Goal: Task Accomplishment & Management: Manage account settings

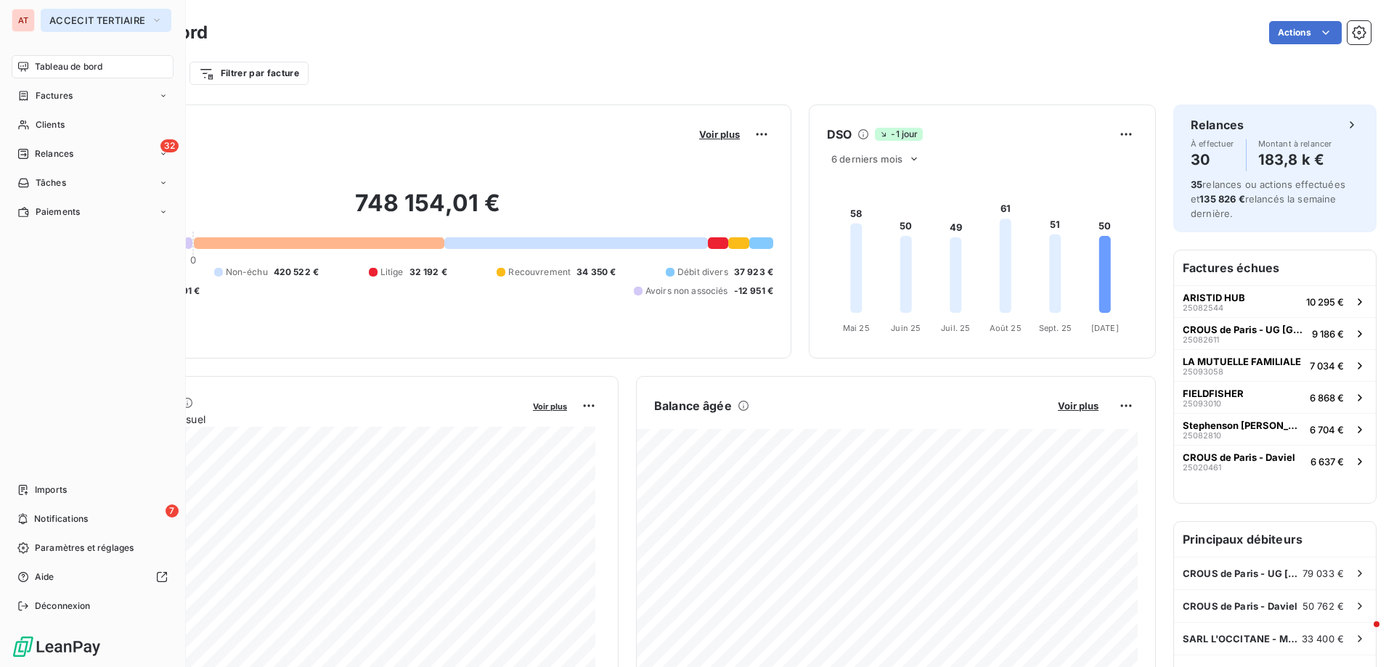
click at [69, 21] on span "ACCECIT TERTIAIRE" at bounding box center [97, 21] width 96 height 12
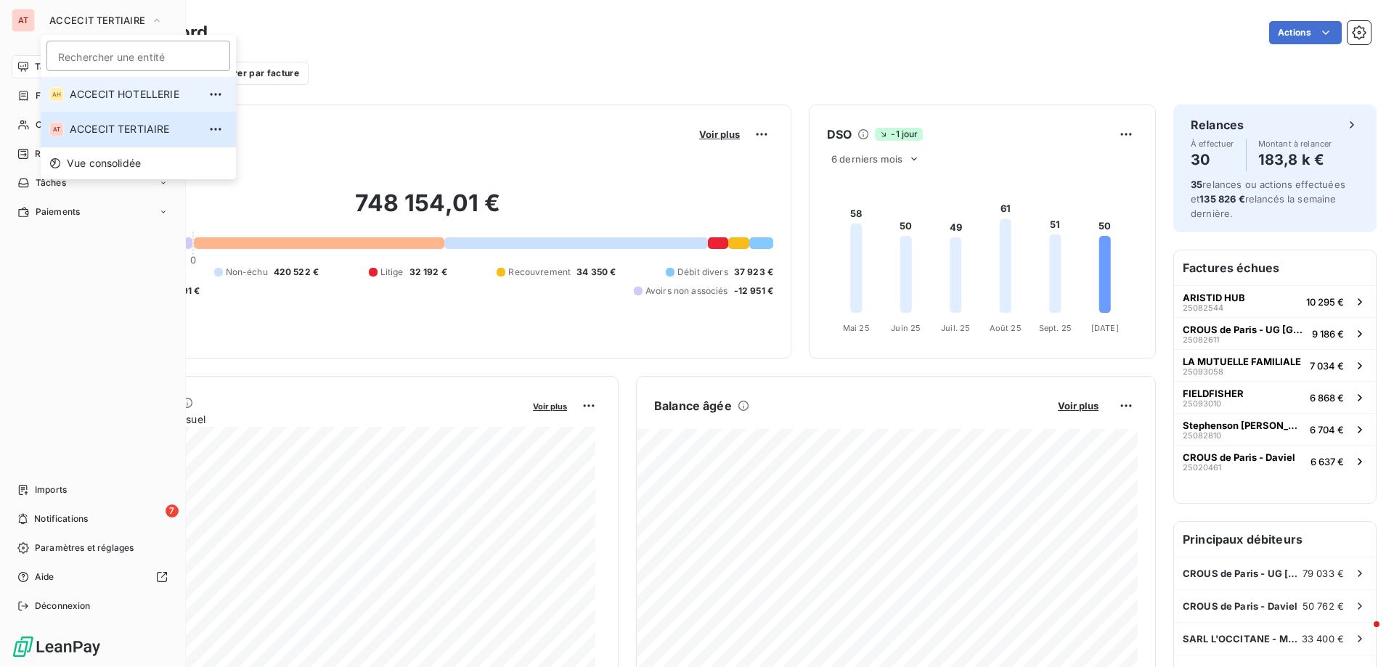
click at [114, 94] on span "ACCECIT HOTELLERIE" at bounding box center [134, 94] width 128 height 15
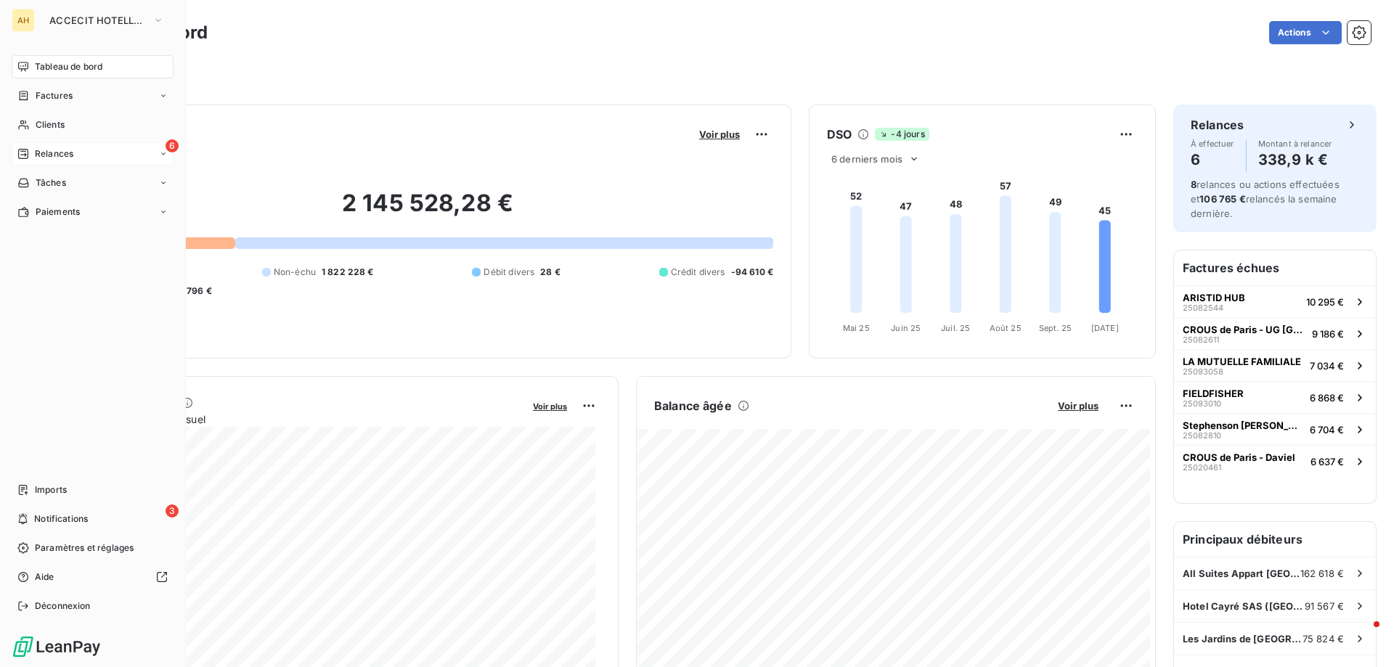
click at [23, 152] on icon at bounding box center [23, 154] width 12 height 12
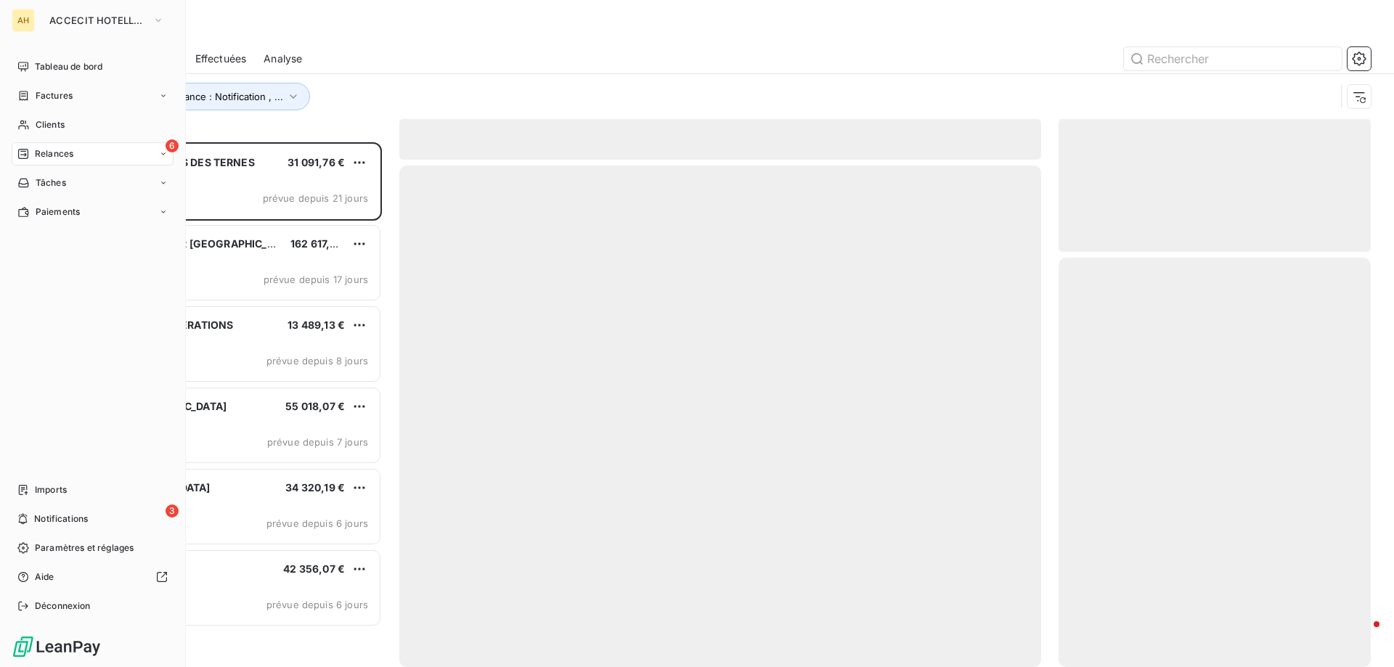
scroll to position [514, 301]
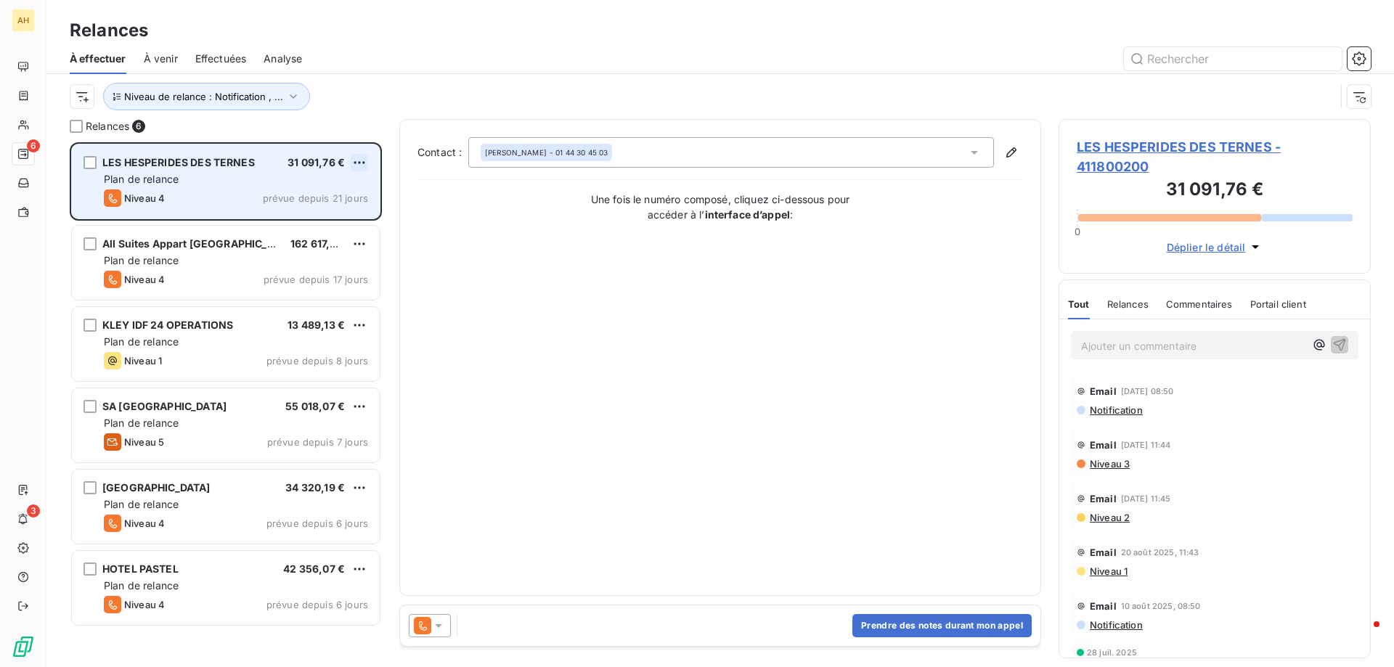
click at [357, 158] on html "AH 6 3 Relances À effectuer À venir Effectuées Analyse Niveau de relance : Noti…" at bounding box center [697, 333] width 1394 height 667
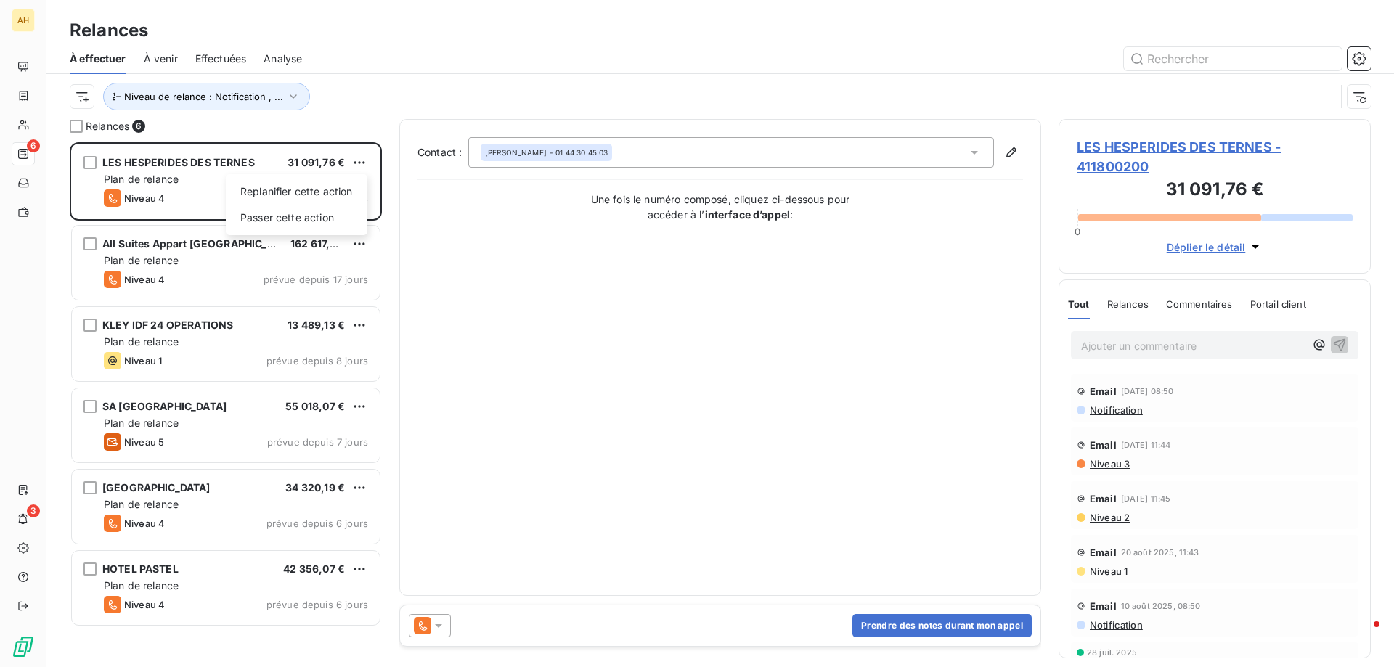
click at [1139, 349] on html "AH 6 3 Relances À effectuer À venir Effectuées Analyse Niveau de relance : Noti…" at bounding box center [697, 333] width 1394 height 667
click at [1139, 348] on p "Ajouter un commentaire ﻿" at bounding box center [1193, 346] width 224 height 18
click at [1140, 344] on p "Ajouter un commentaire ﻿" at bounding box center [1193, 346] width 224 height 18
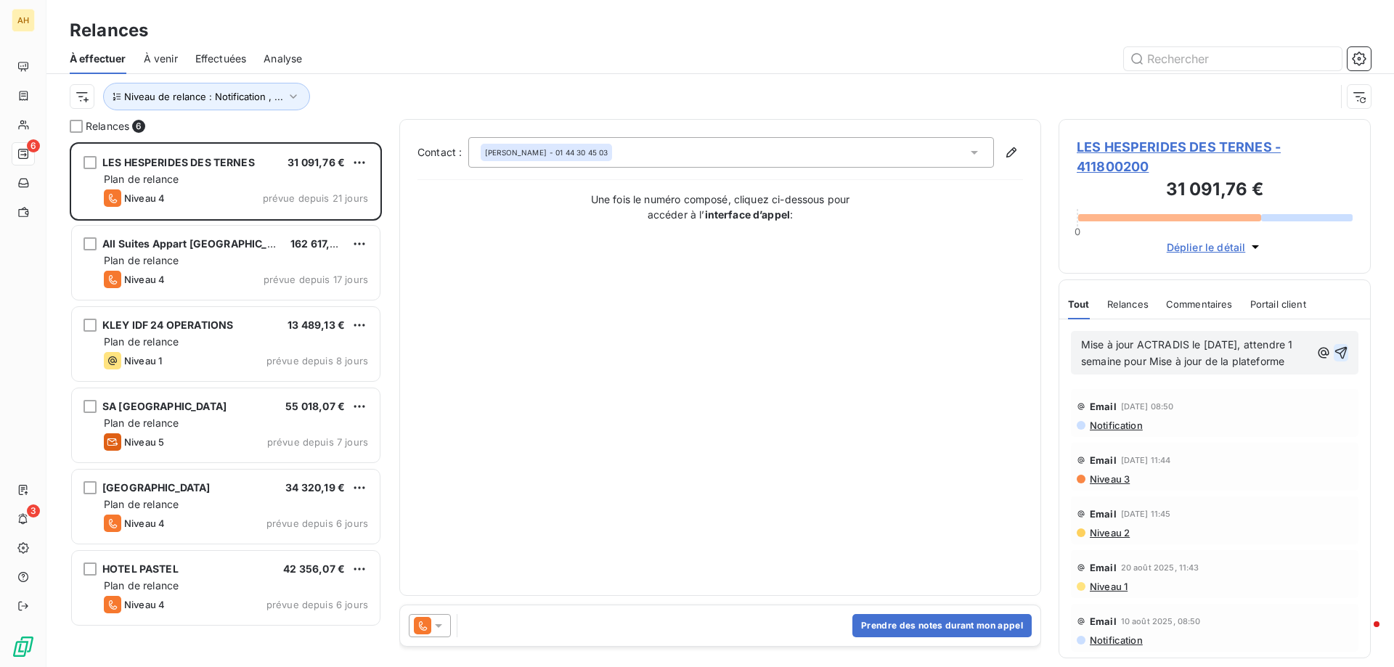
click at [1336, 359] on icon "button" at bounding box center [1340, 353] width 15 height 15
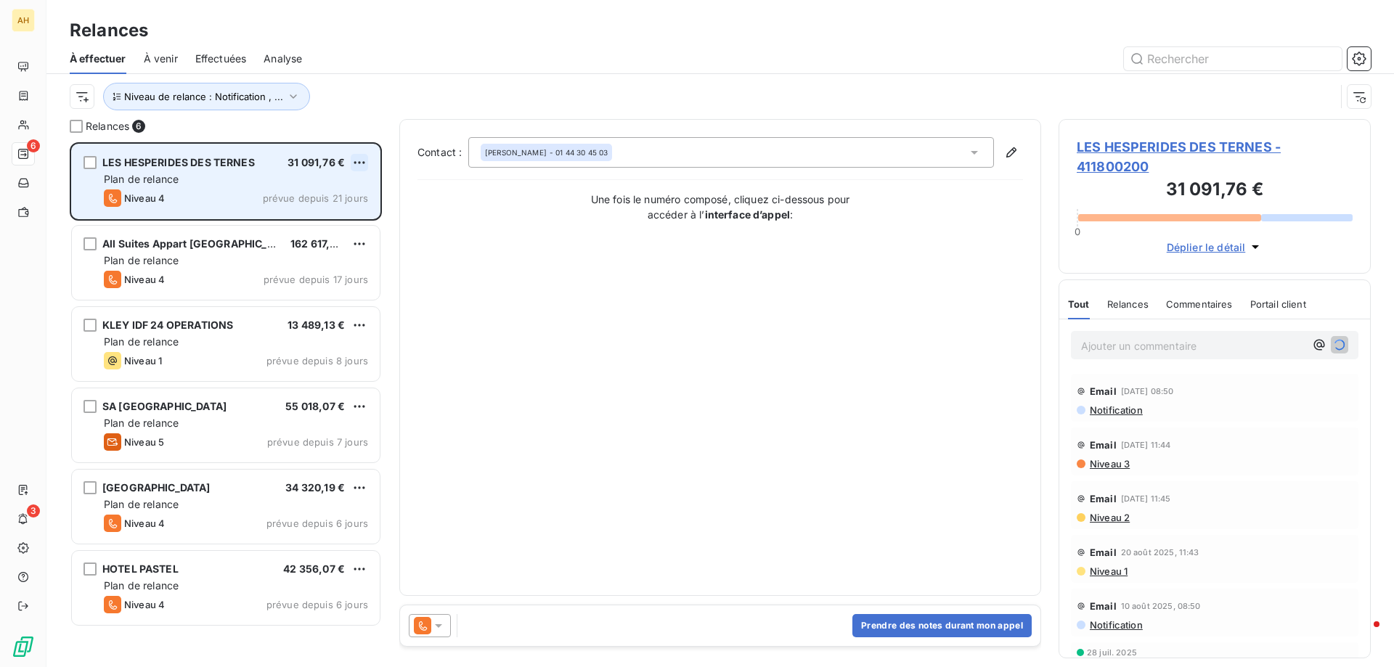
click at [355, 156] on html "AH 6 3 Relances À effectuer À venir Effectuées Analyse Niveau de relance : Noti…" at bounding box center [697, 333] width 1394 height 667
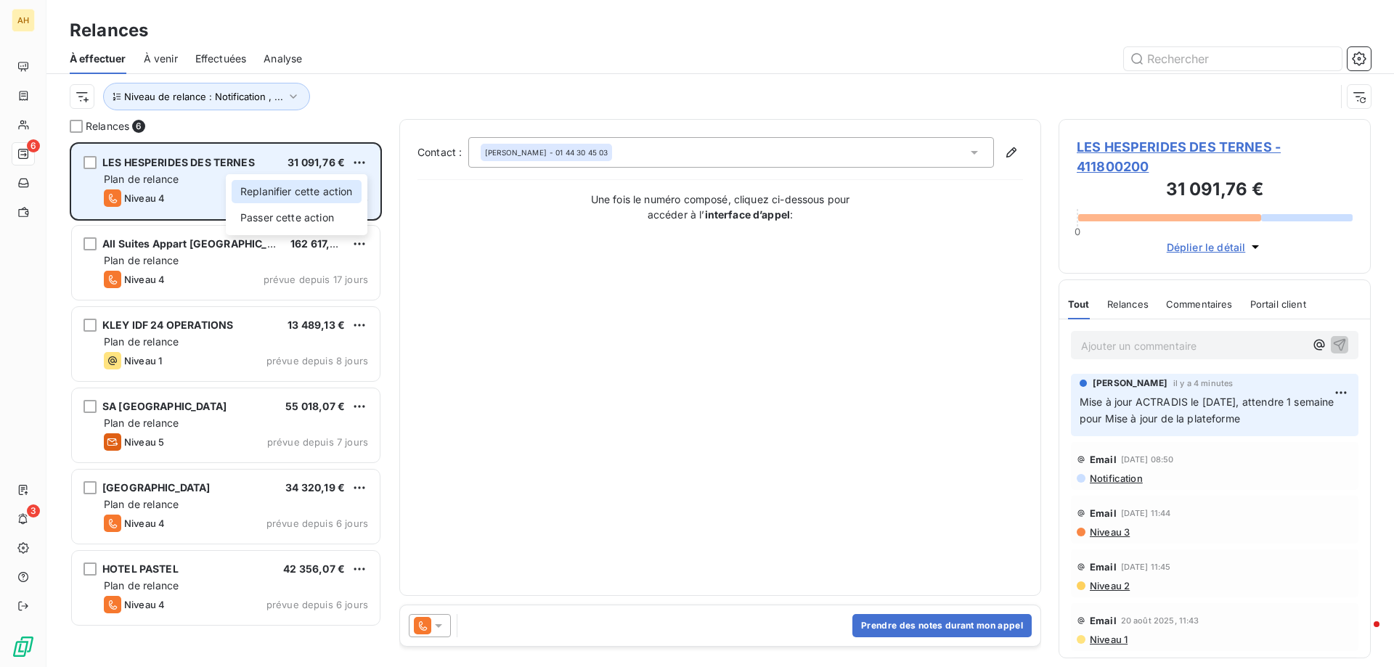
click at [325, 194] on div "Replanifier cette action" at bounding box center [297, 191] width 130 height 23
select select "9"
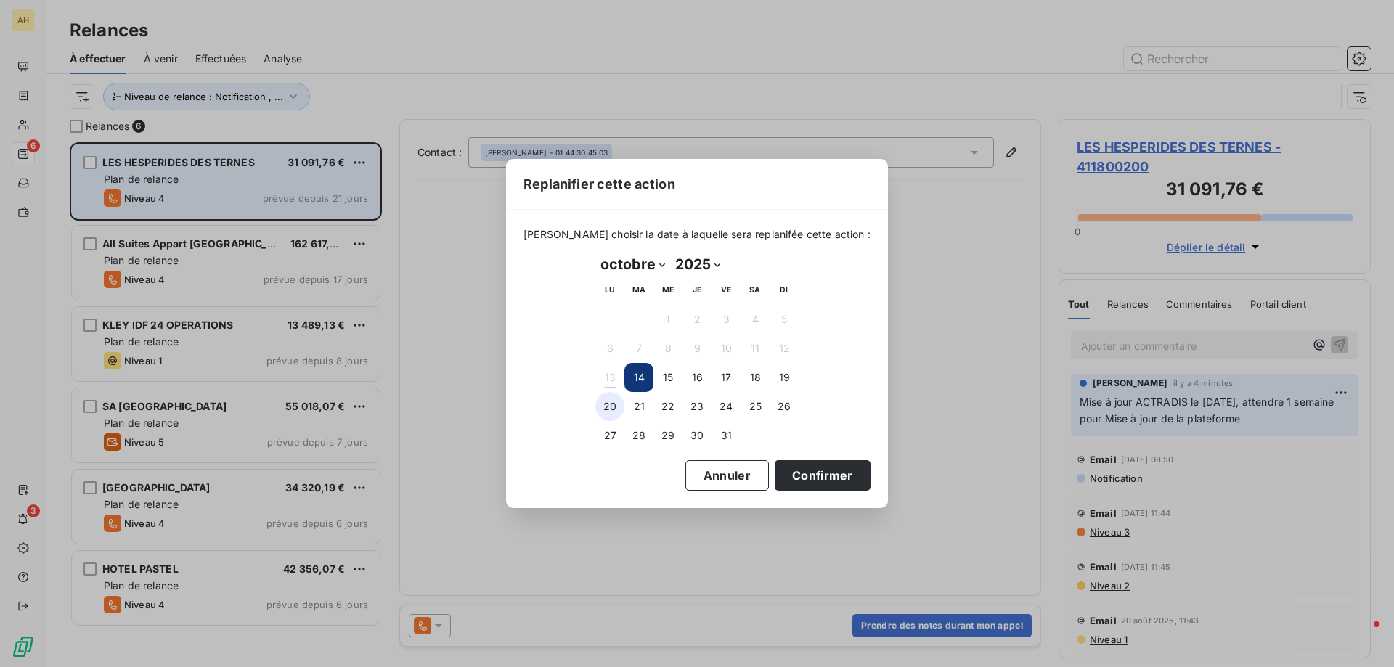
click at [613, 405] on button "20" at bounding box center [609, 406] width 29 height 29
click at [802, 473] on button "Confirmer" at bounding box center [822, 475] width 96 height 30
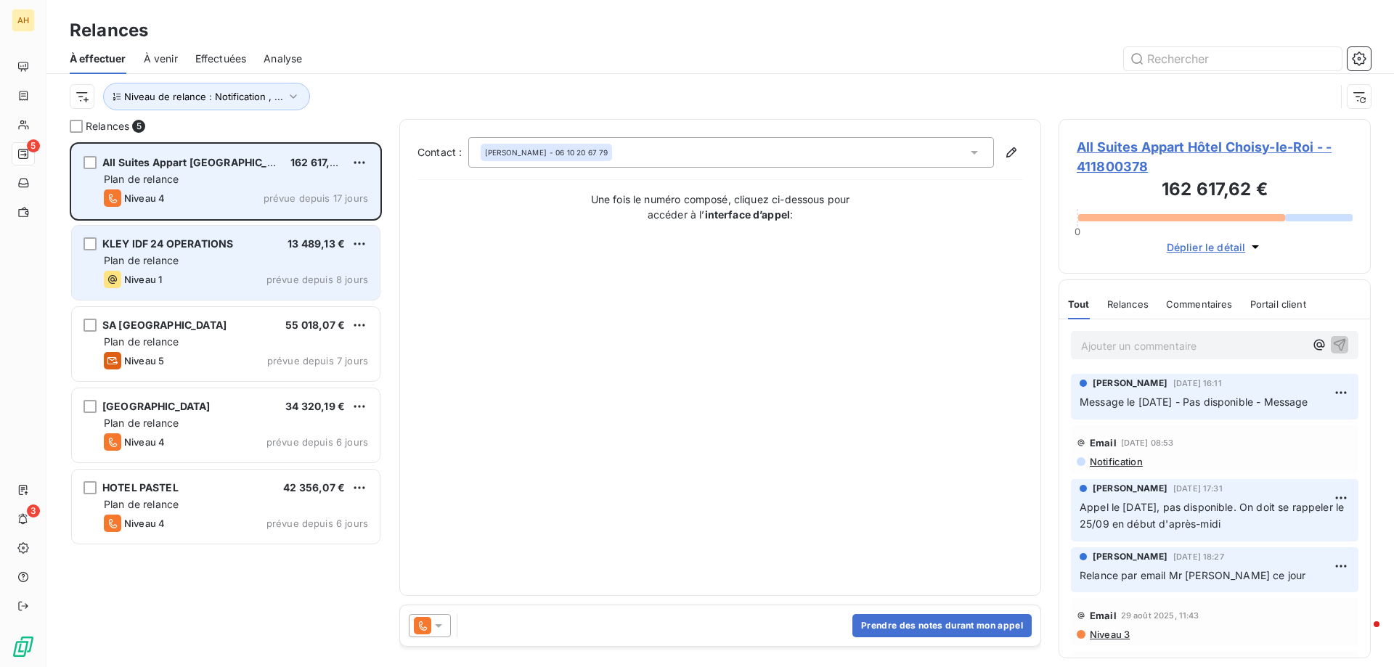
click at [194, 261] on div "Plan de relance" at bounding box center [236, 260] width 264 height 15
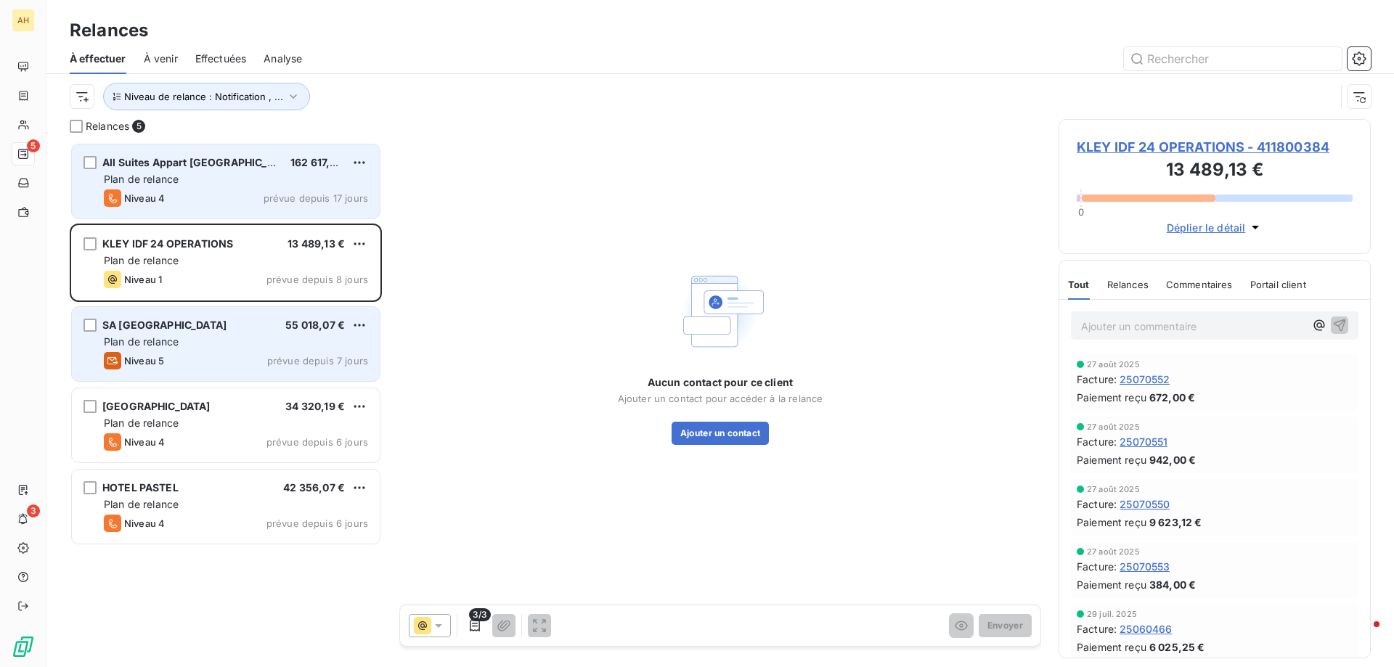
click at [207, 351] on div "SA [GEOGRAPHIC_DATA] 55 018,07 € Plan de relance Niveau 5 prévue depuis 7 jours" at bounding box center [226, 344] width 308 height 74
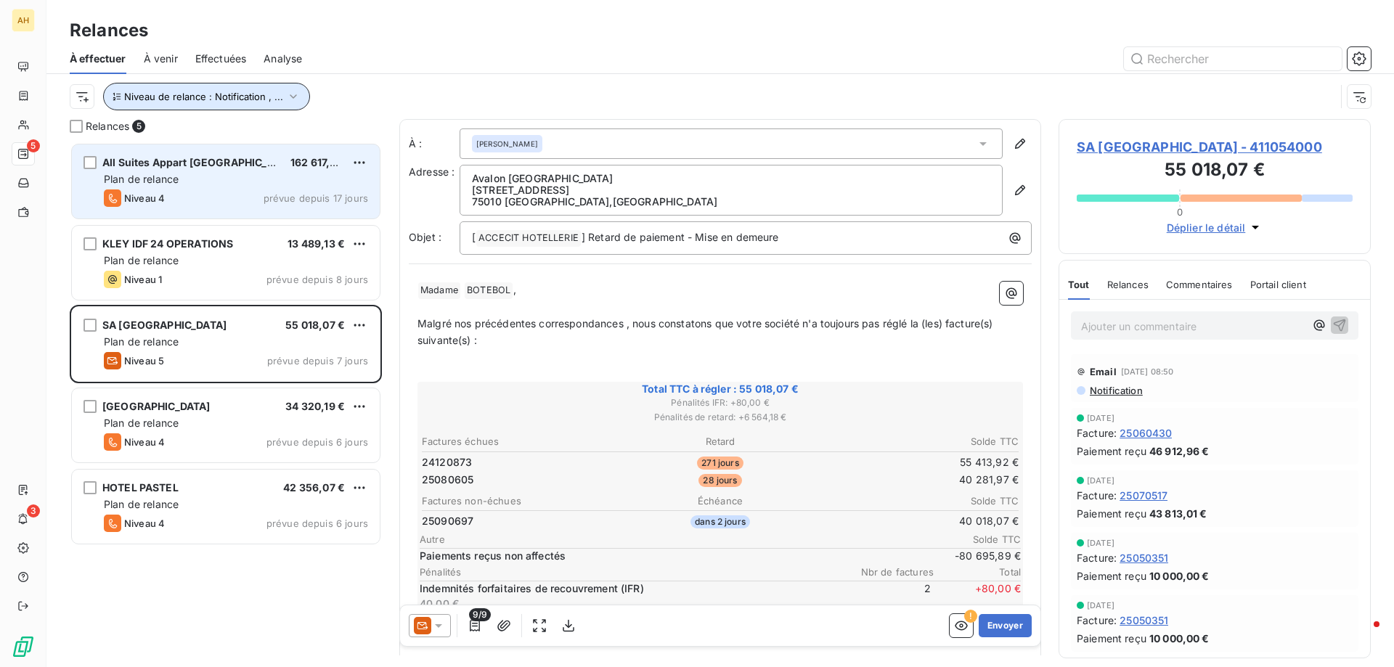
click at [199, 91] on button "Niveau de relance : Notification , ..." at bounding box center [206, 97] width 207 height 28
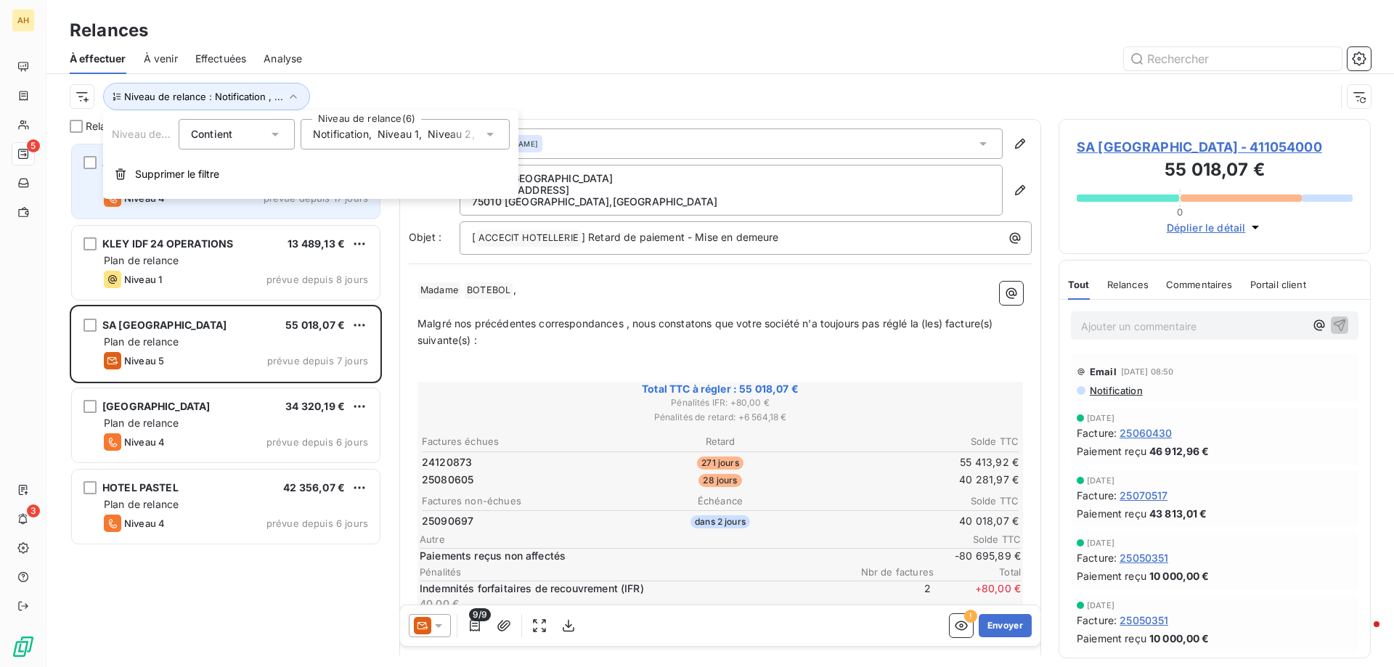
click at [364, 128] on span "Notification" at bounding box center [341, 134] width 56 height 15
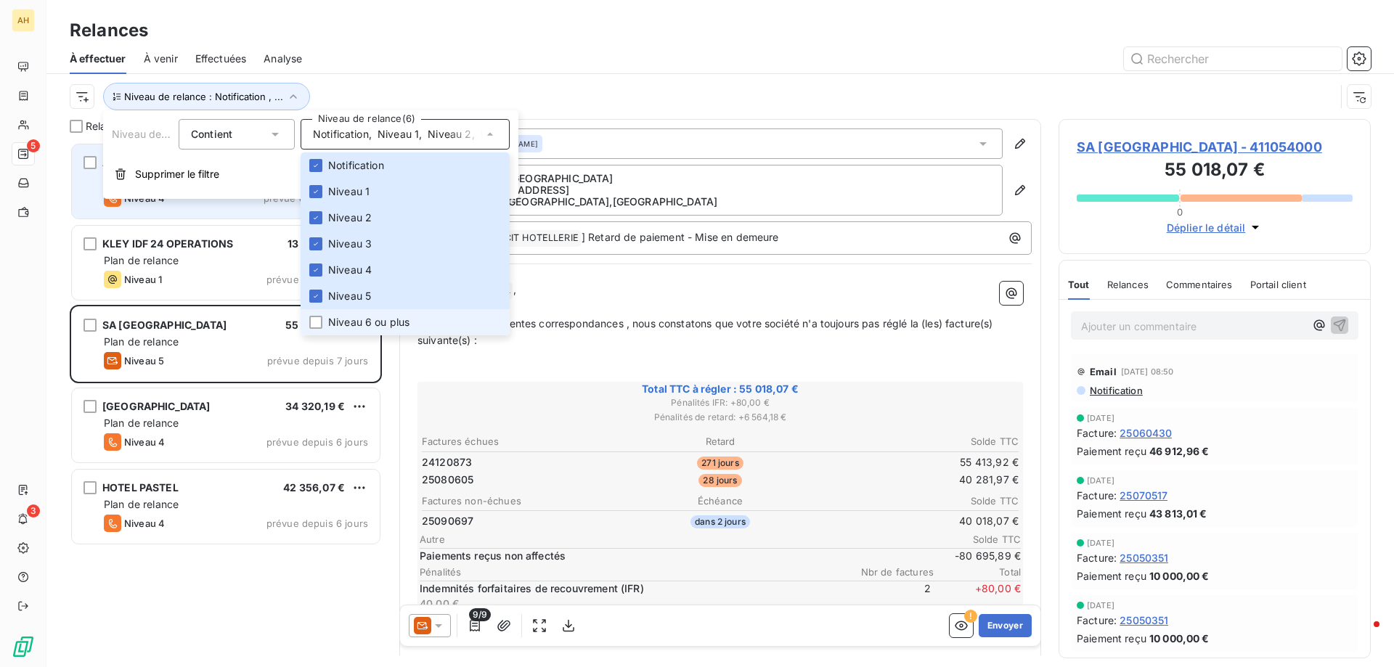
click at [308, 322] on li "Niveau 6 ou plus" at bounding box center [405, 322] width 209 height 26
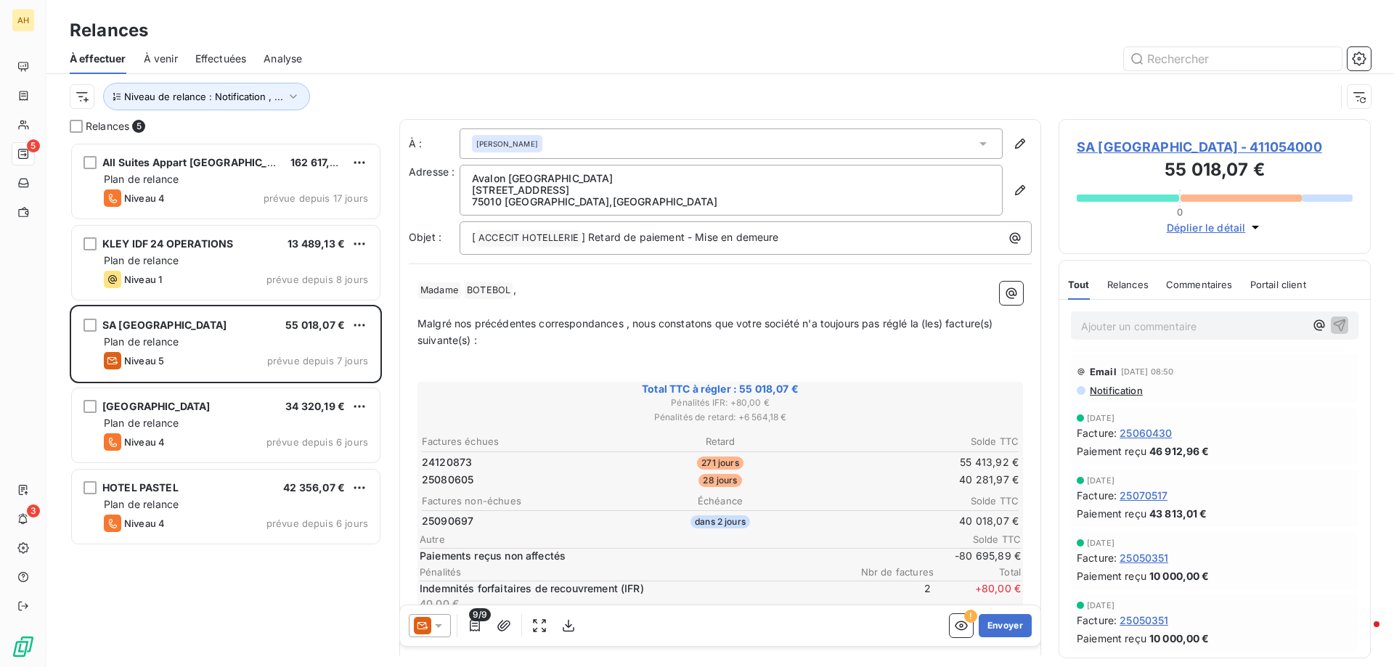
click at [221, 597] on div "All Suites Appart [GEOGRAPHIC_DATA] - 162 617,62 € Plan de relance Niveau 4 pré…" at bounding box center [226, 404] width 312 height 525
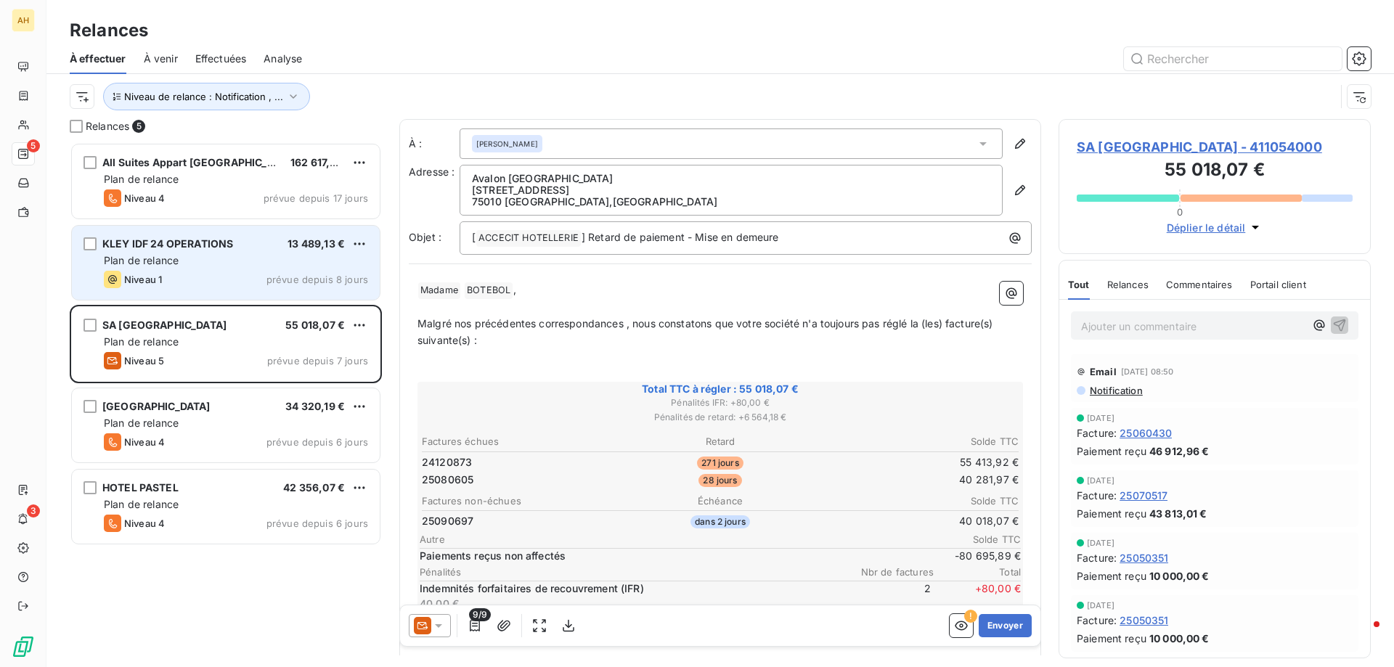
click at [248, 287] on div "Niveau 1 prévue depuis 8 jours" at bounding box center [236, 279] width 264 height 17
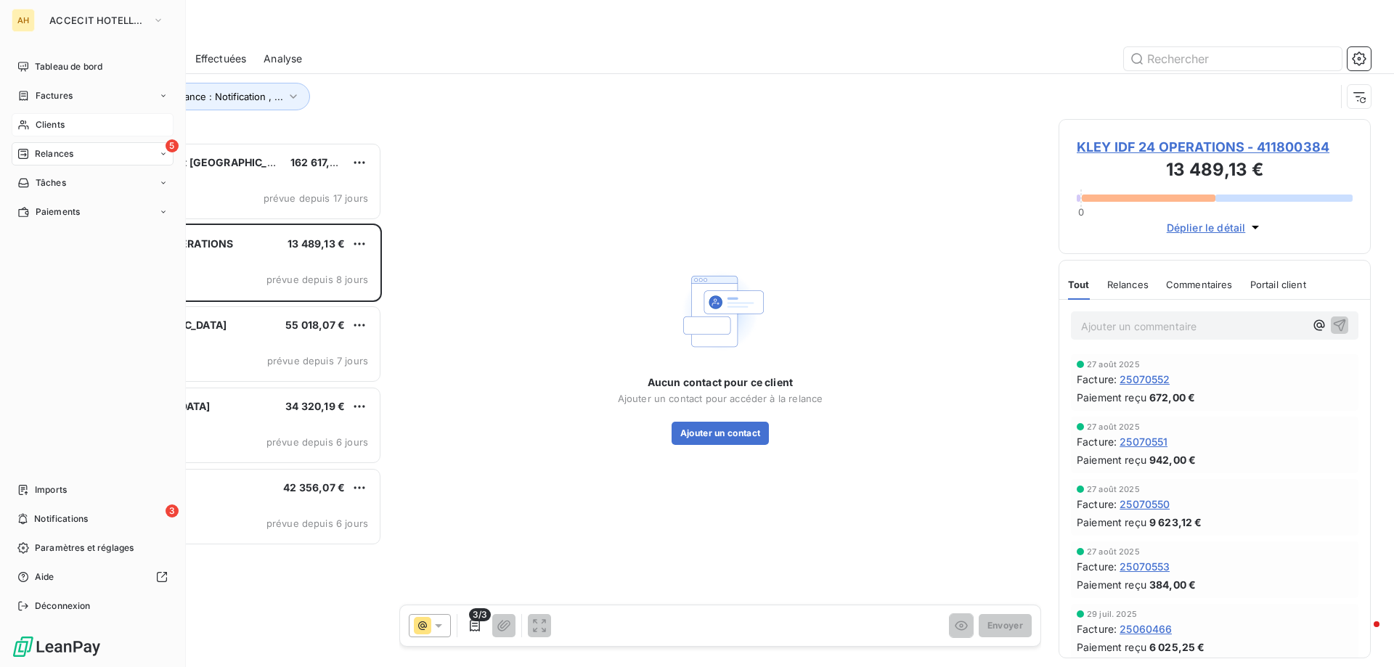
click at [42, 120] on span "Clients" at bounding box center [50, 124] width 29 height 13
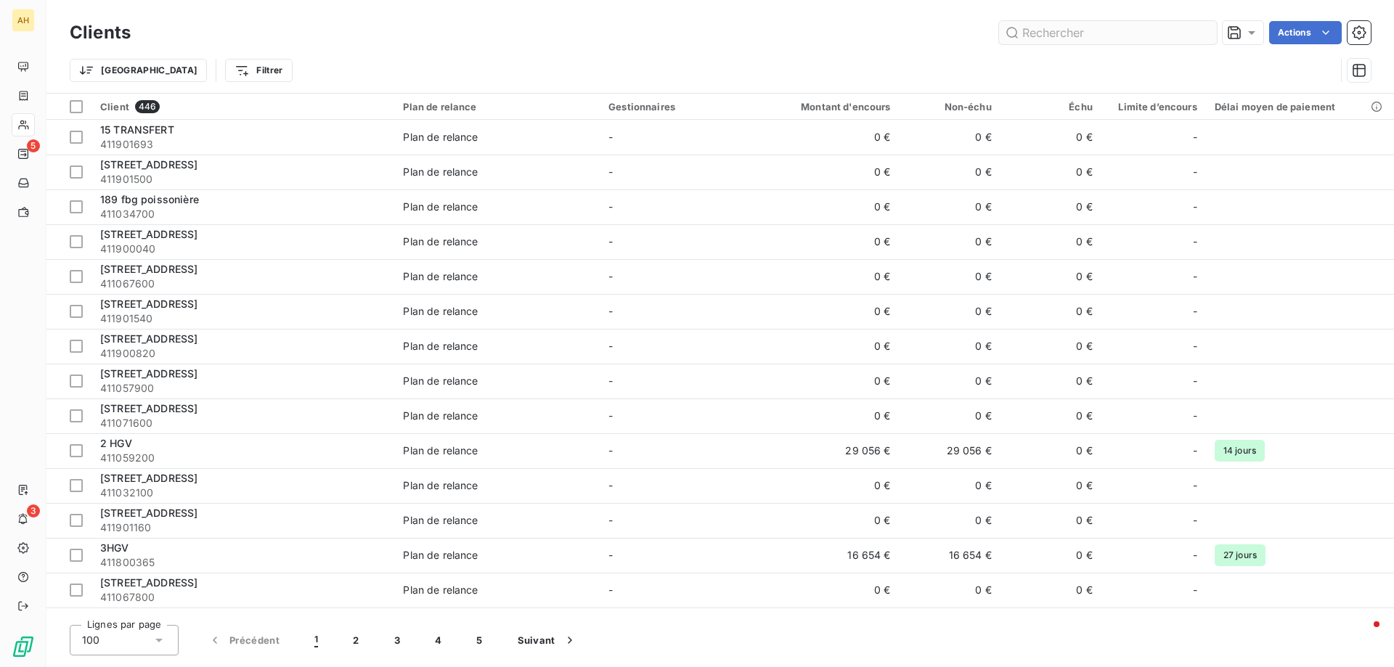
click at [1074, 35] on input "text" at bounding box center [1108, 32] width 218 height 23
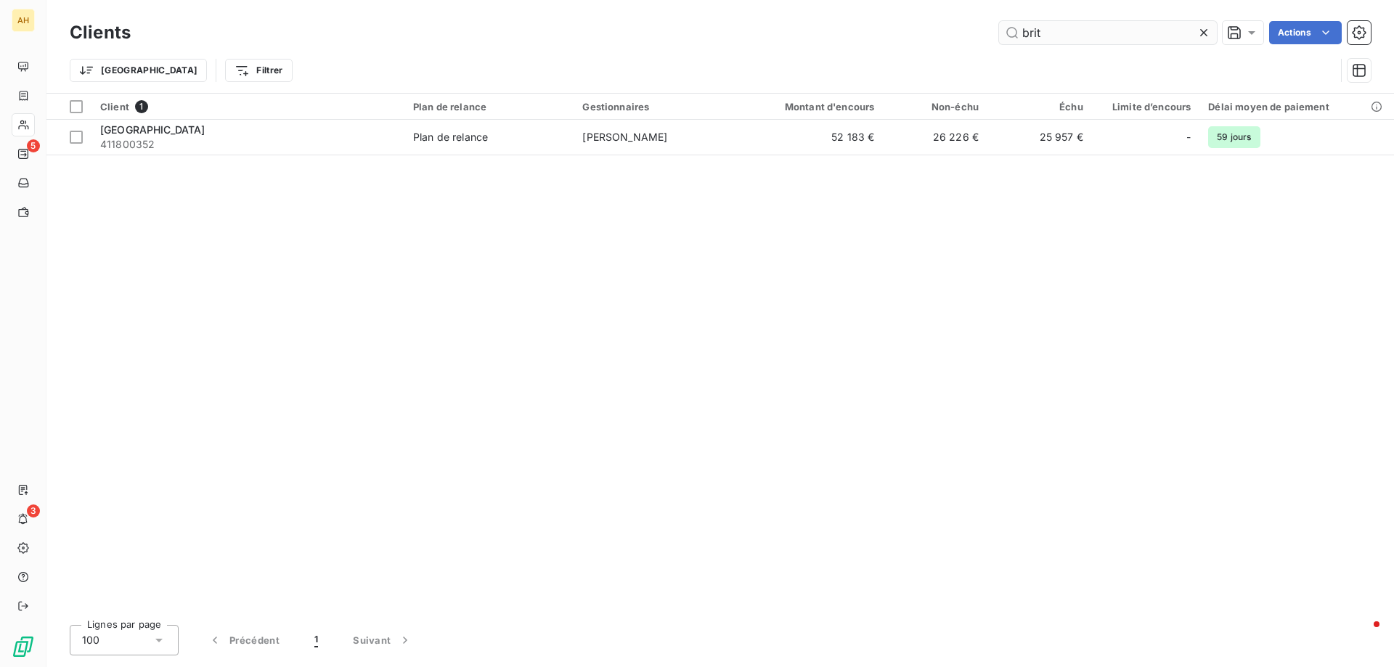
type input "brit"
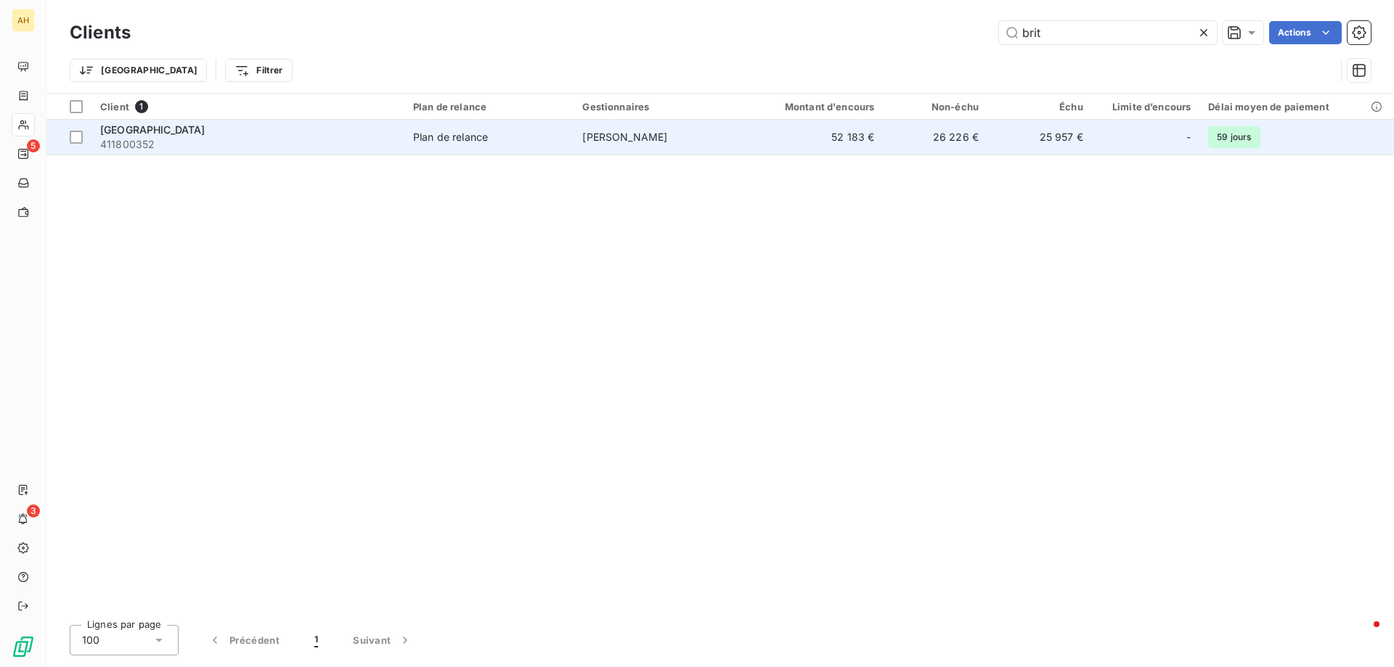
click at [147, 131] on span "[GEOGRAPHIC_DATA]" at bounding box center [152, 129] width 105 height 12
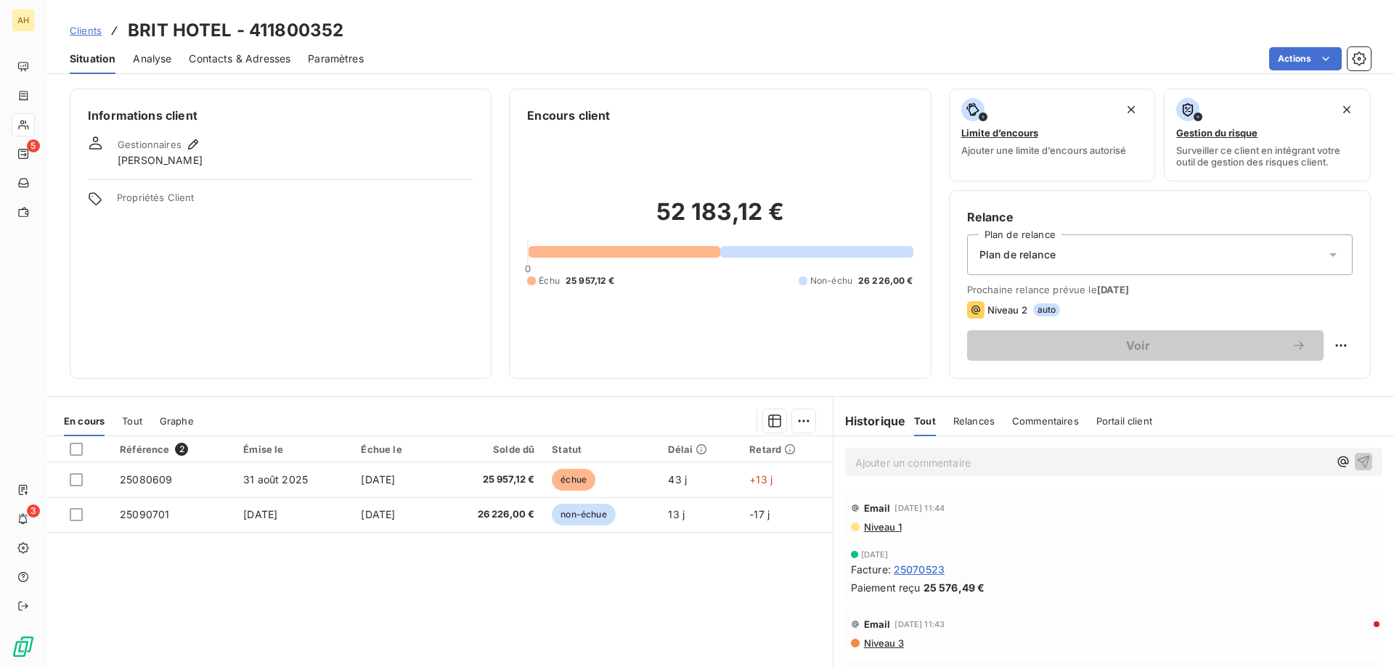
click at [963, 465] on p "Ajouter un commentaire ﻿" at bounding box center [1091, 463] width 473 height 18
click at [896, 462] on p "Ajouter un commentaire ﻿" at bounding box center [1091, 463] width 473 height 18
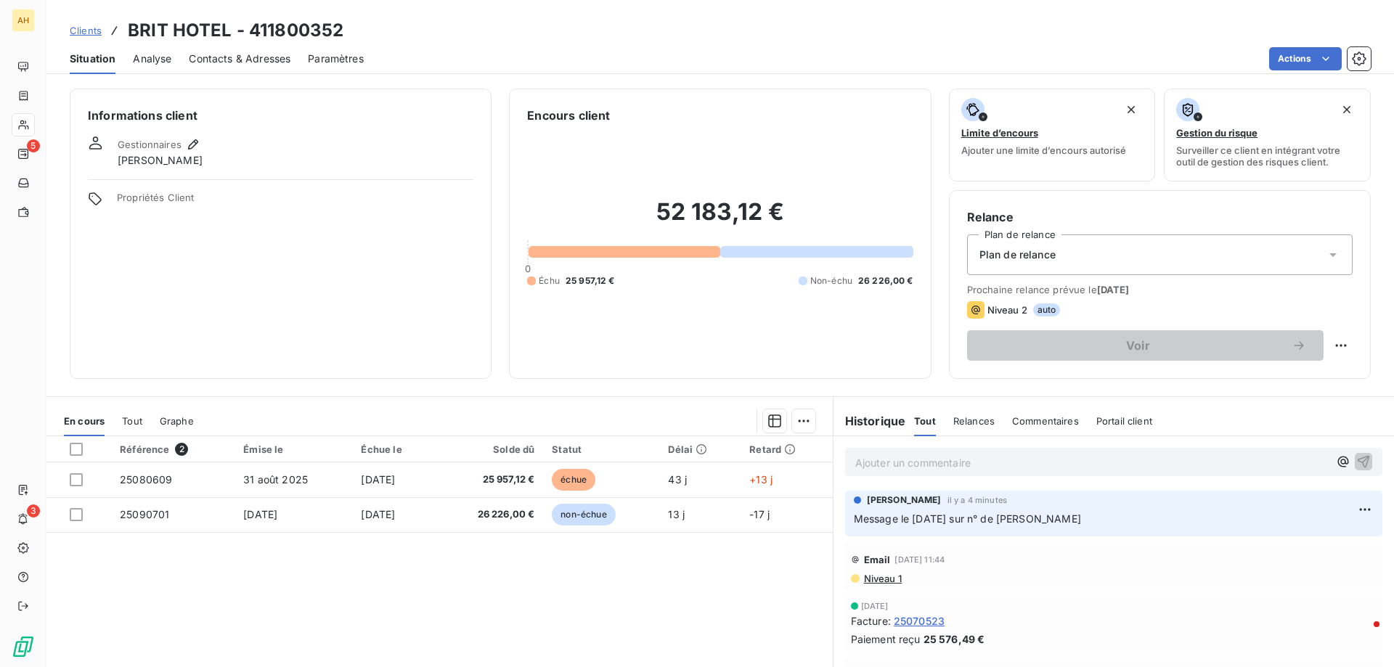
click at [94, 28] on span "Clients" at bounding box center [86, 31] width 32 height 12
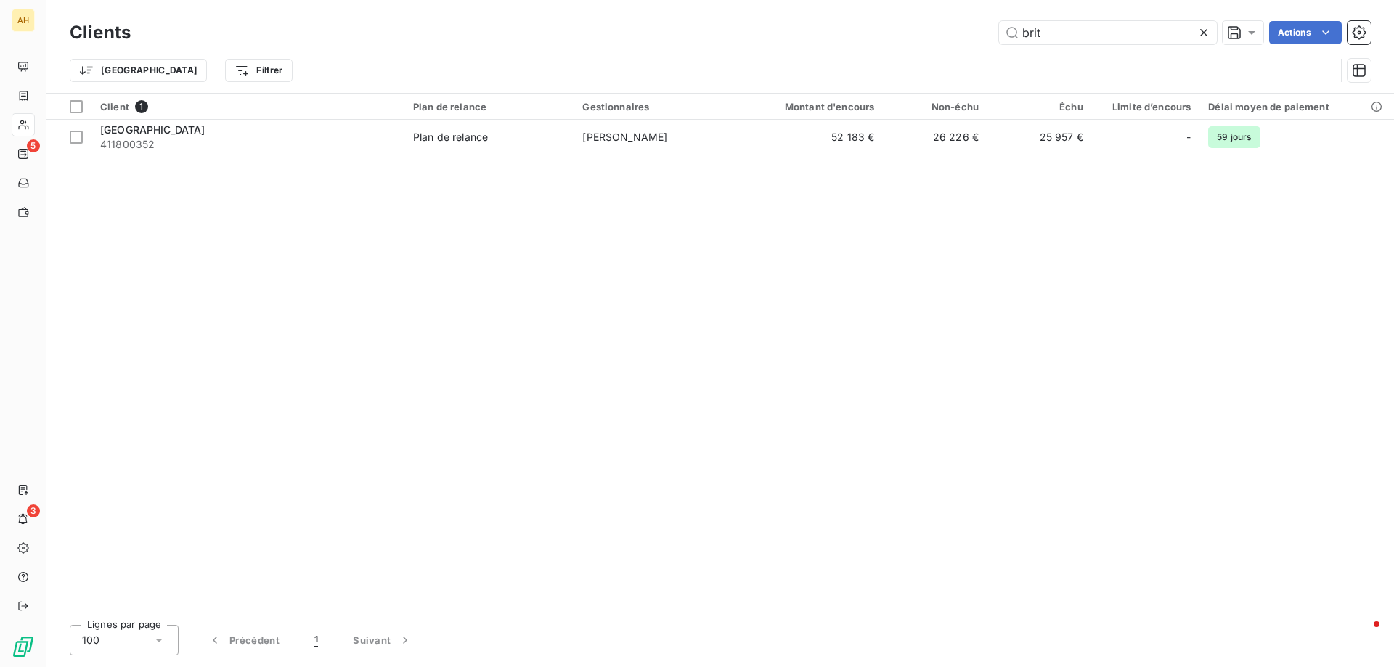
drag, startPoint x: 1066, startPoint y: 33, endPoint x: 719, endPoint y: 18, distance: 347.3
click at [719, 18] on div "Clients brit Actions" at bounding box center [720, 32] width 1301 height 30
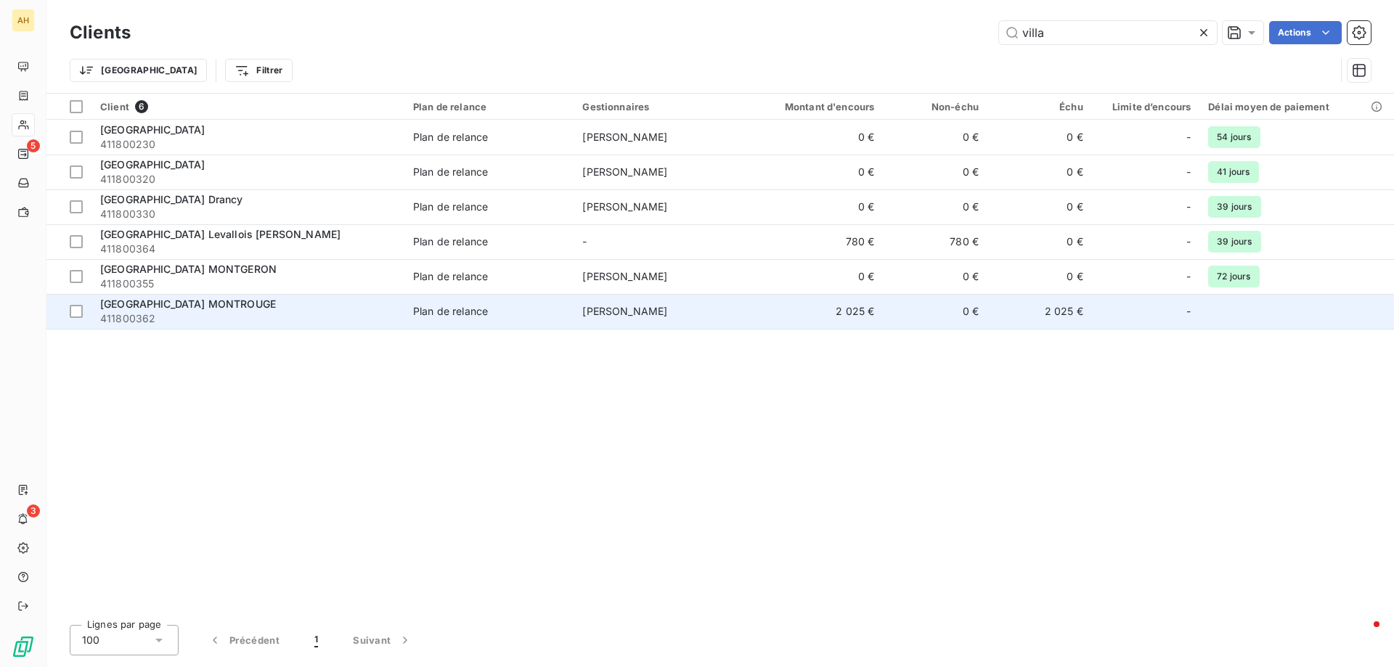
type input "villa"
click at [279, 303] on div "[GEOGRAPHIC_DATA] MONTROUGE" at bounding box center [247, 304] width 295 height 15
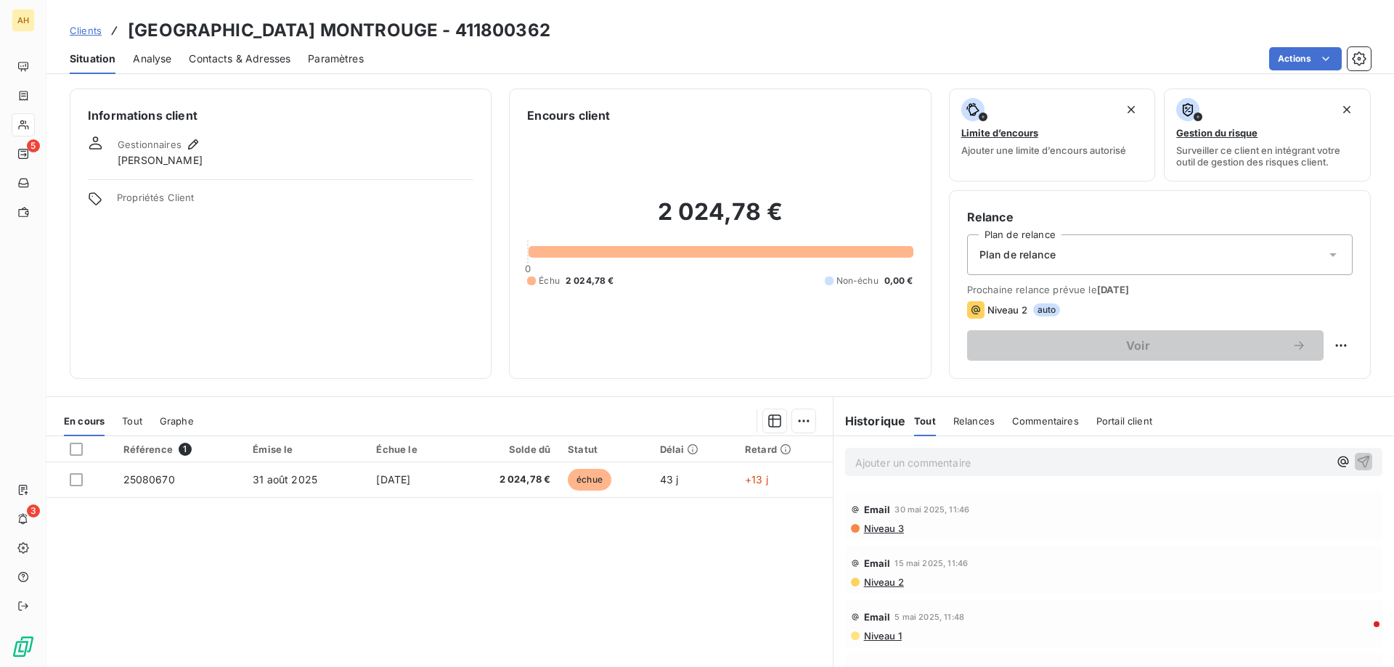
scroll to position [363, 0]
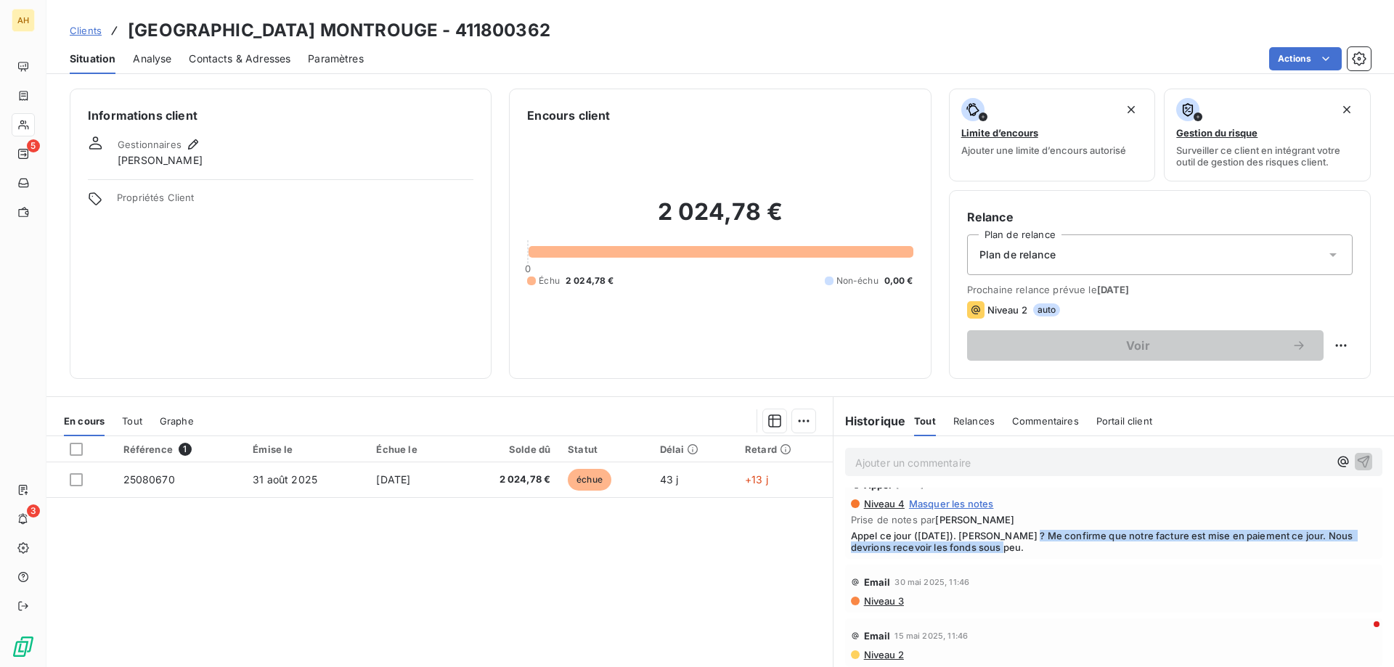
drag, startPoint x: 1022, startPoint y: 539, endPoint x: 1152, endPoint y: 559, distance: 131.5
click at [1152, 559] on div "Appel [DATE] 12:57 Niveau 4 Masquer les notes Prise de notes par [PERSON_NAME] …" at bounding box center [1113, 513] width 560 height 97
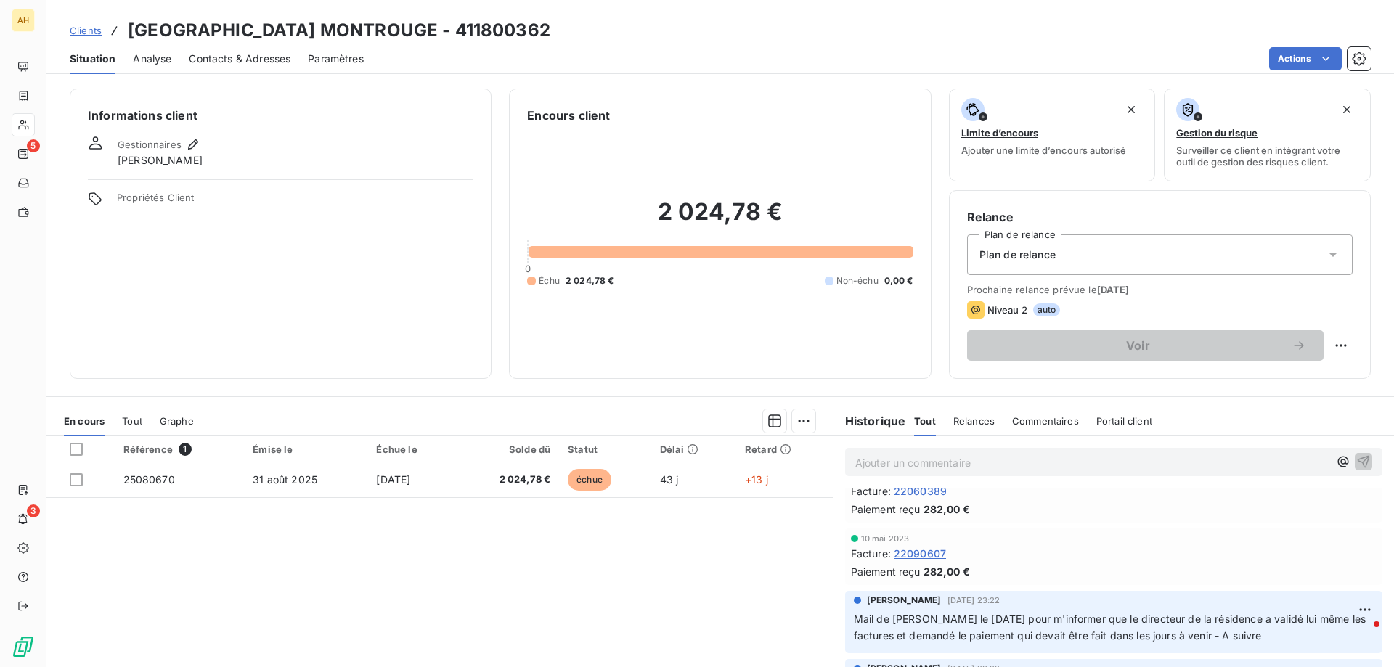
scroll to position [1524, 0]
drag, startPoint x: 1007, startPoint y: 626, endPoint x: 1137, endPoint y: 626, distance: 129.2
click at [1137, 626] on p "Mail de [PERSON_NAME] le [DATE] pour m'informer que le directeur de la résidenc…" at bounding box center [1114, 629] width 520 height 33
drag, startPoint x: 912, startPoint y: 618, endPoint x: 1280, endPoint y: 634, distance: 368.4
click at [1280, 634] on p "Mail de [PERSON_NAME] le [DATE] pour m'informer que le directeur de la résidenc…" at bounding box center [1114, 629] width 520 height 33
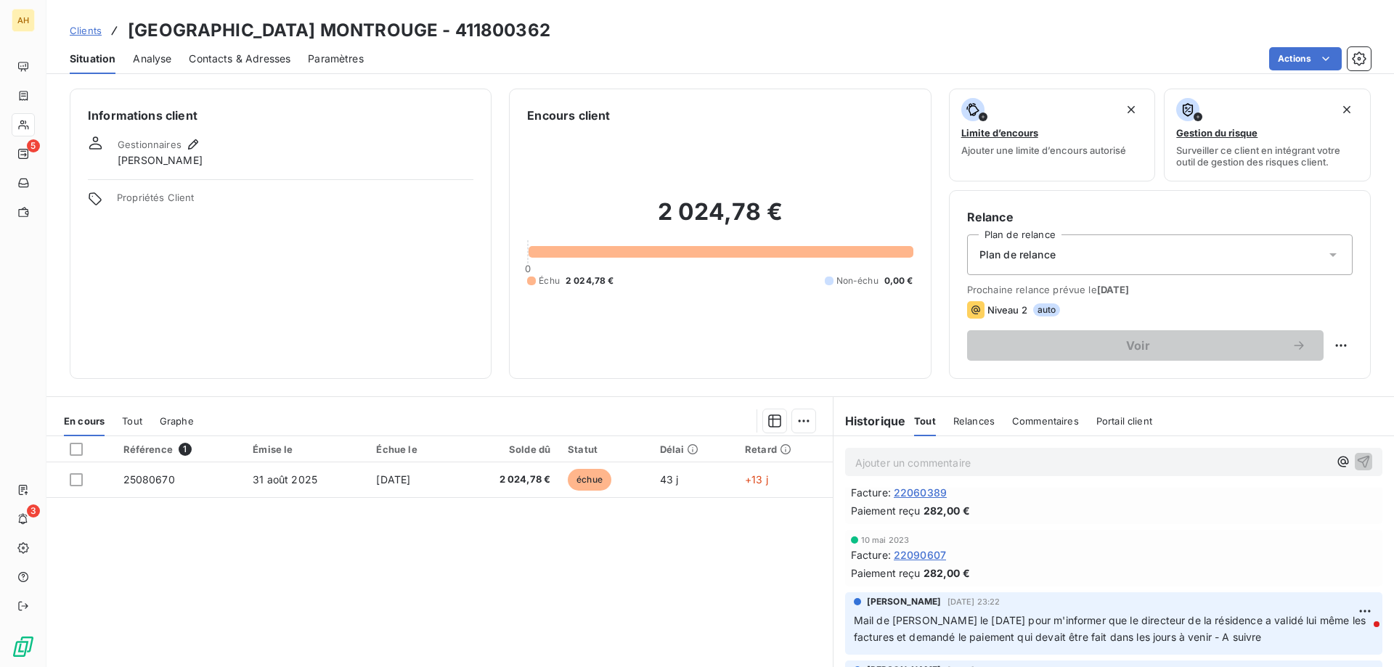
click at [433, 545] on div "Référence 1 Émise le Échue le Solde dû Statut Délai Retard 25080670 [DATE] [DAT…" at bounding box center [439, 575] width 786 height 279
click at [92, 26] on span "Clients" at bounding box center [86, 31] width 32 height 12
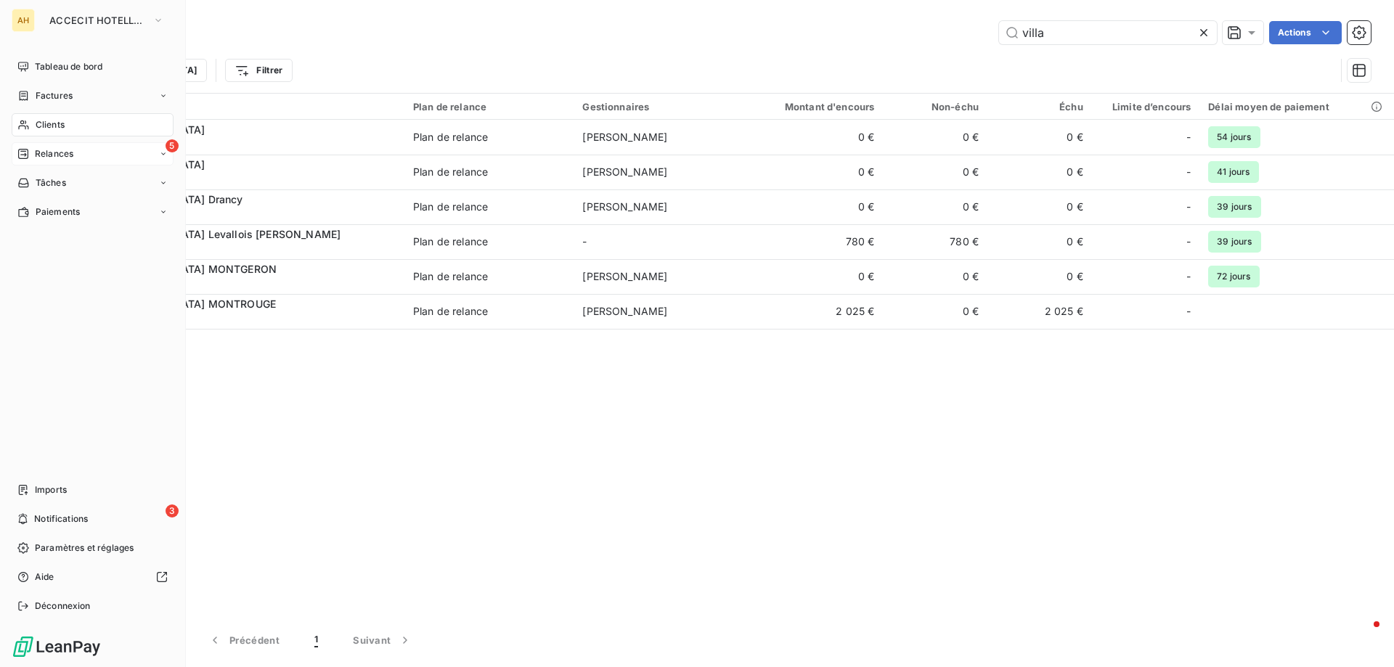
click at [75, 163] on div "5 Relances" at bounding box center [93, 153] width 162 height 23
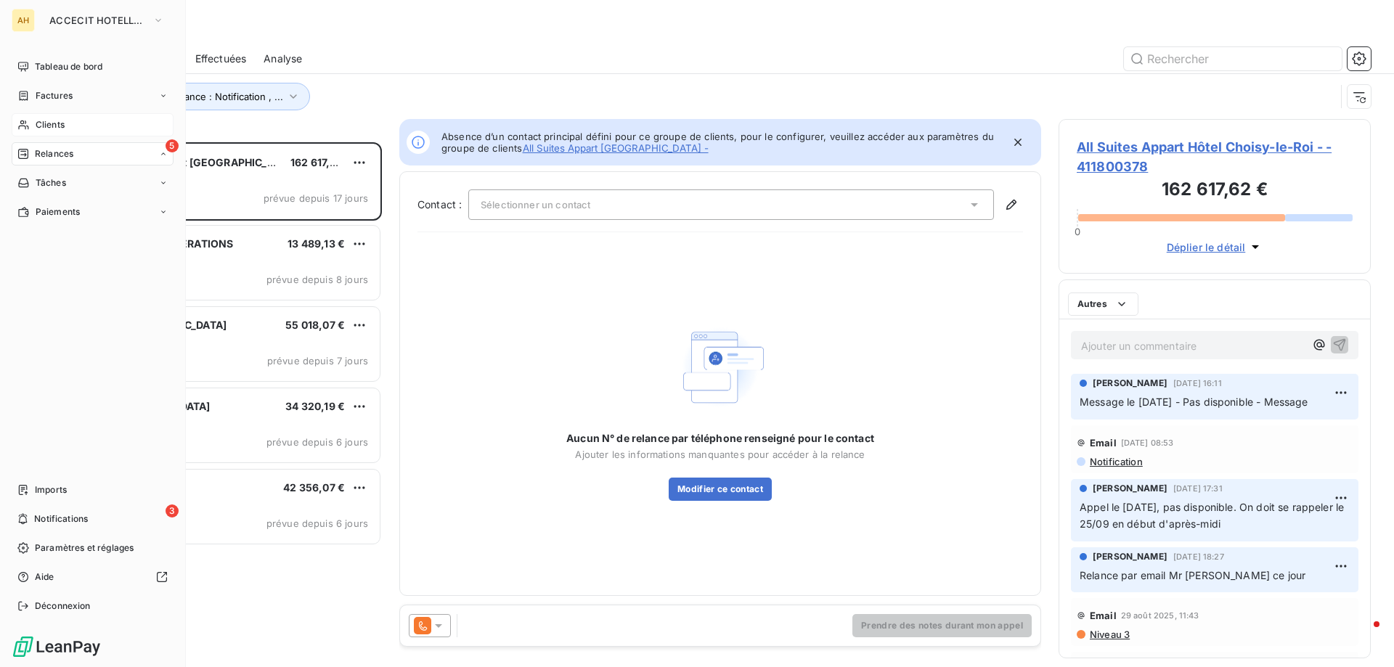
scroll to position [514, 301]
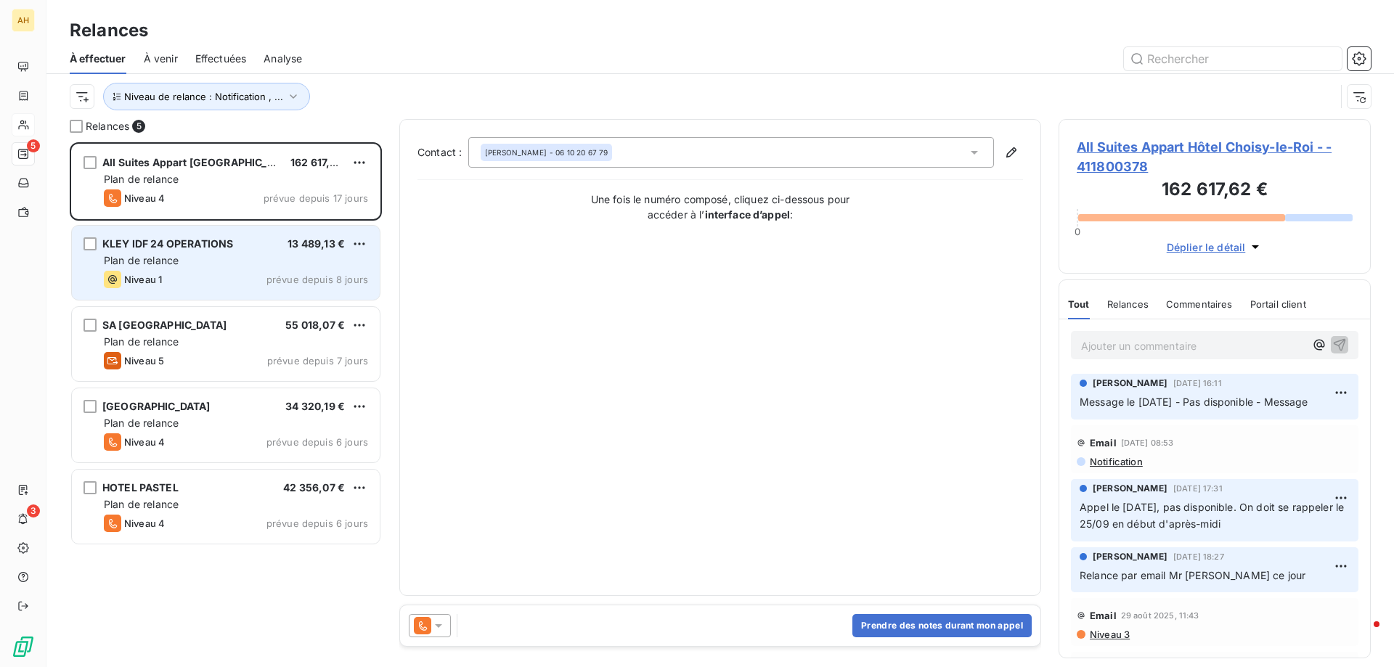
click at [261, 263] on div "Plan de relance" at bounding box center [236, 260] width 264 height 15
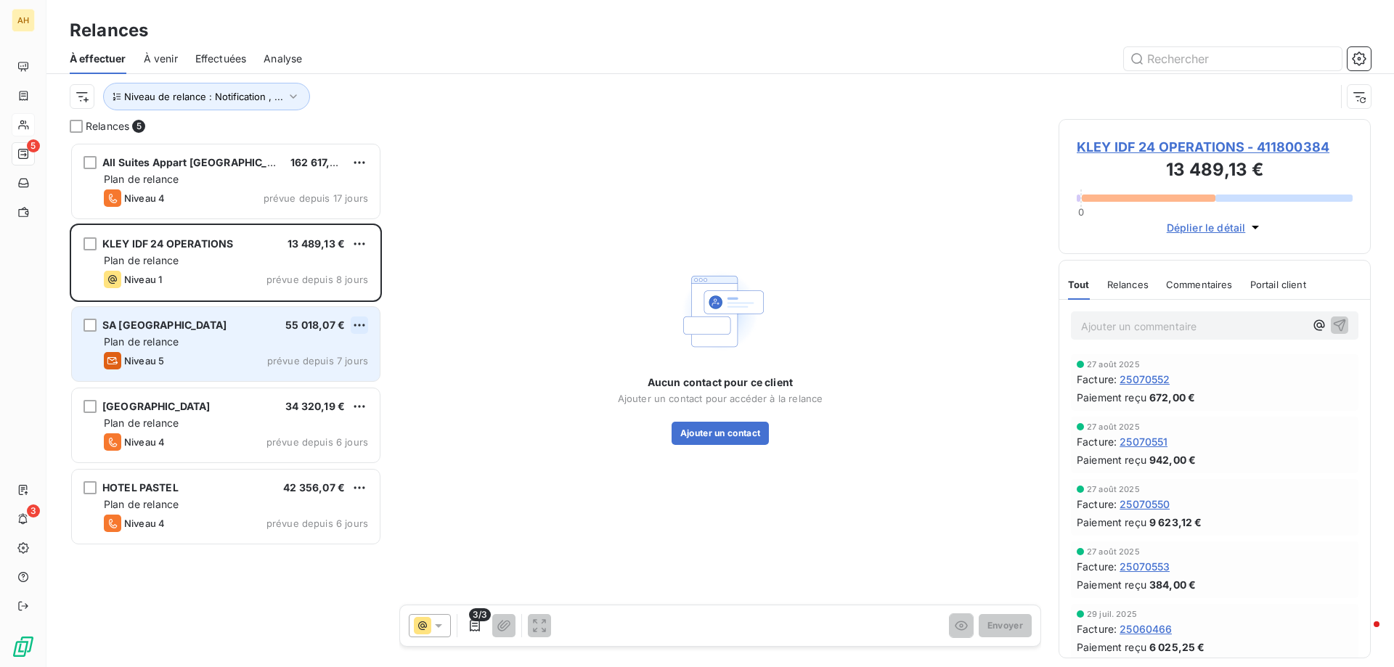
click at [360, 322] on html "AH 5 3 Relances À effectuer À venir Effectuées Analyse Niveau de relance : Noti…" at bounding box center [697, 333] width 1394 height 667
click at [333, 359] on div "Replanifier cette action" at bounding box center [297, 354] width 130 height 23
select select "9"
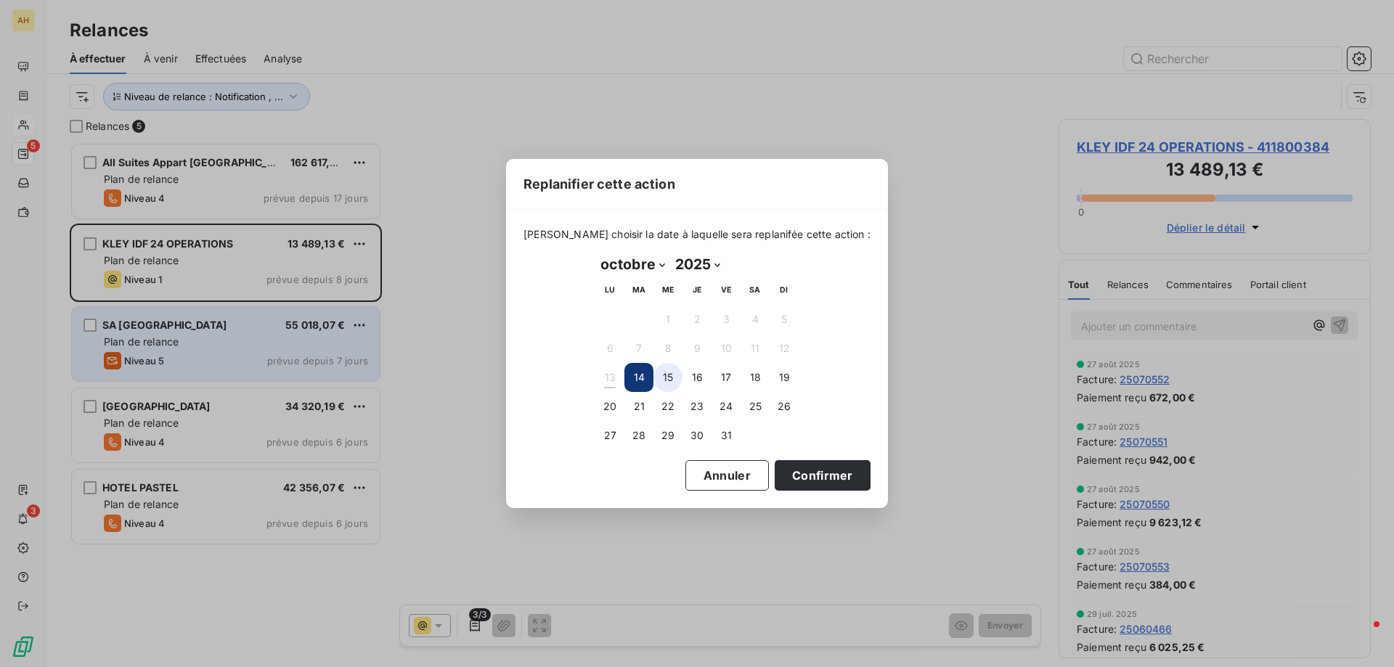
click at [663, 375] on button "15" at bounding box center [667, 377] width 29 height 29
click at [791, 473] on button "Confirmer" at bounding box center [822, 475] width 96 height 30
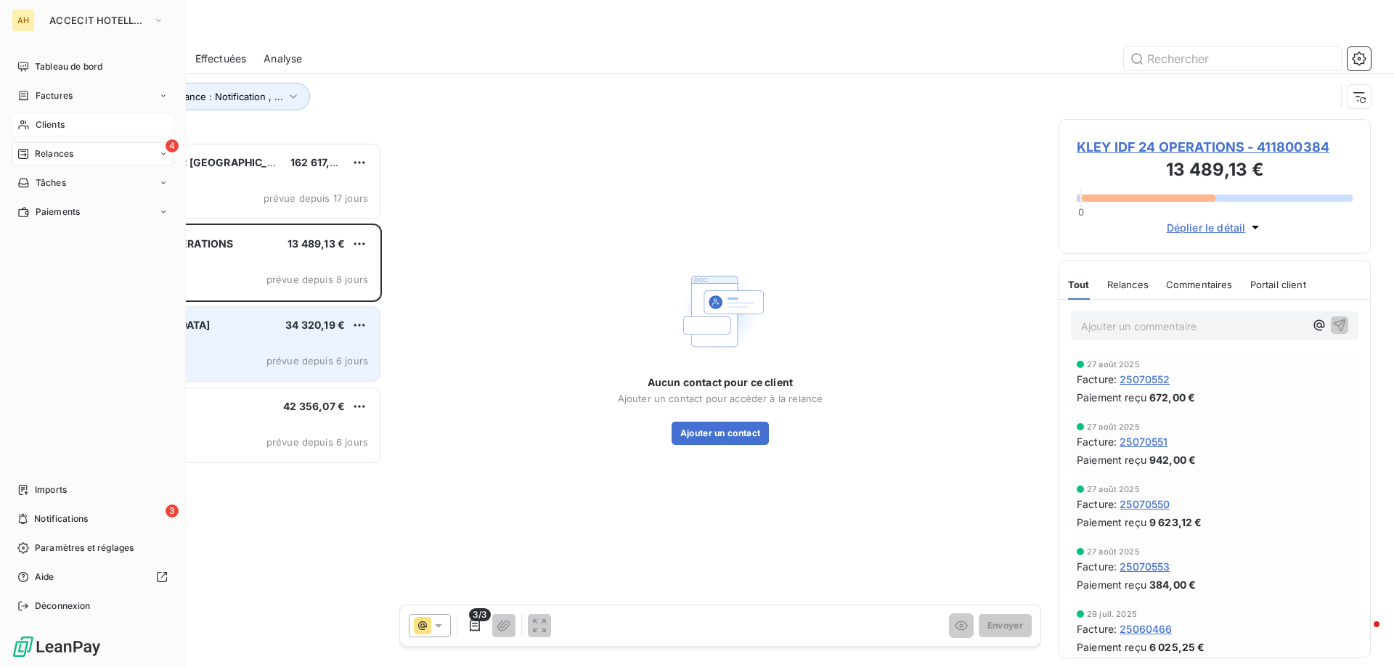
click at [60, 128] on span "Clients" at bounding box center [50, 124] width 29 height 13
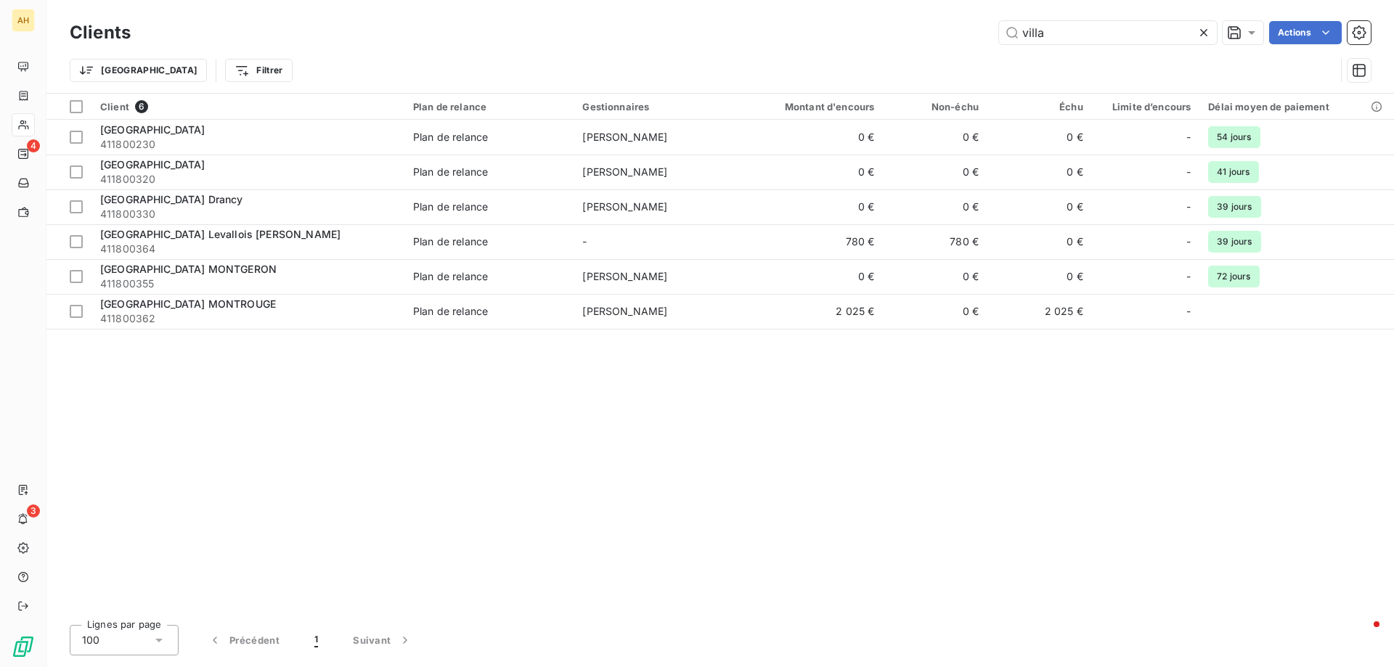
drag, startPoint x: 1087, startPoint y: 38, endPoint x: 872, endPoint y: 33, distance: 214.9
click at [872, 33] on div "villa Actions" at bounding box center [759, 32] width 1222 height 23
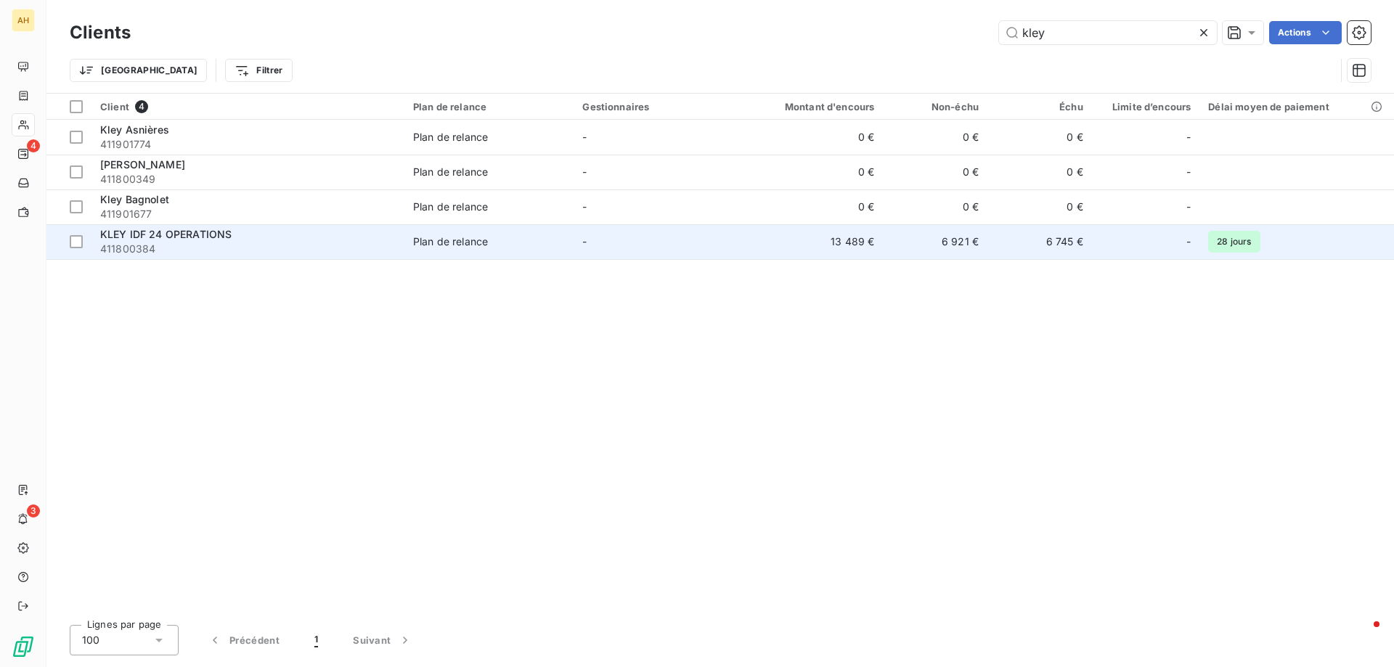
type input "kley"
click at [216, 233] on span "KLEY IDF 24 OPERATIONS" at bounding box center [165, 234] width 131 height 12
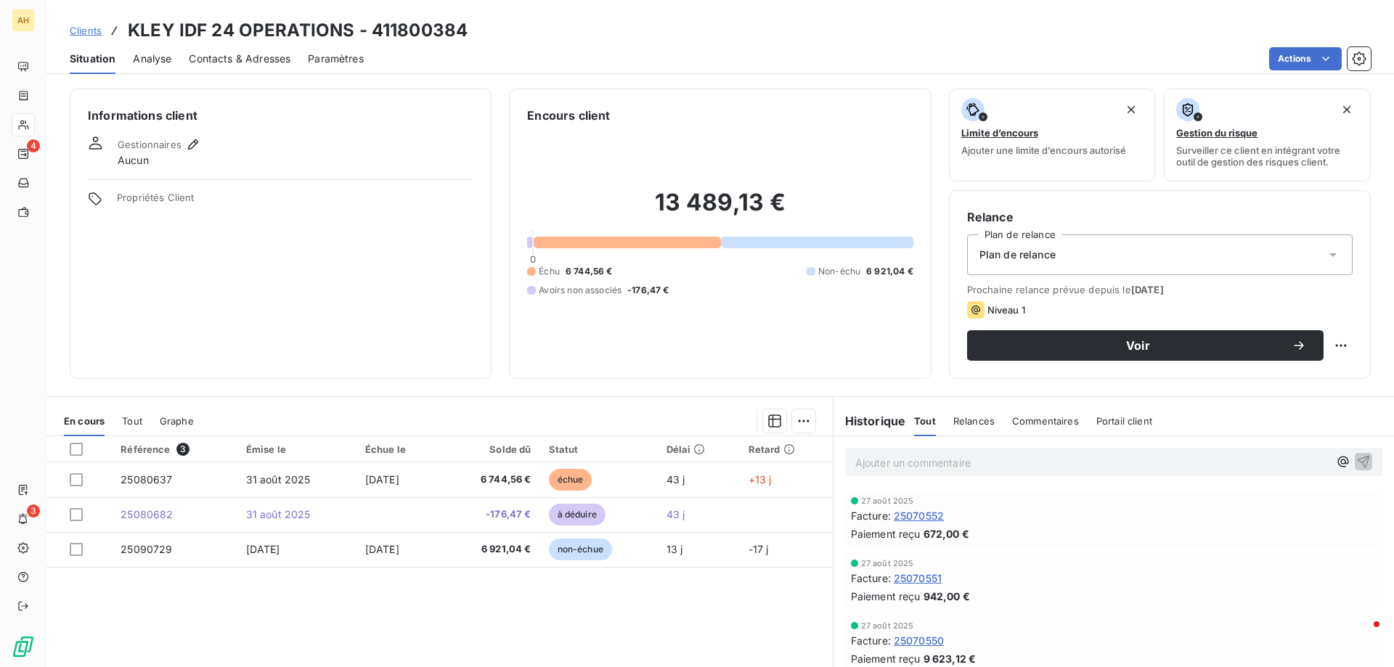
click at [222, 59] on span "Contacts & Adresses" at bounding box center [240, 59] width 102 height 15
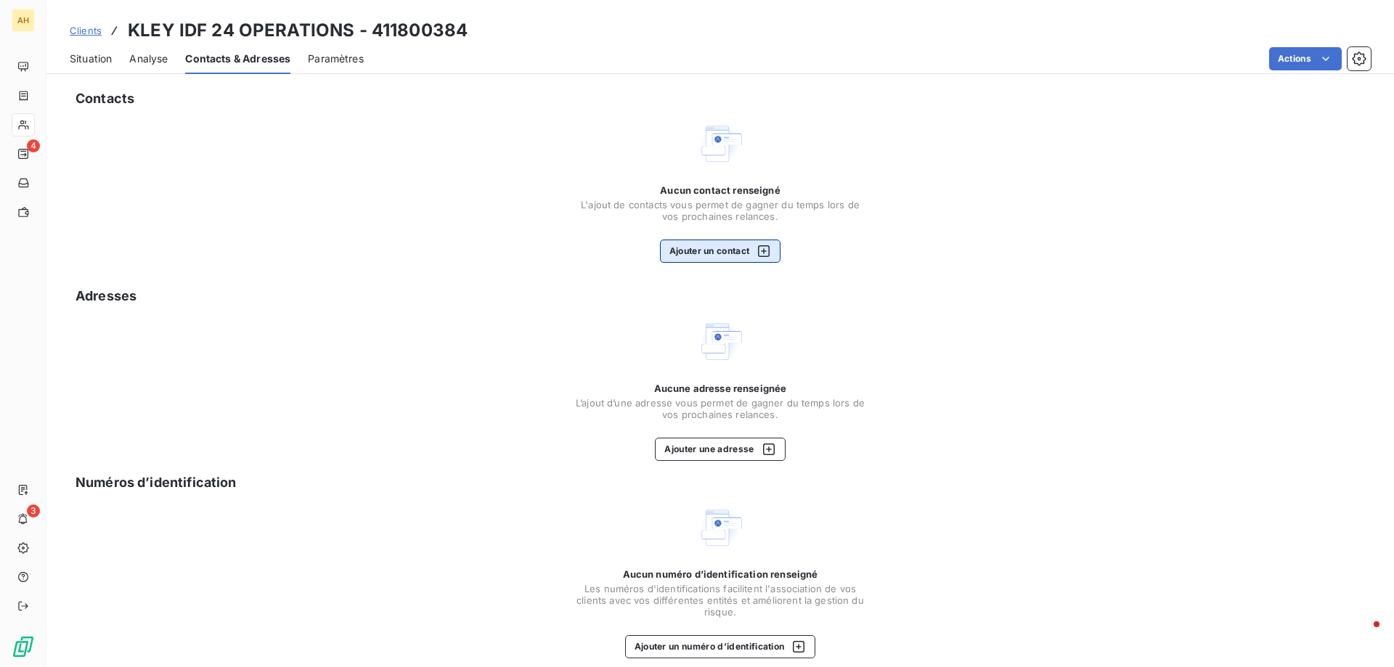
click at [698, 245] on button "Ajouter un contact" at bounding box center [720, 251] width 121 height 23
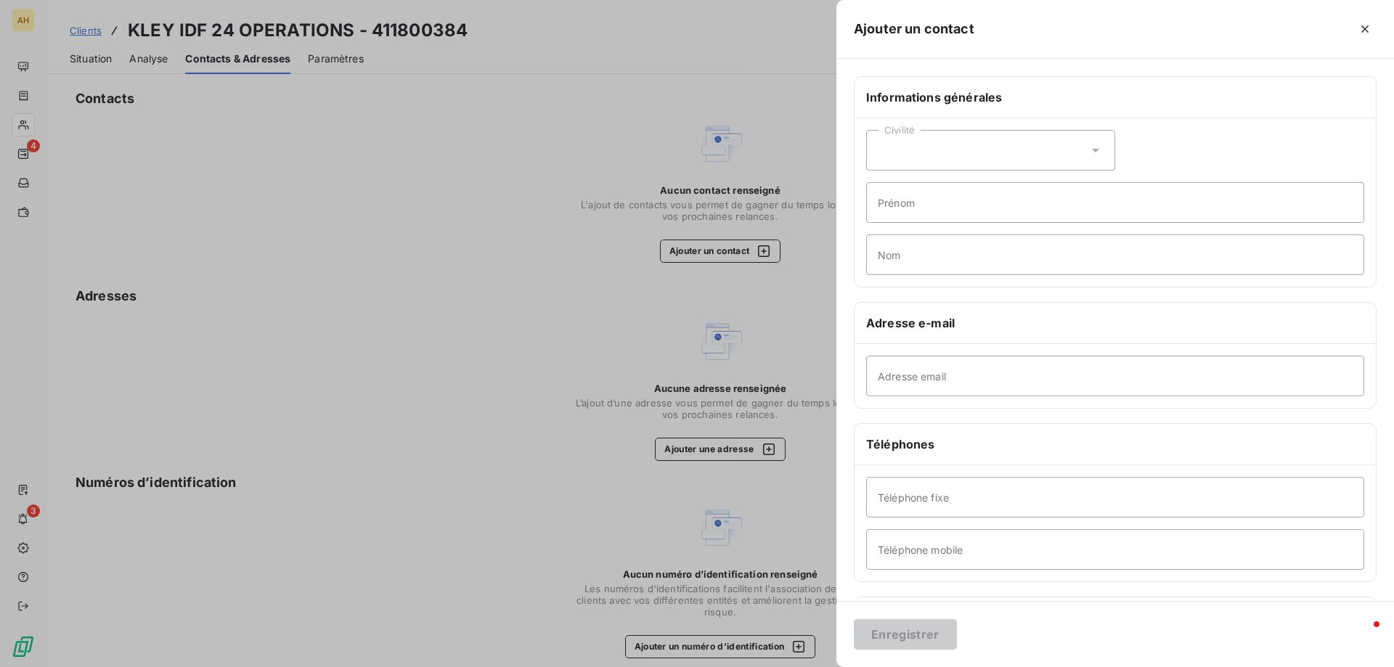
click at [1060, 152] on div "Civilité" at bounding box center [990, 150] width 249 height 41
click at [901, 191] on span "Madame" at bounding box center [914, 187] width 39 height 14
click at [966, 205] on input "Prénom" at bounding box center [1115, 202] width 498 height 41
type input "[PERSON_NAME]"
type input "SOUSSI"
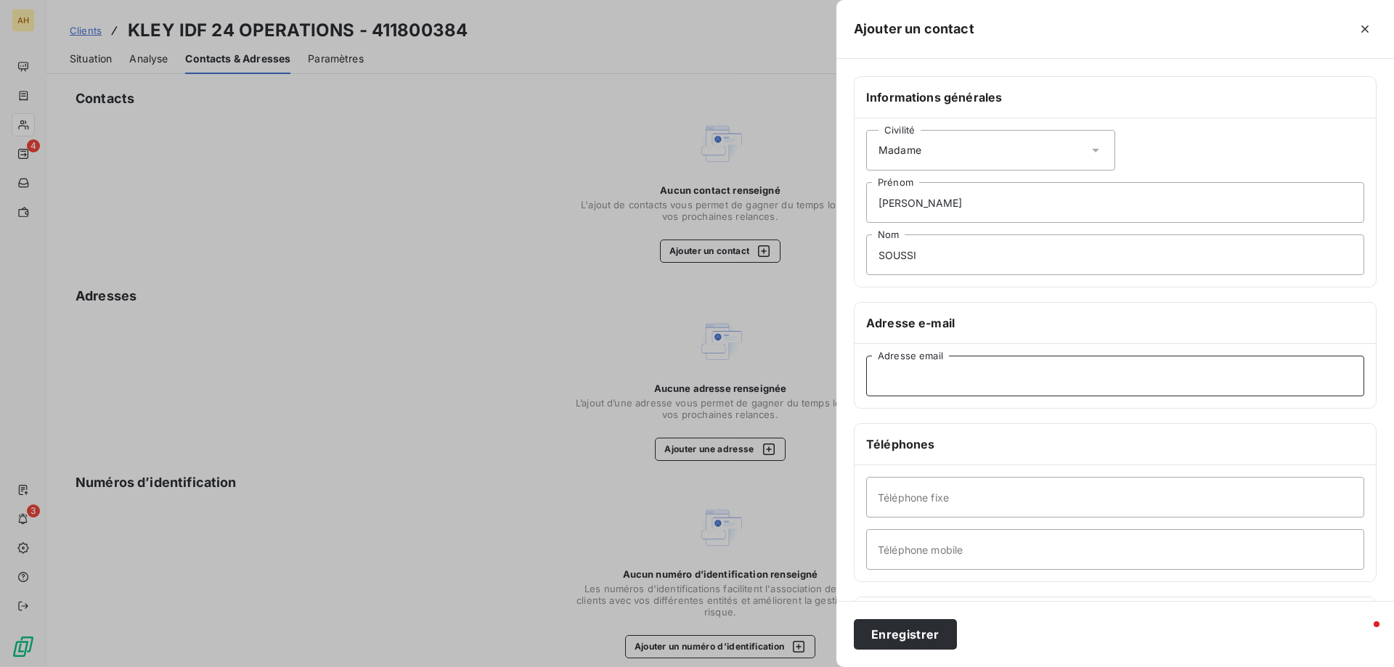
click at [910, 392] on input "Adresse email" at bounding box center [1115, 376] width 498 height 41
paste input "[EMAIL_ADDRESS][DOMAIN_NAME]"
type input "[EMAIL_ADDRESS][DOMAIN_NAME]"
drag, startPoint x: 922, startPoint y: 557, endPoint x: 993, endPoint y: 531, distance: 75.5
click at [925, 555] on input "Téléphone mobile" at bounding box center [1115, 549] width 498 height 41
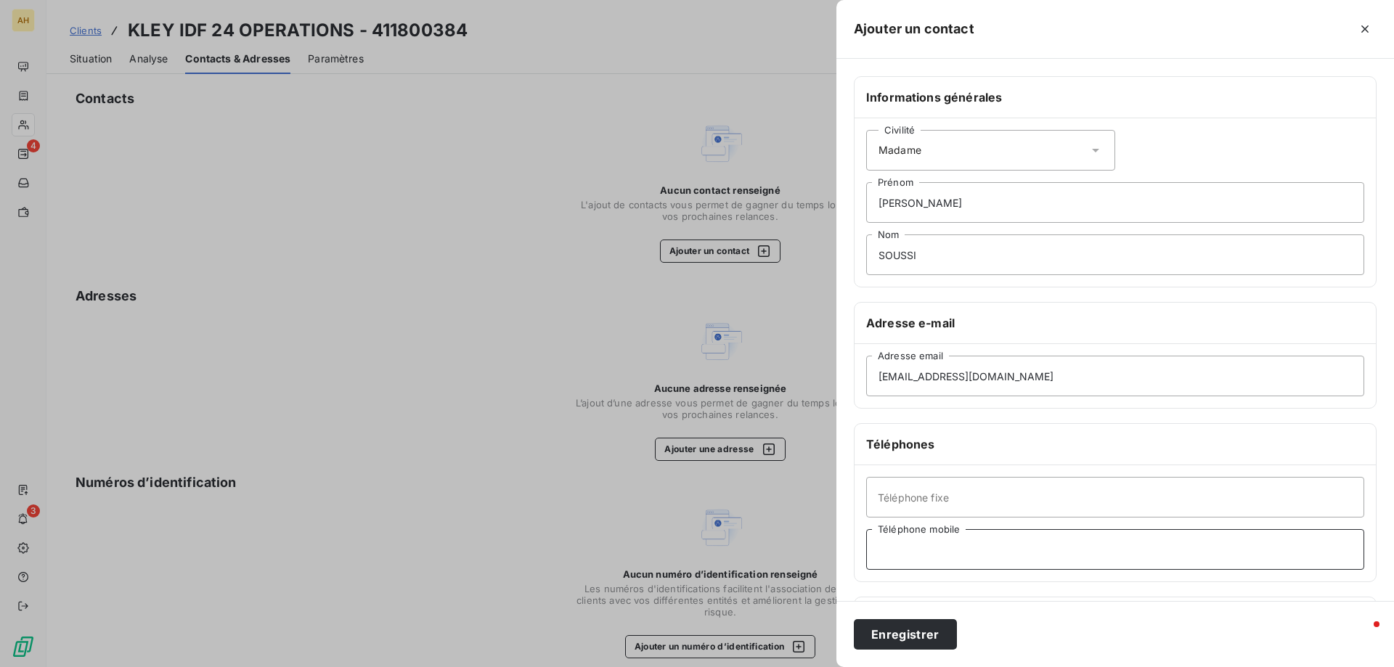
click at [1018, 535] on input "Téléphone mobile" at bounding box center [1115, 549] width 498 height 41
paste input "07 83 42 33 47"
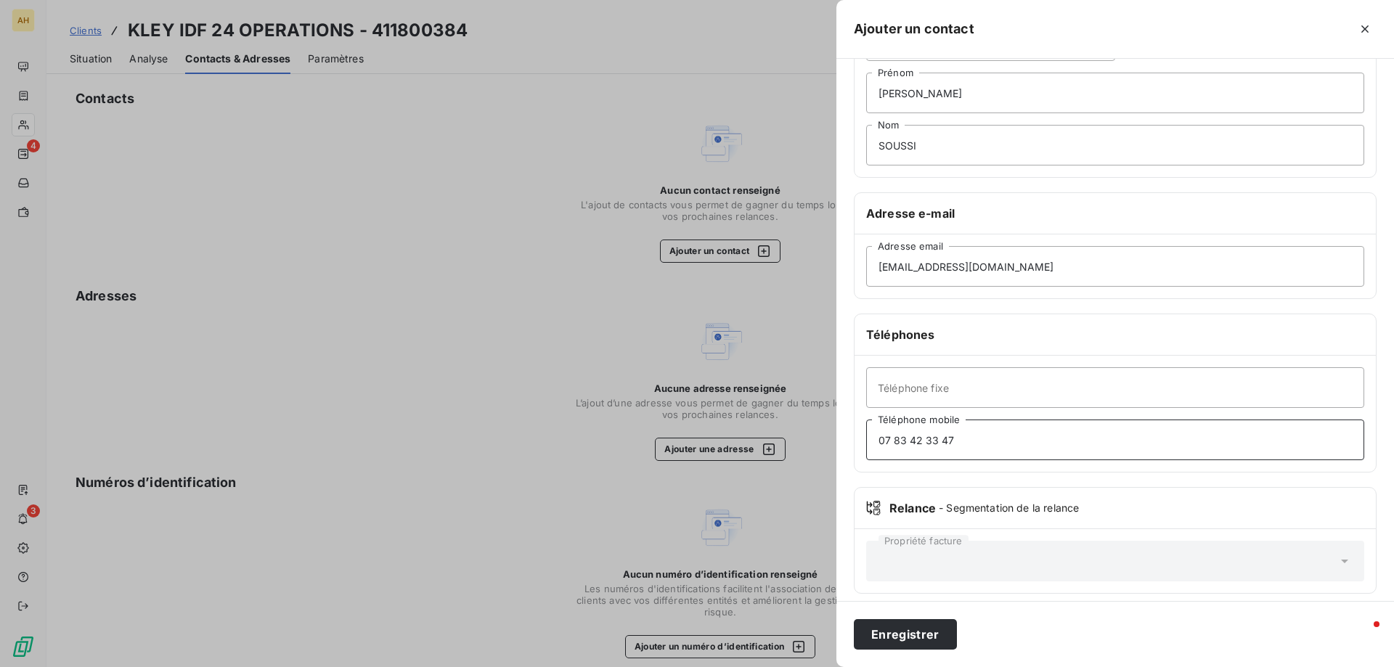
scroll to position [120, 0]
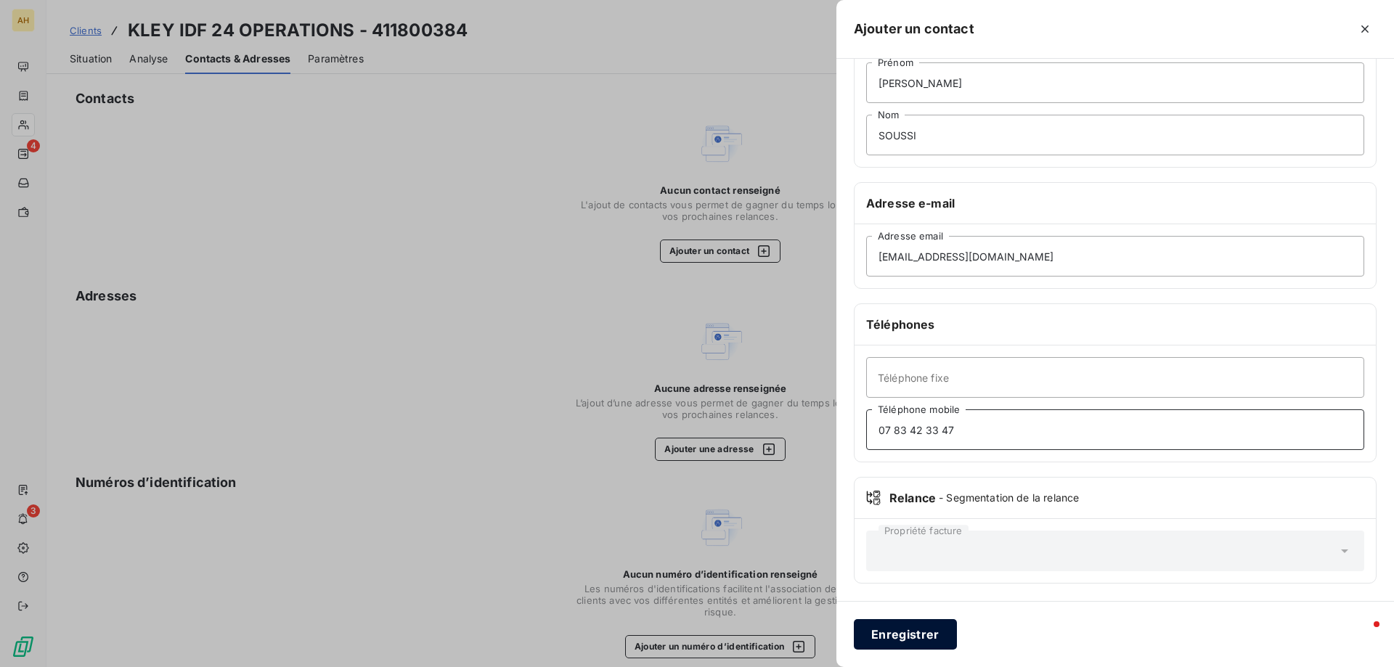
type input "07 83 42 33 47"
click at [924, 637] on button "Enregistrer" at bounding box center [905, 634] width 103 height 30
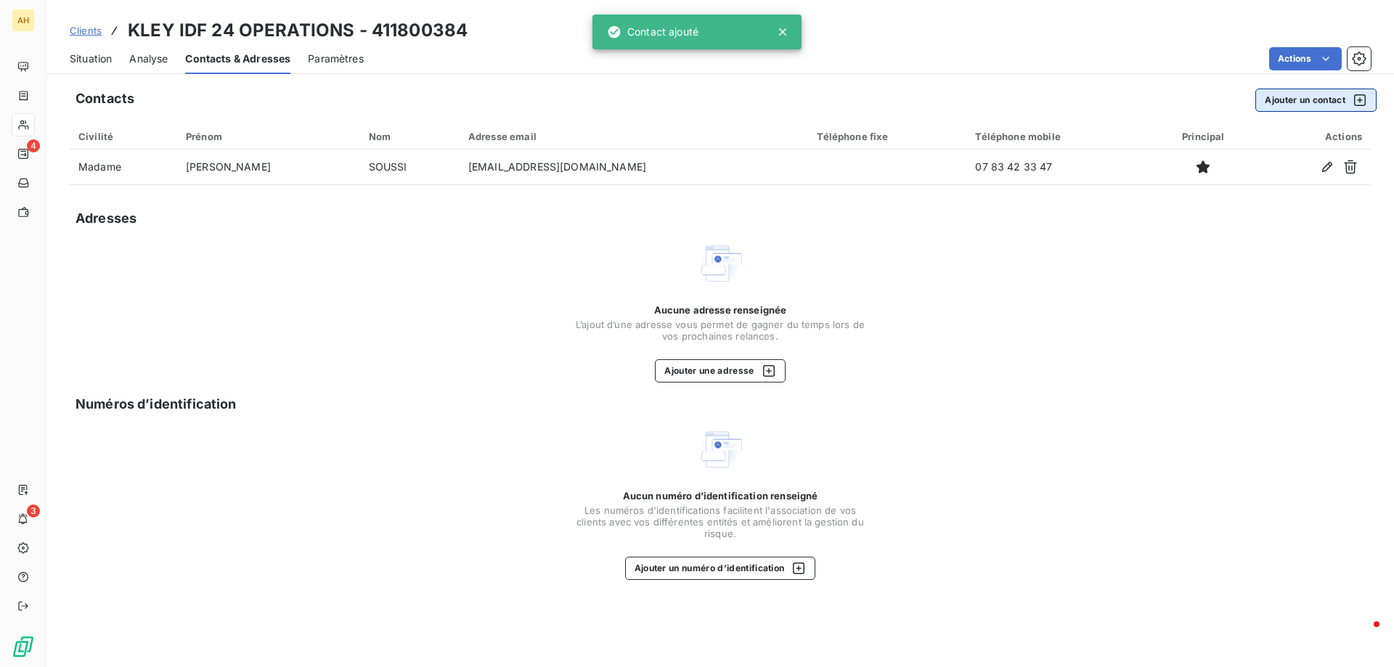
click at [1308, 99] on button "Ajouter un contact" at bounding box center [1315, 100] width 121 height 23
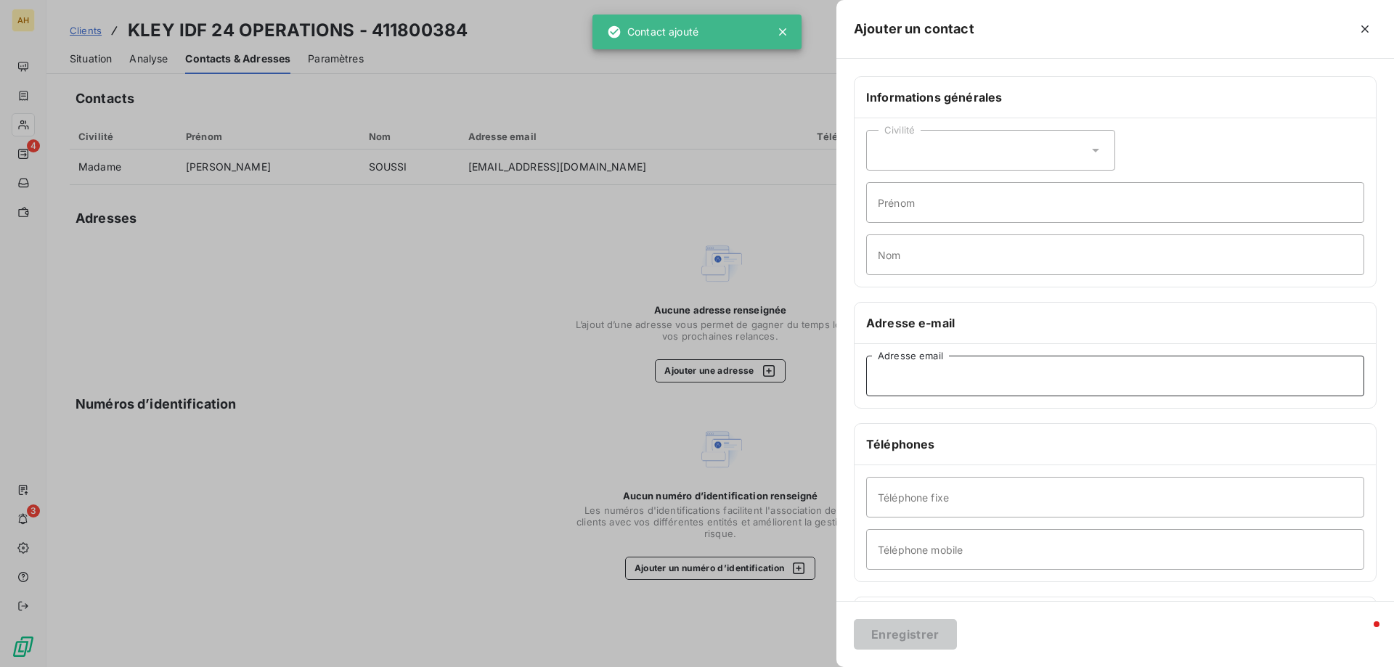
click at [906, 375] on input "Adresse email" at bounding box center [1115, 376] width 498 height 41
paste input "[EMAIL_ADDRESS][DOMAIN_NAME]"
type input "[EMAIL_ADDRESS][DOMAIN_NAME]"
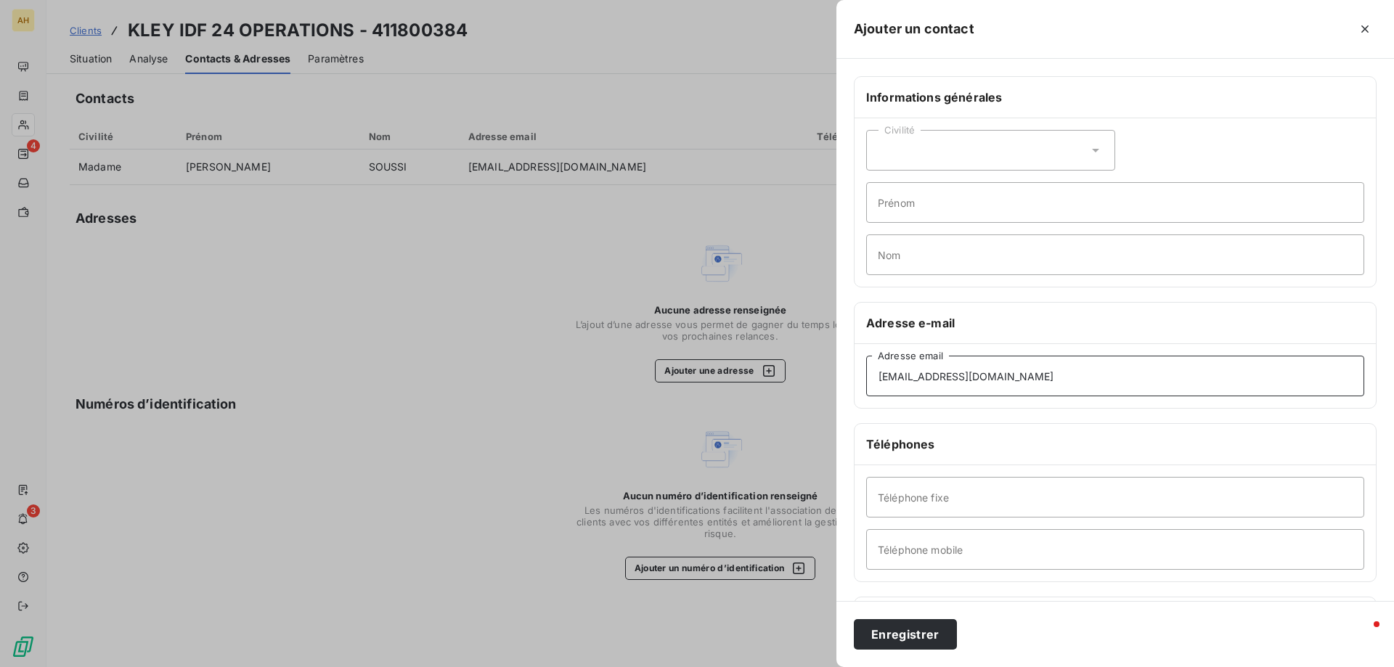
drag, startPoint x: 1041, startPoint y: 380, endPoint x: 794, endPoint y: 378, distance: 246.8
click at [794, 666] on div "Ajouter un contact Informations générales Civilité Prénom Nom Adresse e-mail [E…" at bounding box center [697, 667] width 1394 height 0
click at [774, 203] on div at bounding box center [697, 333] width 1394 height 667
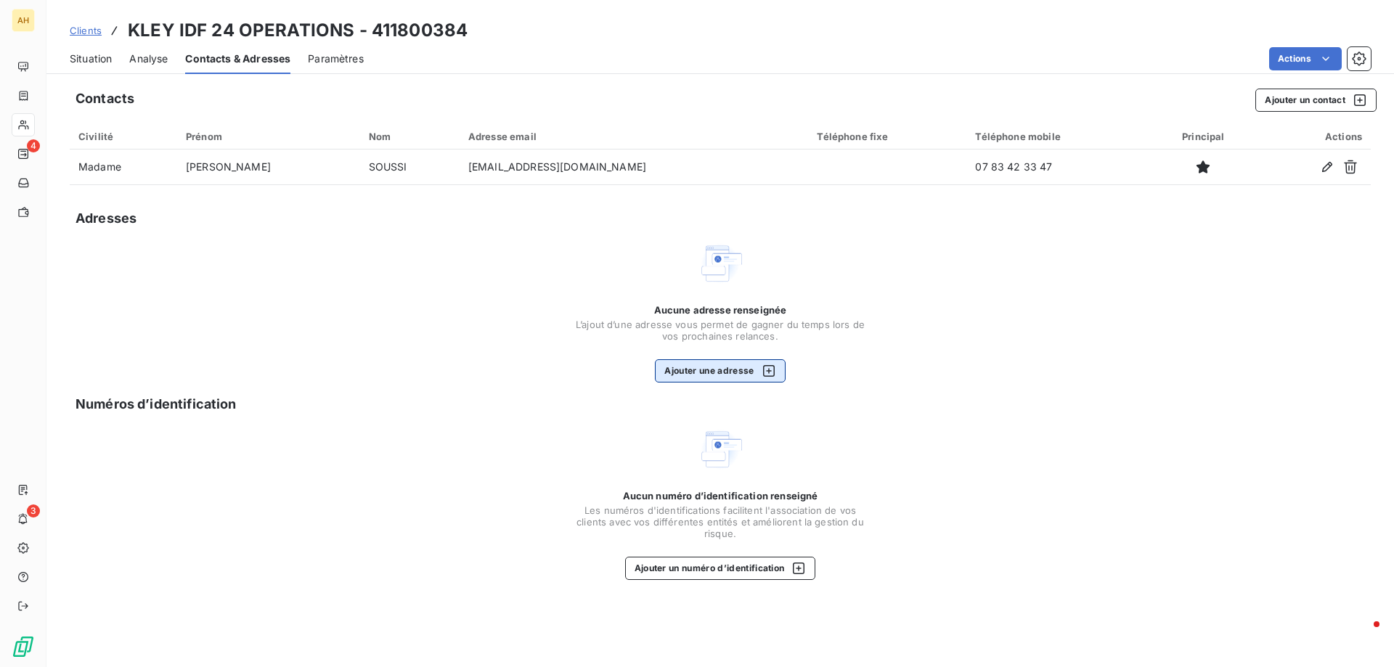
click at [726, 372] on button "Ajouter une adresse" at bounding box center [720, 370] width 130 height 23
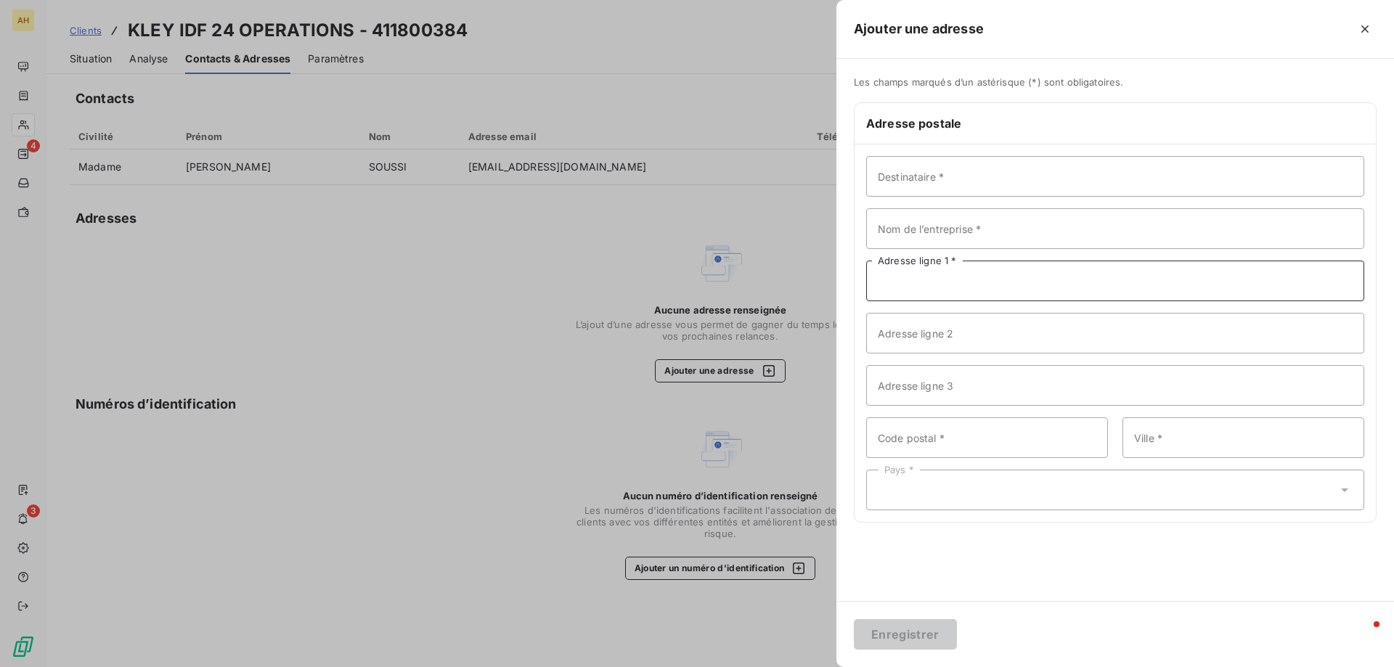
click at [986, 285] on input "Adresse ligne 1 *" at bounding box center [1115, 281] width 498 height 41
paste input "[STREET_ADDRESS][PERSON_NAME]"
type input "[STREET_ADDRESS][PERSON_NAME]"
click at [1005, 184] on input "Destinataire *" at bounding box center [1115, 176] width 498 height 41
type input "Service comptabilité"
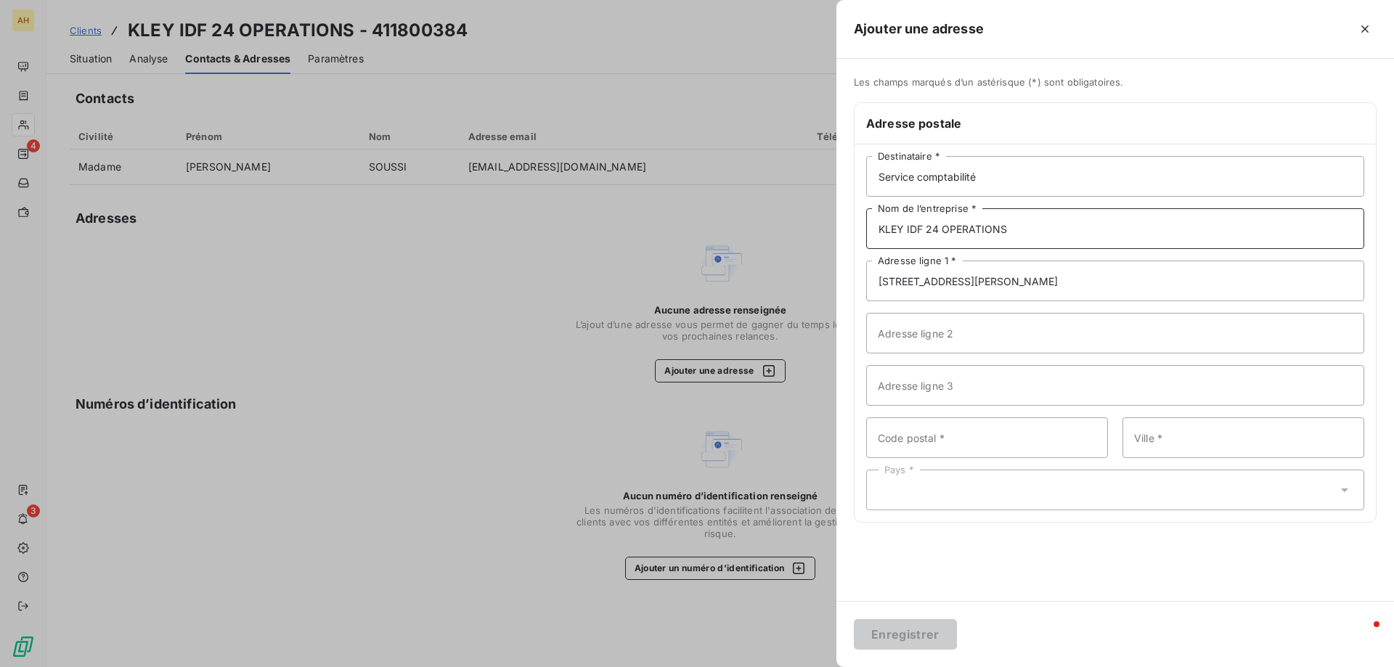
type input "KLEY IDF 24 OPERATIONS"
type input "Pour [PERSON_NAME]"
type input "92110"
type input "CLICHY"
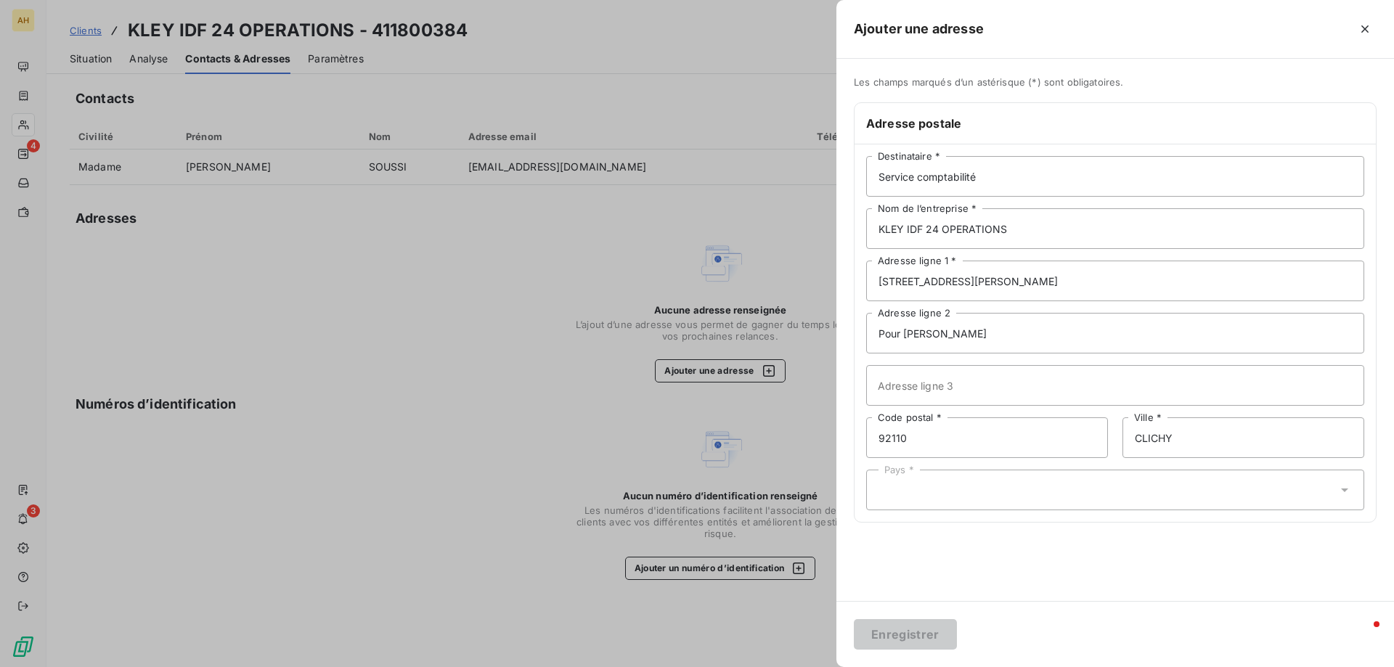
click at [1169, 492] on div "Pays *" at bounding box center [1115, 490] width 498 height 41
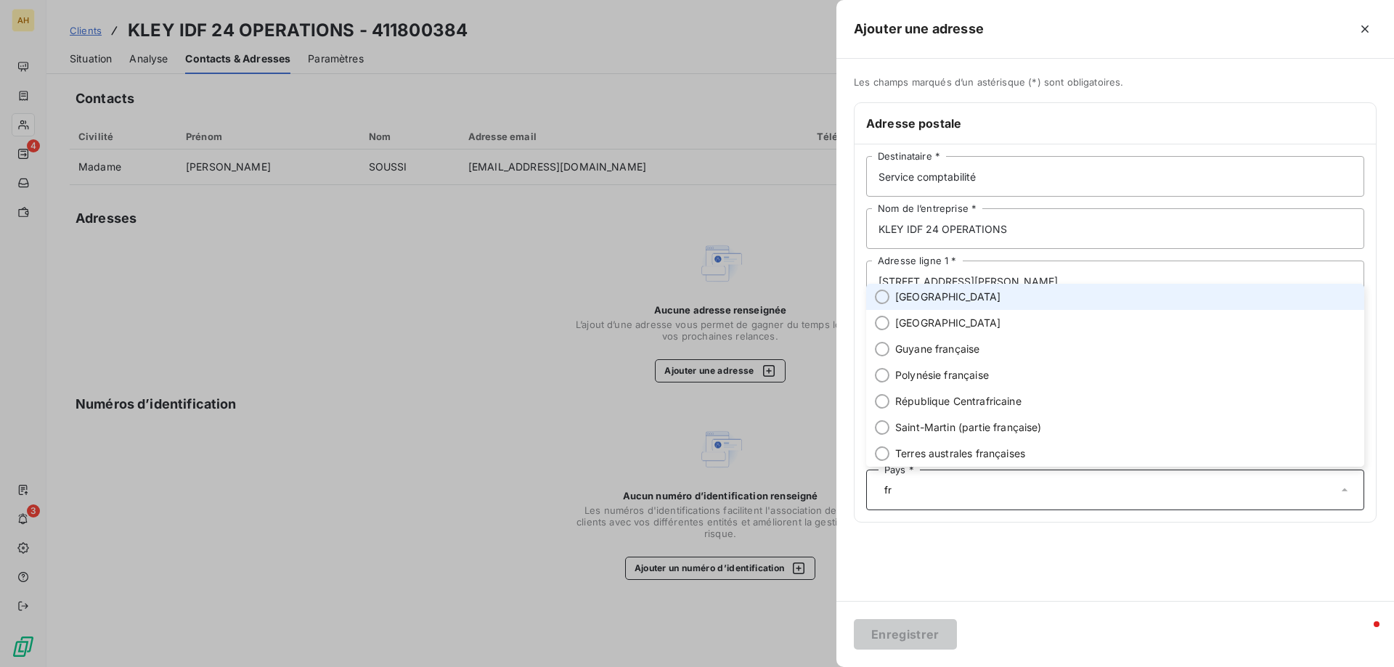
click at [892, 296] on li "[GEOGRAPHIC_DATA]" at bounding box center [1115, 297] width 498 height 26
type input "fr"
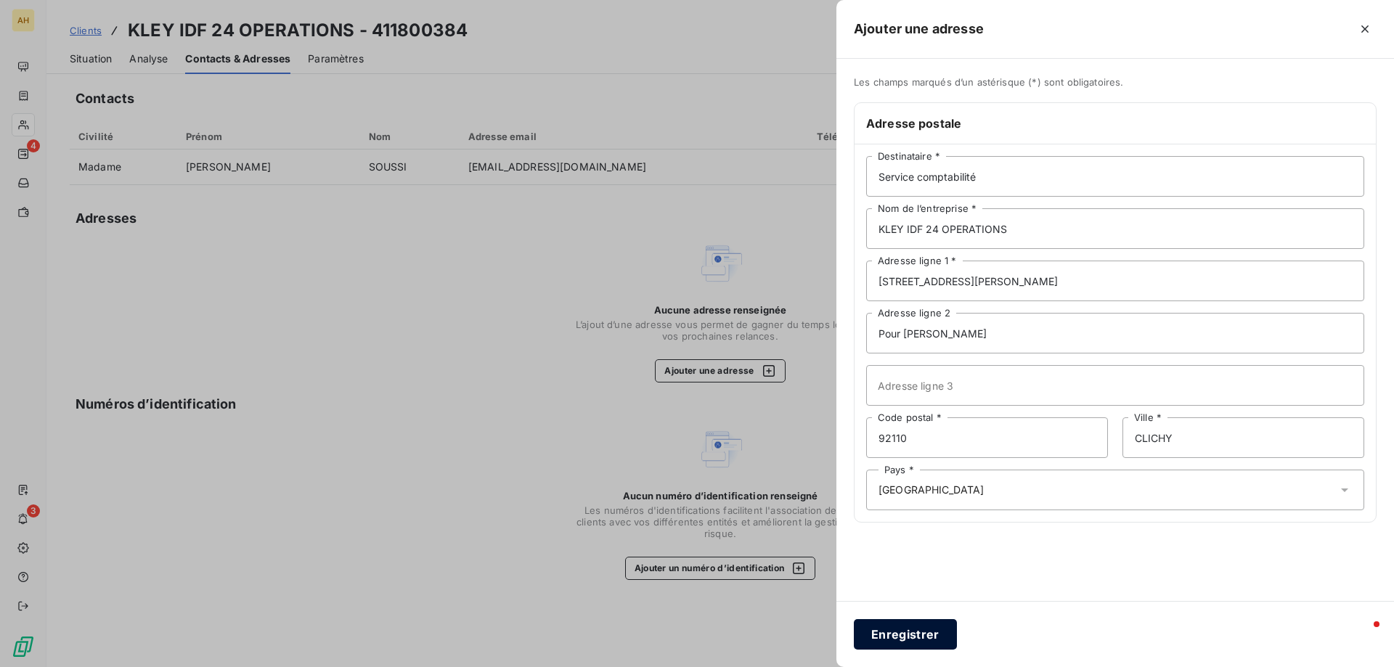
click at [905, 624] on button "Enregistrer" at bounding box center [905, 634] width 103 height 30
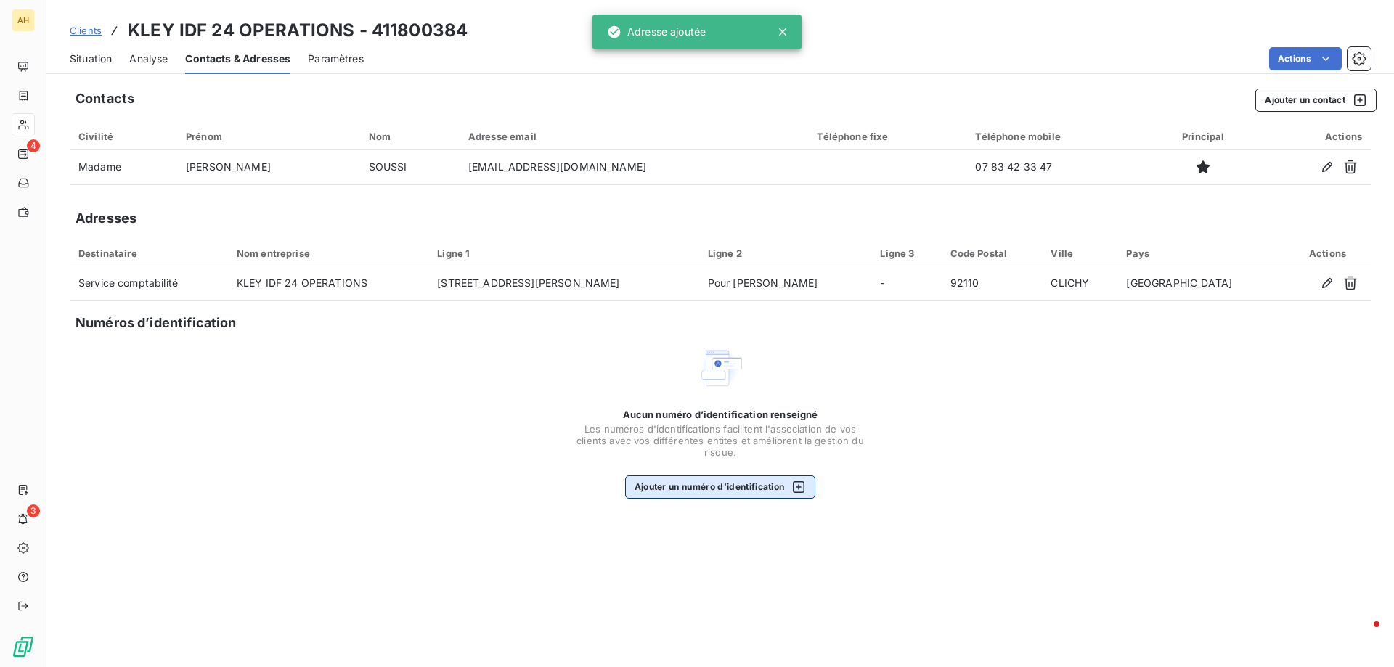
click at [742, 486] on button "Ajouter un numéro d’identification" at bounding box center [720, 486] width 191 height 23
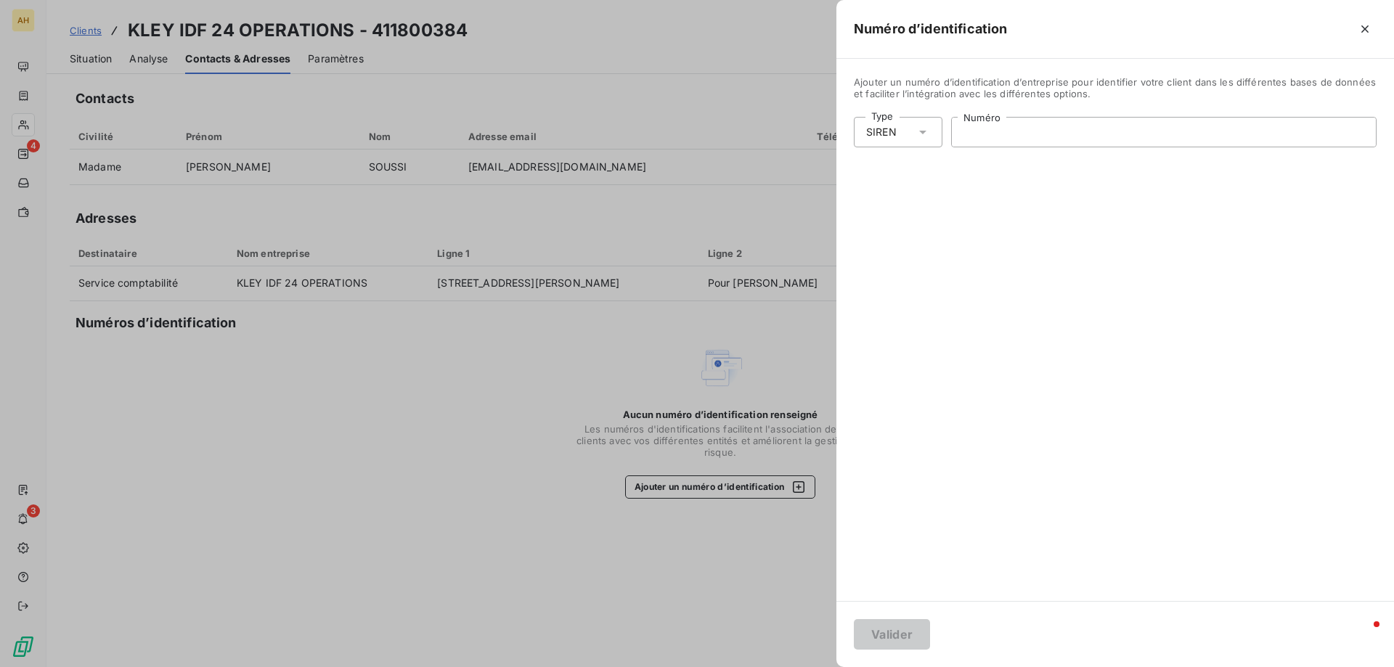
click at [1011, 139] on input "Numéro" at bounding box center [1164, 132] width 424 height 29
click at [1080, 139] on input "Numéro" at bounding box center [1164, 132] width 424 height 29
type input "883 501 926"
click at [909, 626] on button "Valider" at bounding box center [892, 634] width 76 height 30
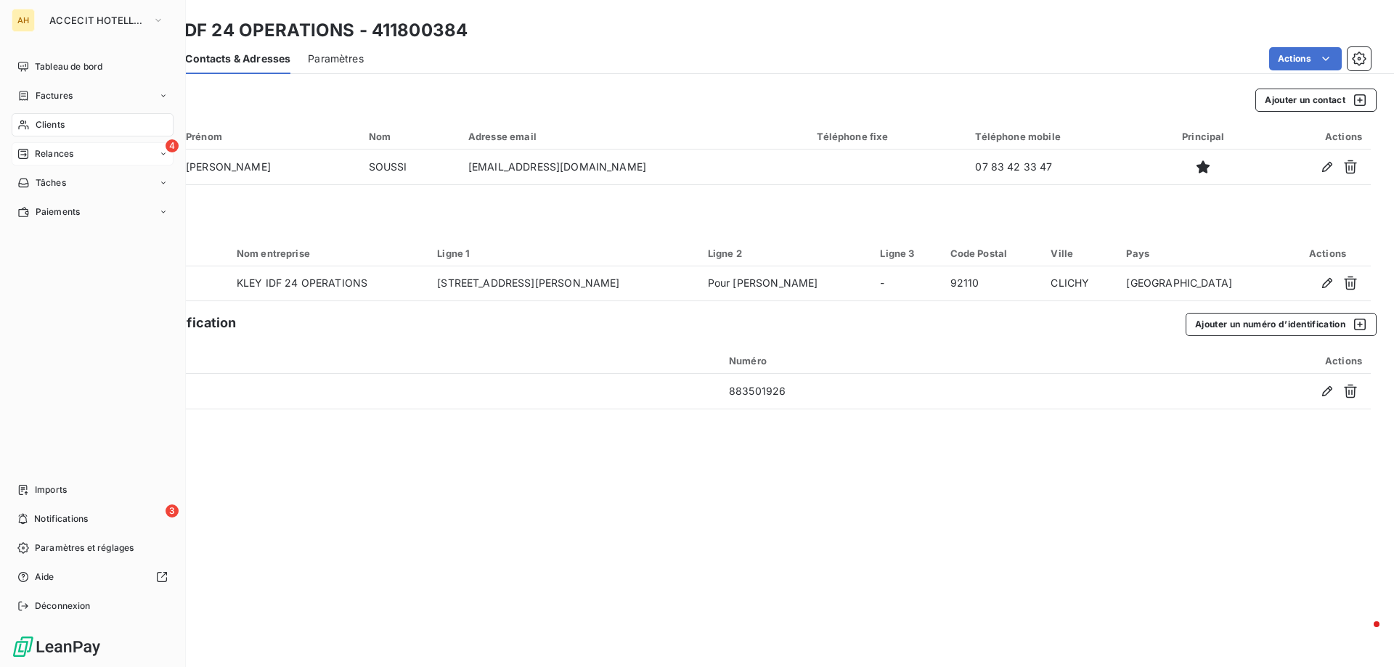
click at [54, 148] on span "Relances" at bounding box center [54, 153] width 38 height 13
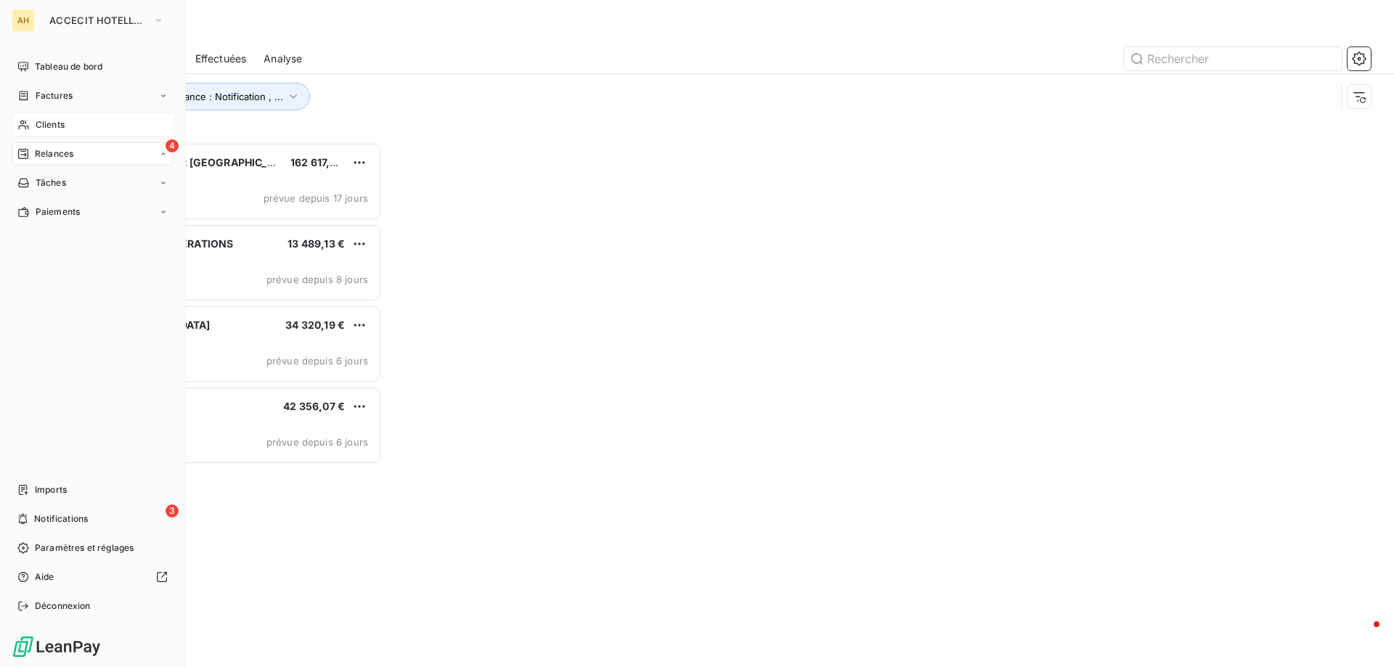
scroll to position [514, 301]
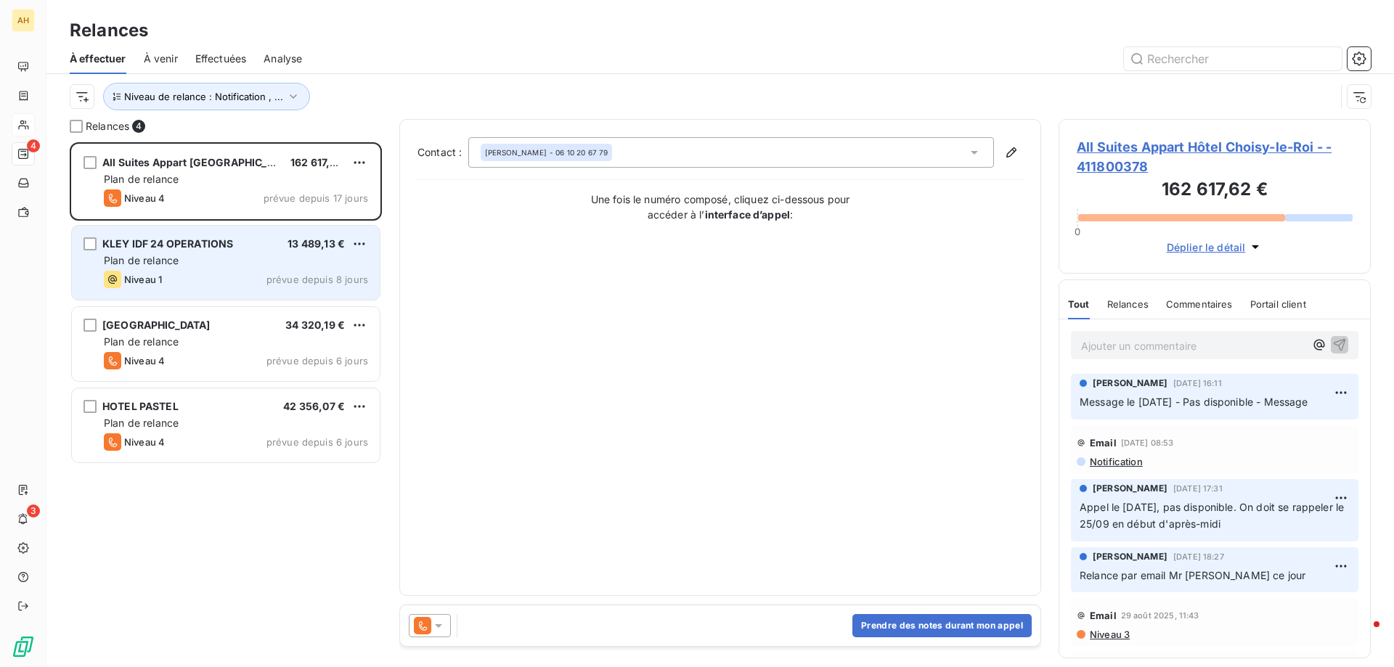
click at [203, 287] on div "Niveau 1 prévue depuis 8 jours" at bounding box center [236, 279] width 264 height 17
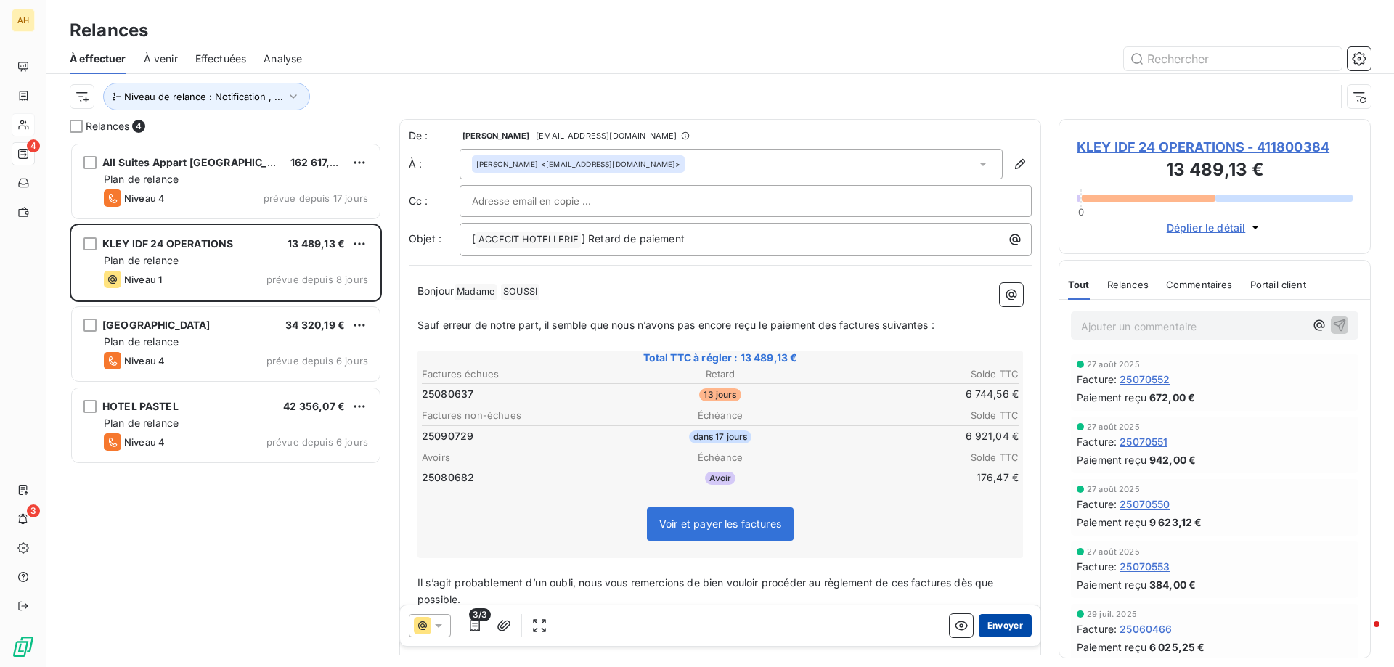
click at [990, 620] on button "Envoyer" at bounding box center [1004, 625] width 53 height 23
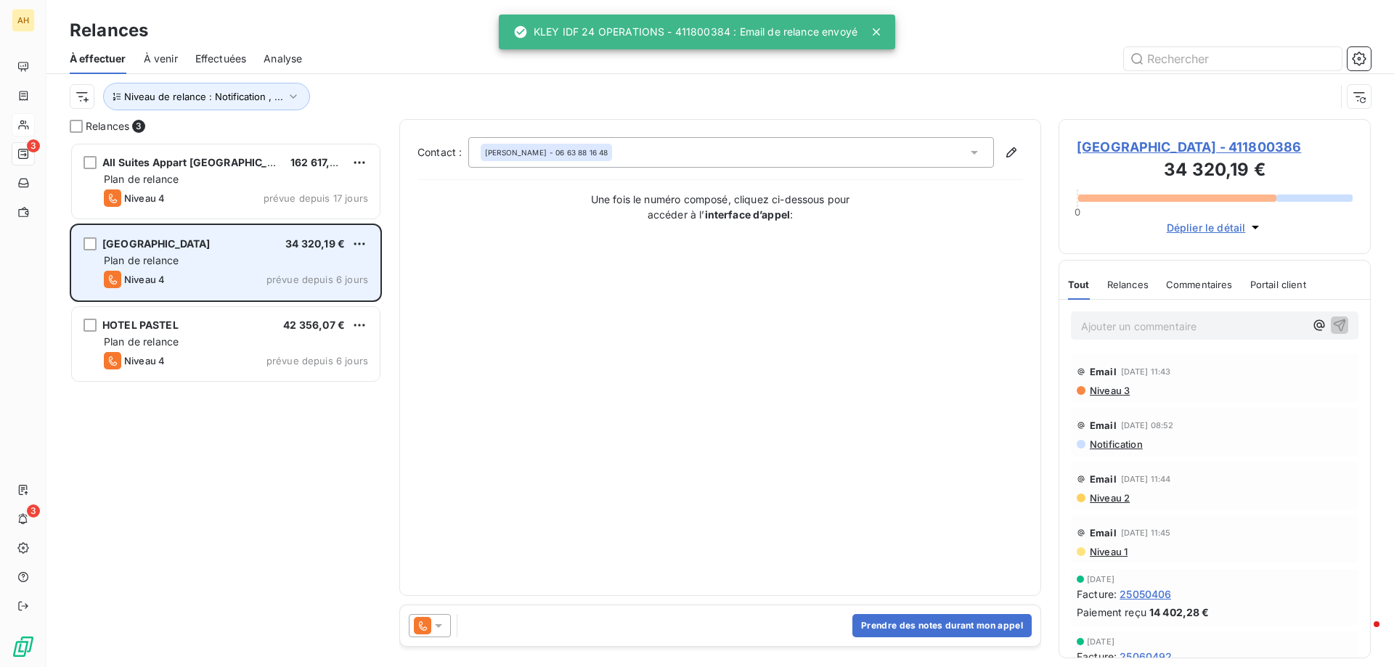
click at [261, 248] on div "[GEOGRAPHIC_DATA] 34 320,19 €" at bounding box center [236, 243] width 264 height 13
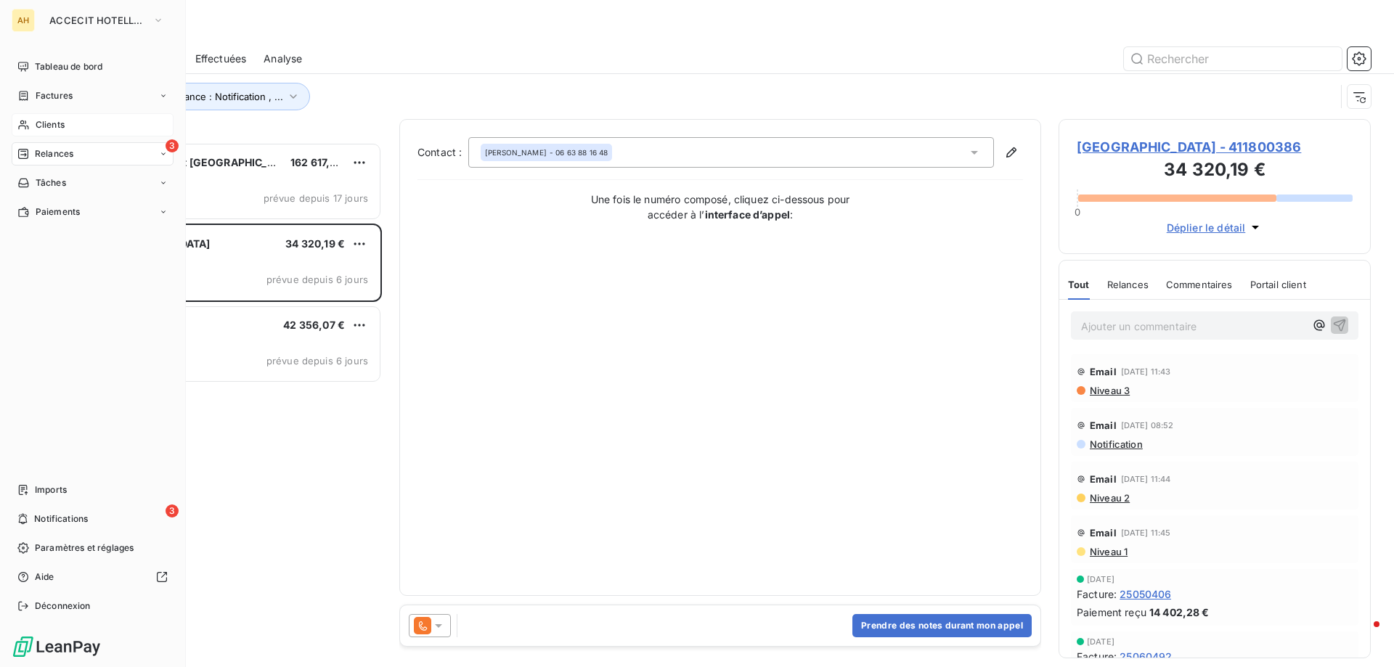
click at [49, 125] on span "Clients" at bounding box center [50, 124] width 29 height 13
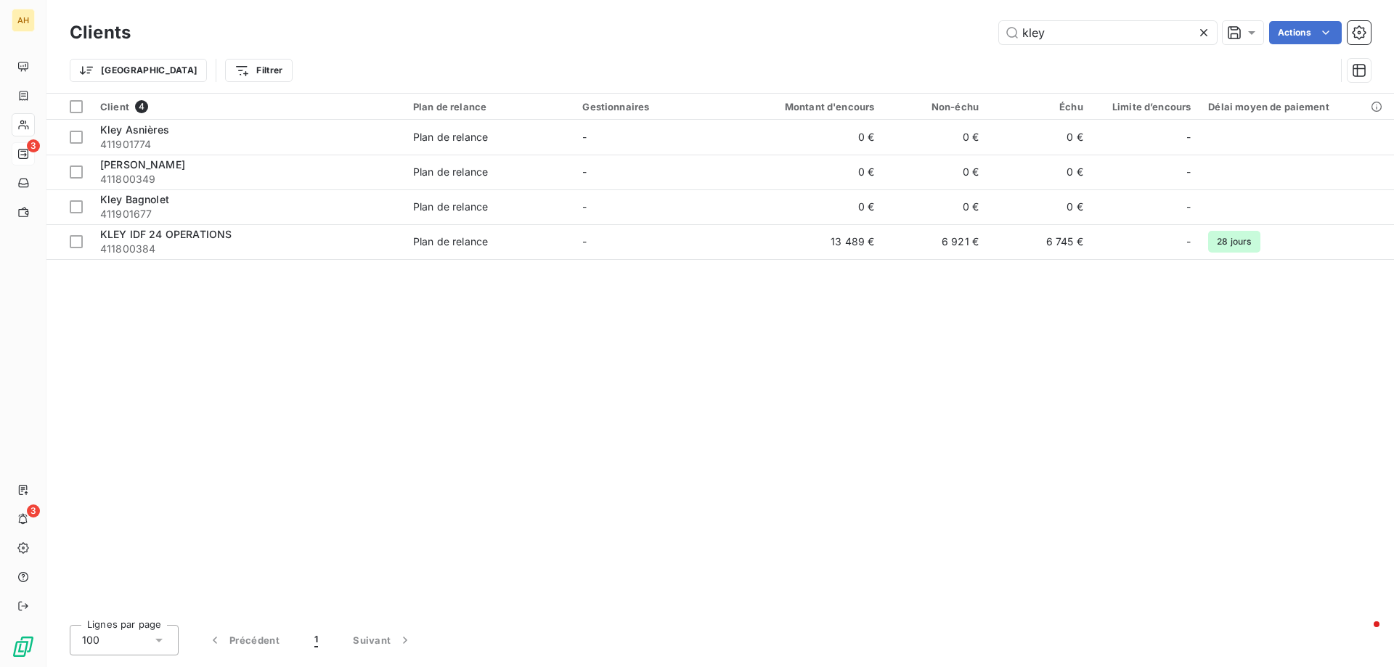
drag, startPoint x: 1077, startPoint y: 26, endPoint x: 645, endPoint y: -25, distance: 434.9
click at [645, 0] on html "AH 3 3 Clients kley Actions Trier Filtrer Client 4 Plan de relance Gestionnaire…" at bounding box center [697, 333] width 1394 height 667
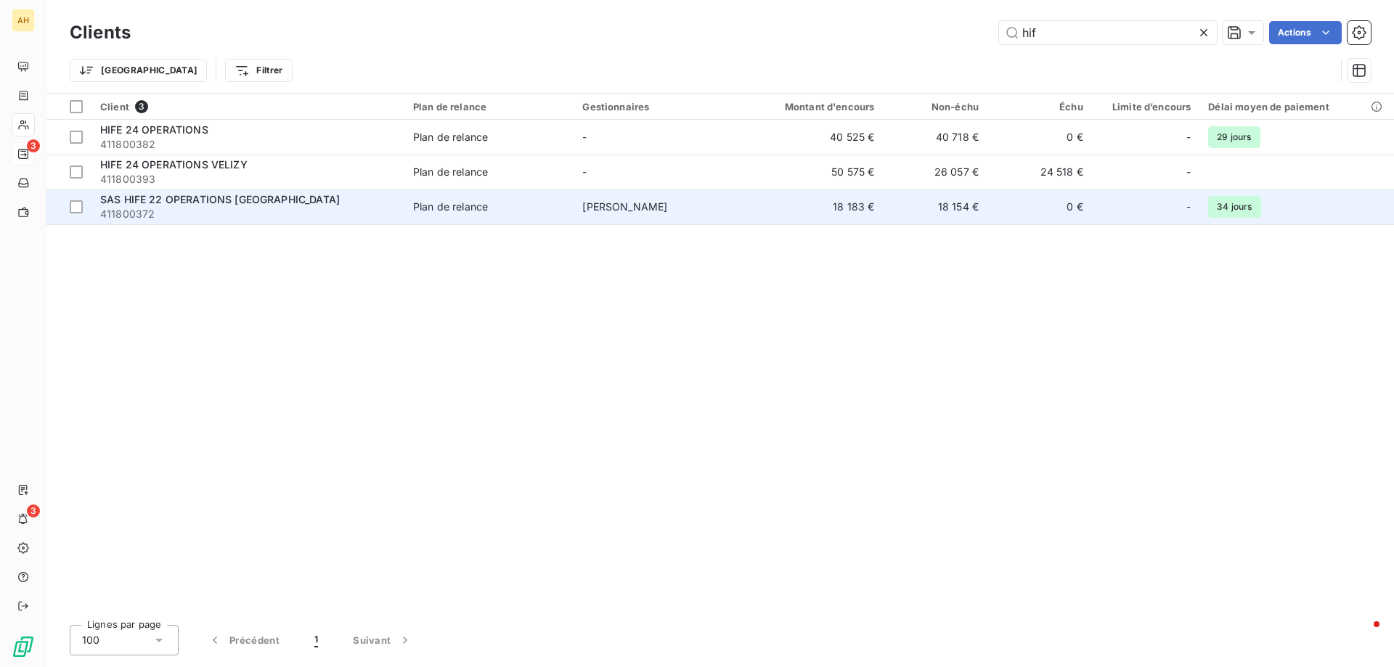
type input "hif"
click at [162, 203] on span "SAS HIFE 22 OPERATIONS [GEOGRAPHIC_DATA]" at bounding box center [220, 199] width 240 height 12
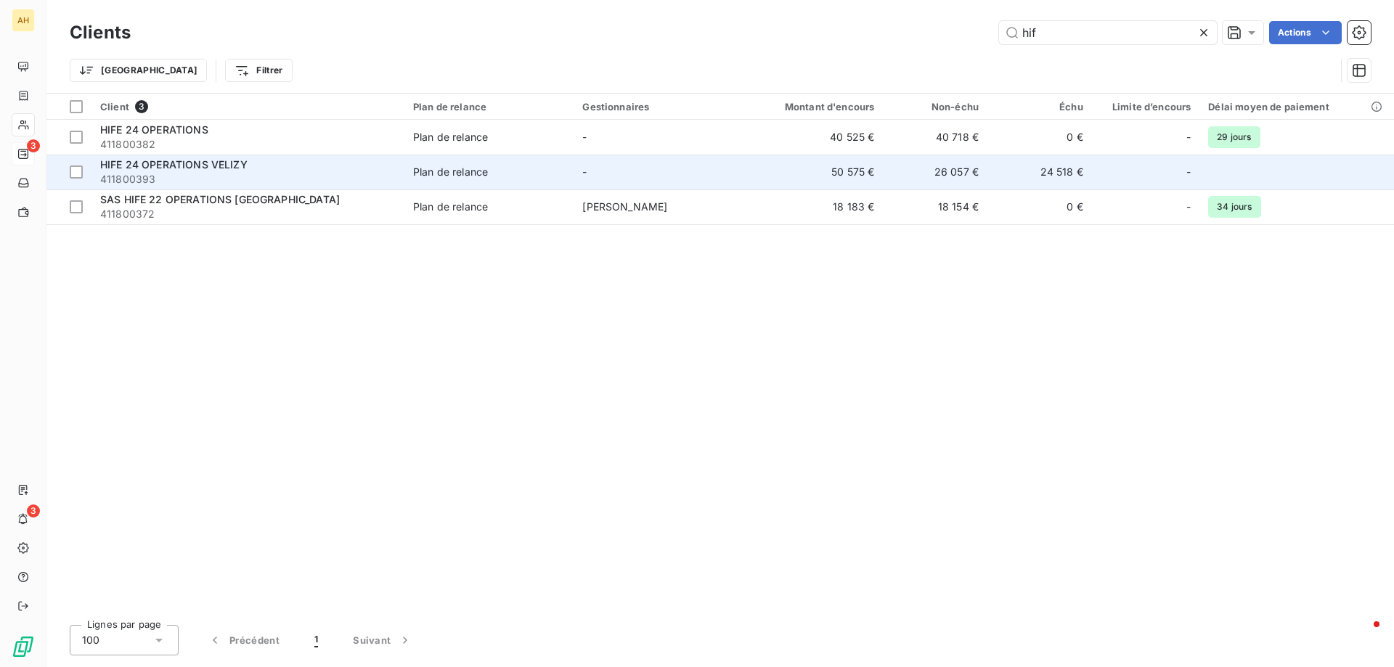
click at [119, 160] on span "HIFE 24 OPERATIONS VELIZY" at bounding box center [173, 164] width 147 height 12
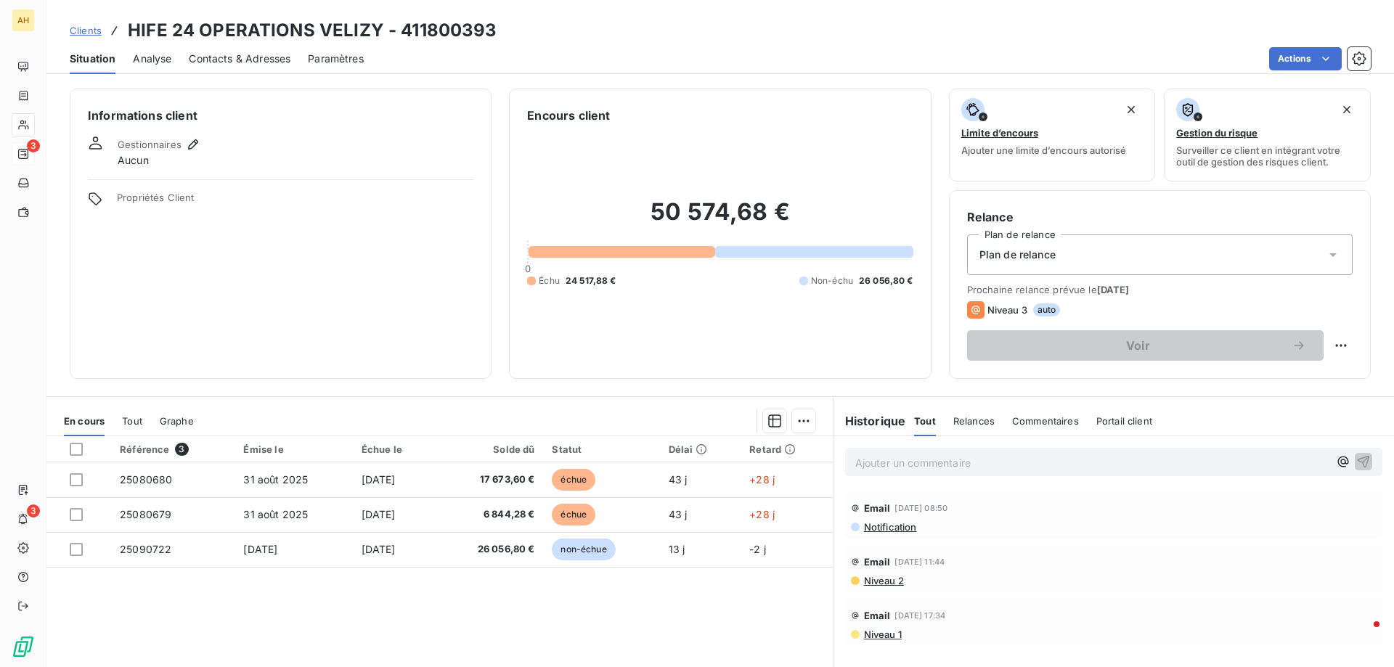
click at [87, 32] on span "Clients" at bounding box center [86, 31] width 32 height 12
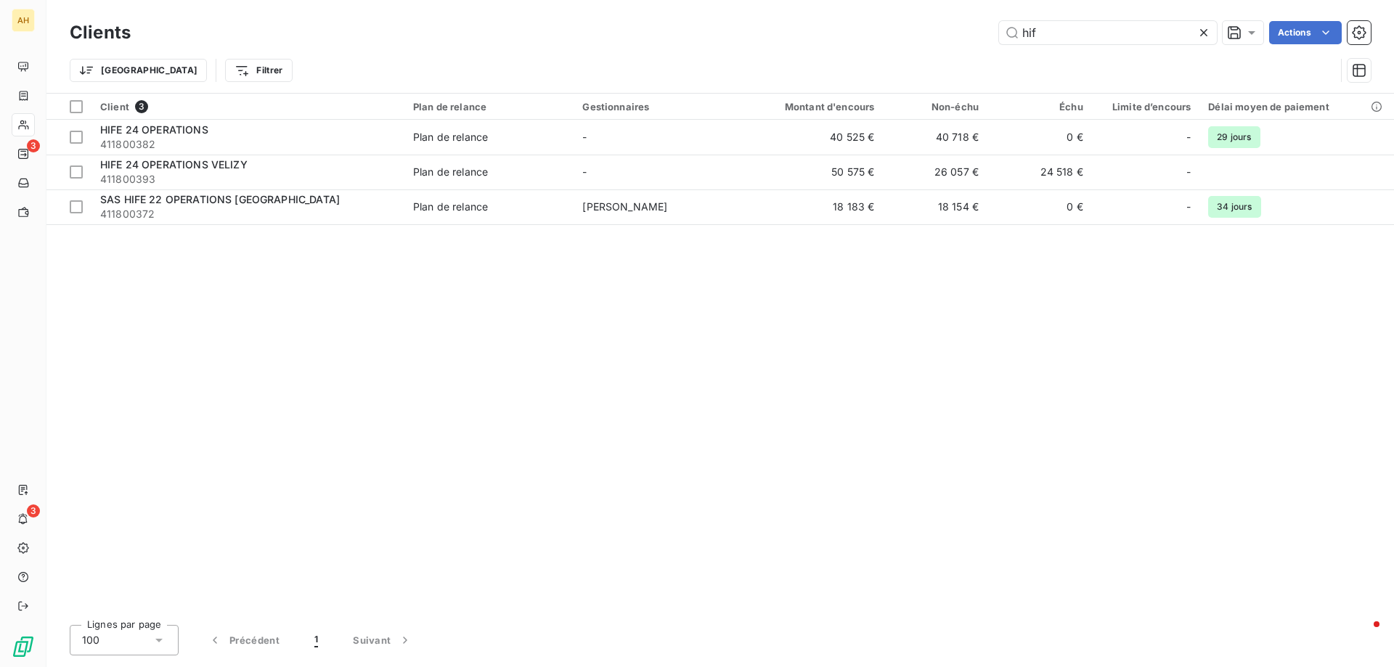
drag, startPoint x: 33, startPoint y: 152, endPoint x: 473, endPoint y: 311, distance: 467.0
click at [473, 311] on div "AH 3 3 Clients hif Actions Trier Filtrer Client 3 Plan de relance Gestionnaires…" at bounding box center [697, 333] width 1394 height 667
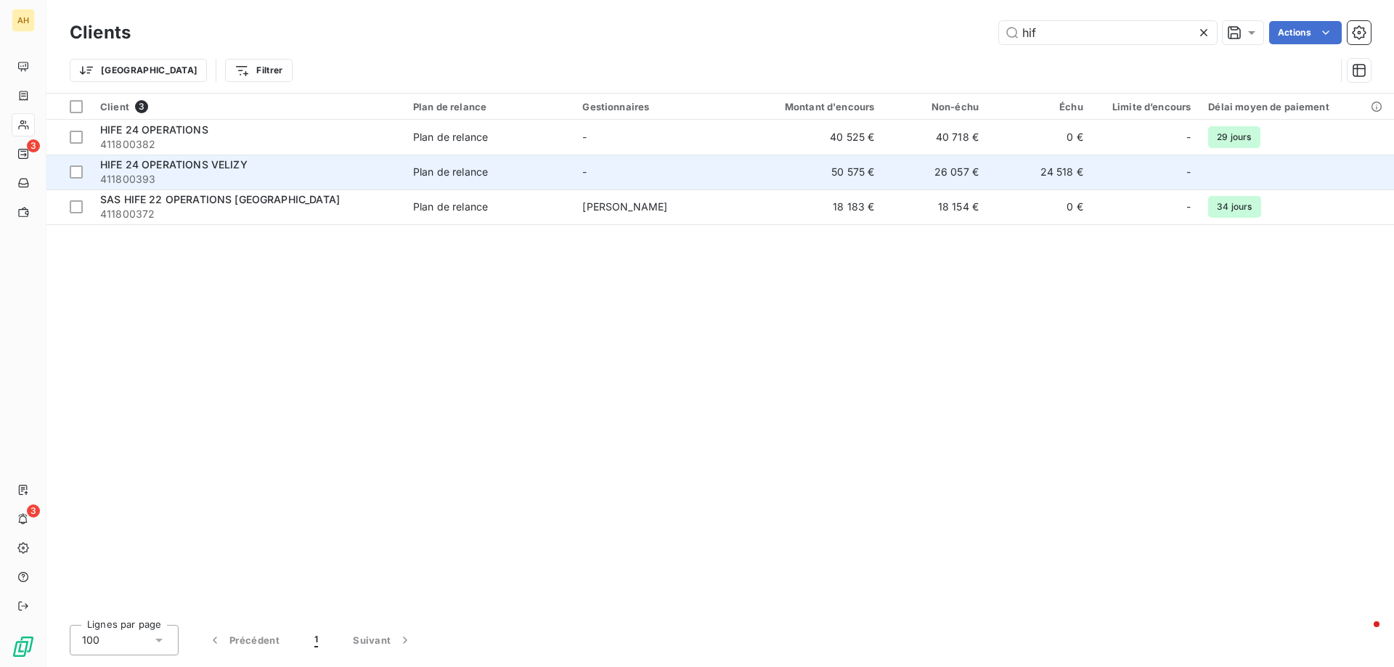
click at [220, 171] on div "HIFE 24 OPERATIONS VELIZY" at bounding box center [247, 165] width 295 height 15
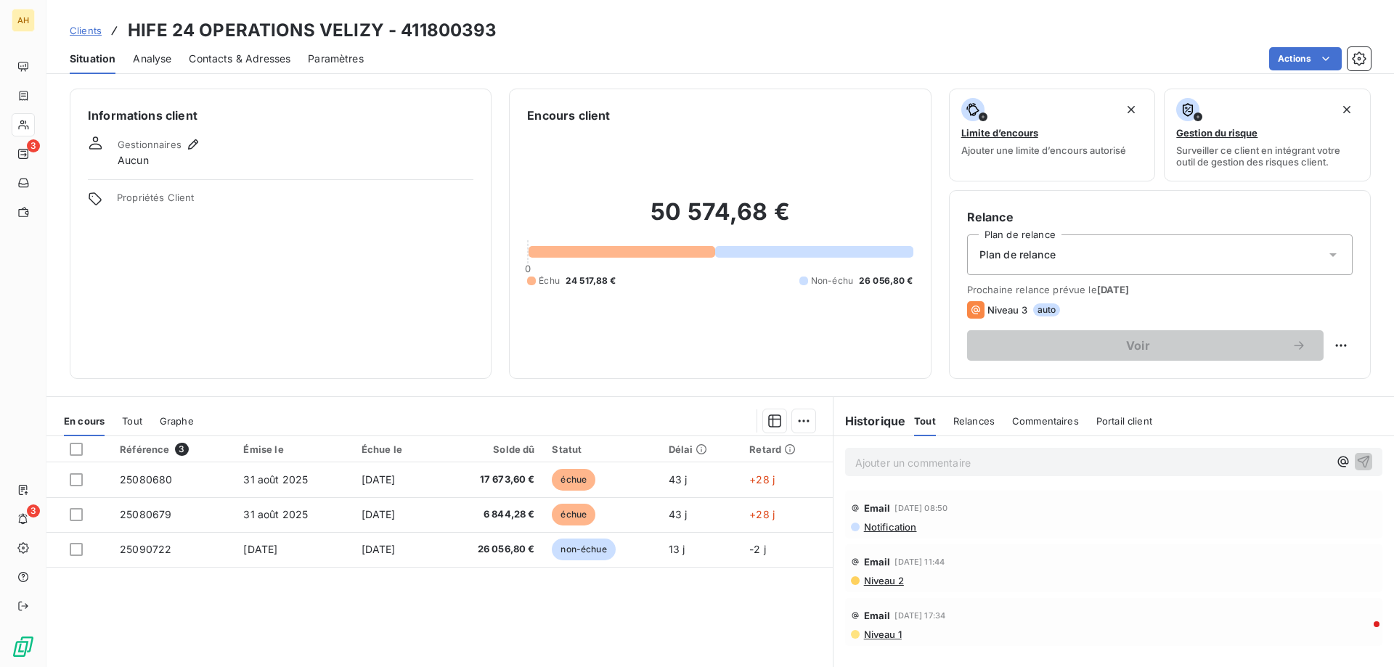
click at [266, 60] on span "Contacts & Adresses" at bounding box center [240, 59] width 102 height 15
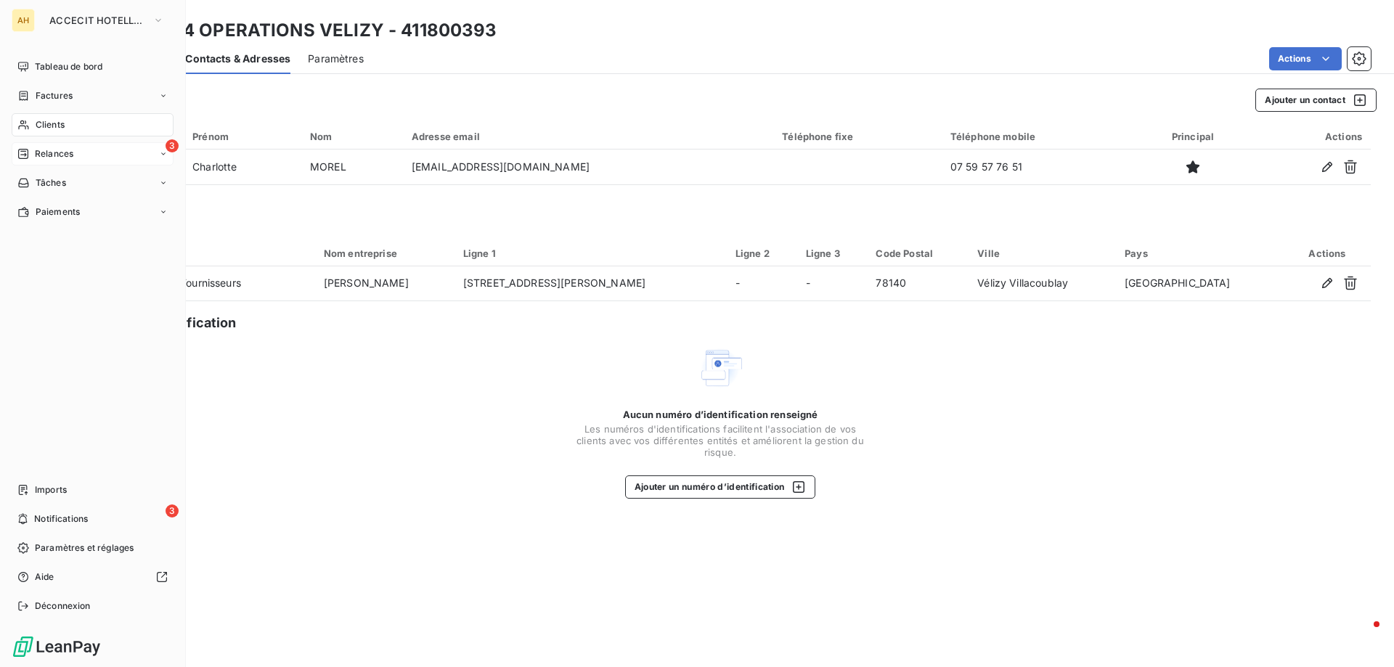
click at [27, 154] on icon at bounding box center [23, 154] width 12 height 12
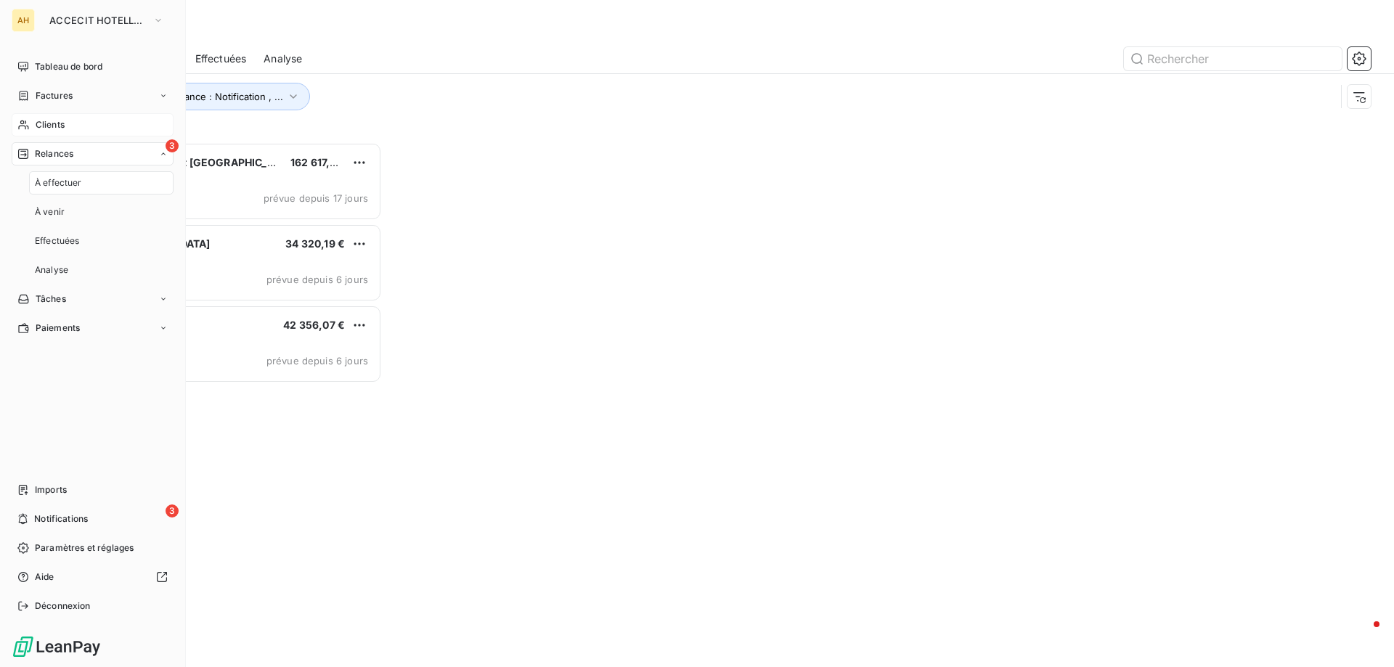
scroll to position [514, 301]
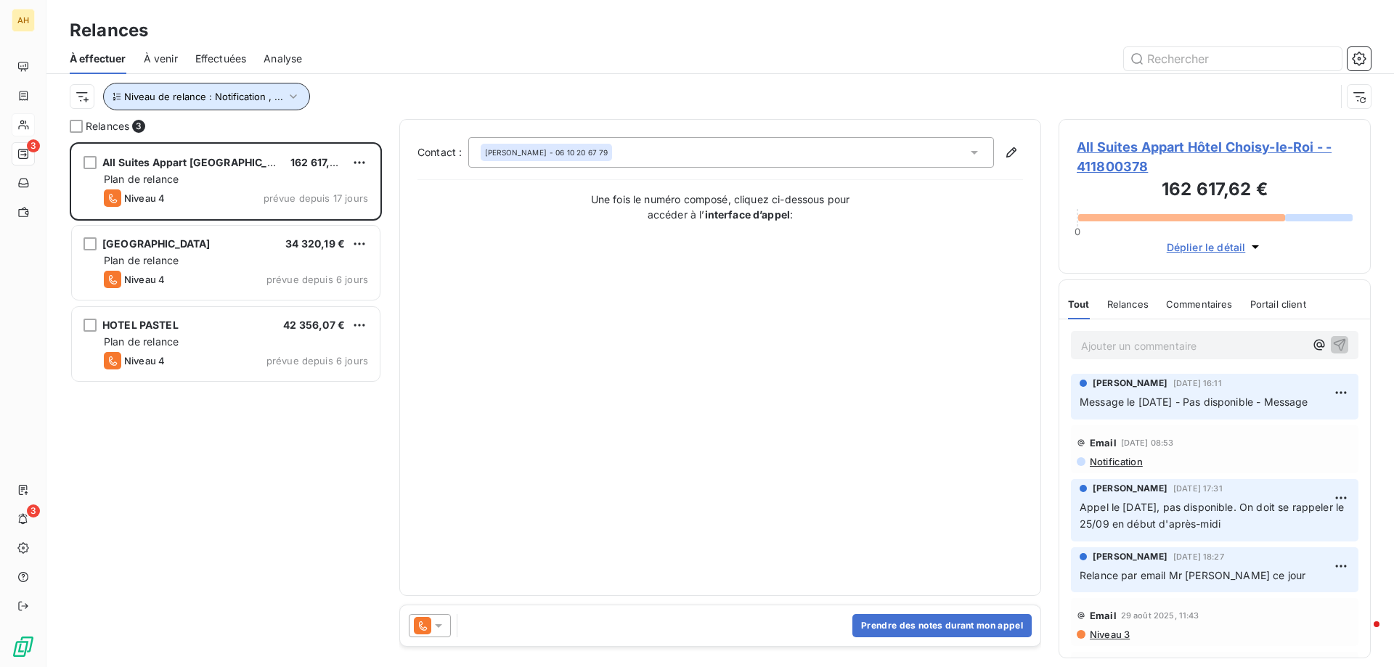
click at [184, 95] on span "Niveau de relance : Notification , ..." at bounding box center [203, 97] width 159 height 12
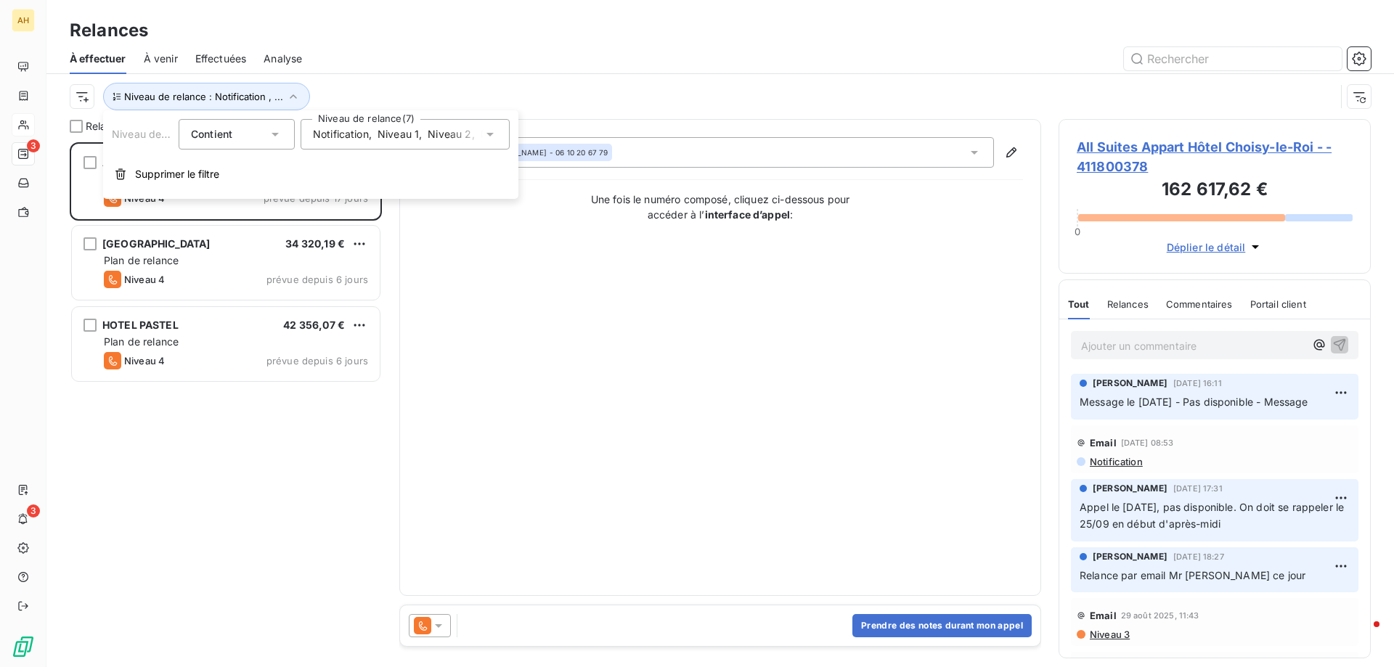
click at [409, 142] on div "Notification , Niveau 1 , [PERSON_NAME] 2 , [PERSON_NAME] 3 , [PERSON_NAME] 4 ,…" at bounding box center [398, 134] width 170 height 15
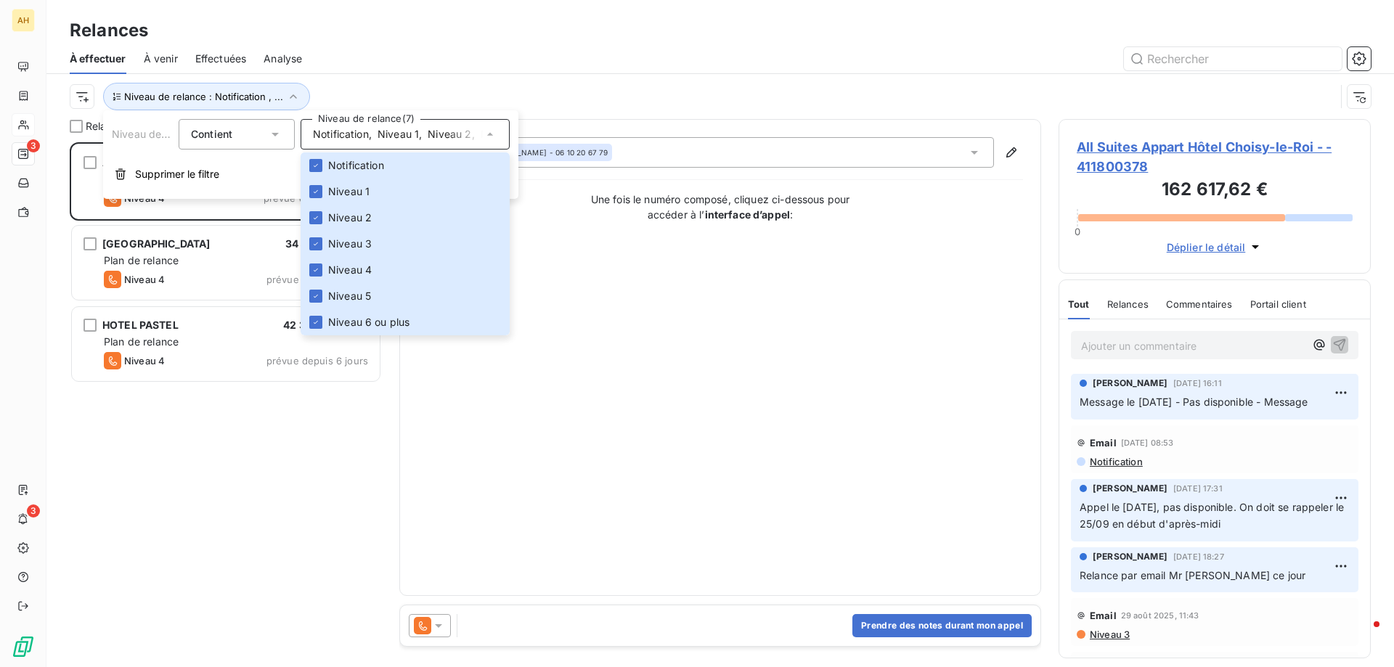
click at [181, 531] on div "All Suites Appart [GEOGRAPHIC_DATA] - 162 617,62 € Plan de relance Niveau 4 pré…" at bounding box center [226, 404] width 312 height 525
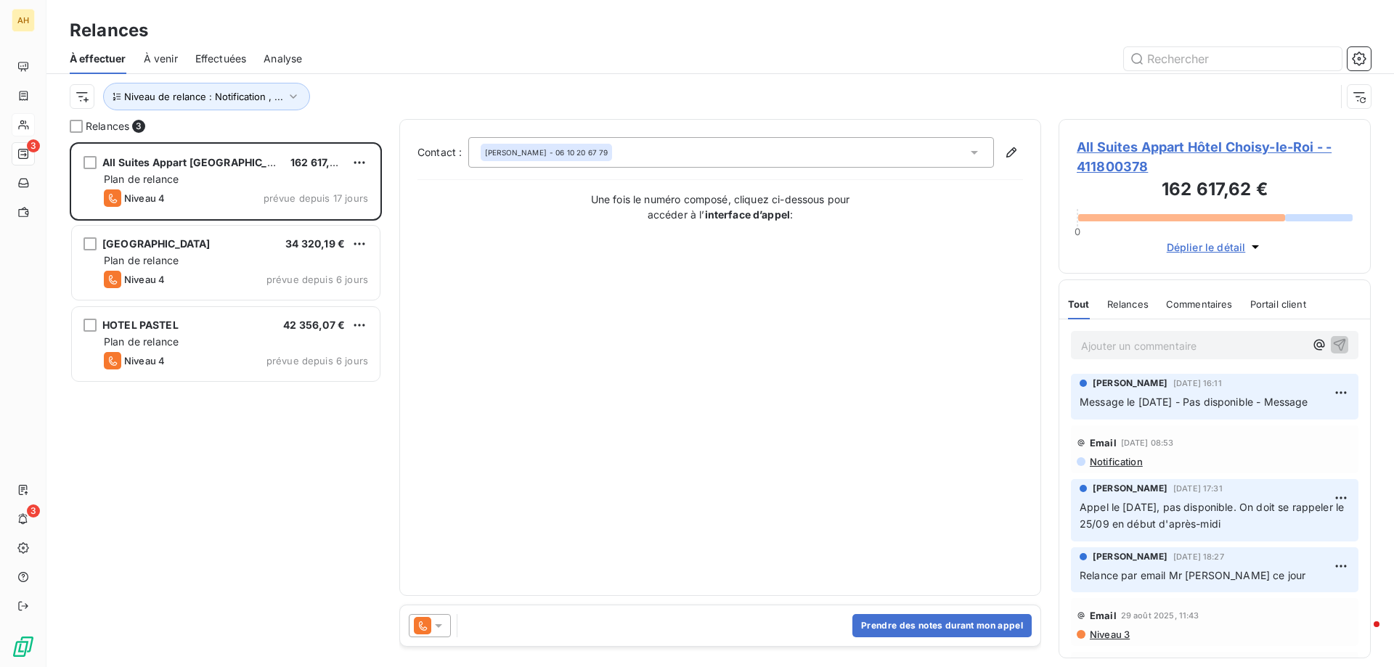
click at [140, 62] on div "À effectuer À venir Effectuées Analyse" at bounding box center [719, 59] width 1347 height 30
click at [162, 52] on span "À venir" at bounding box center [161, 59] width 34 height 15
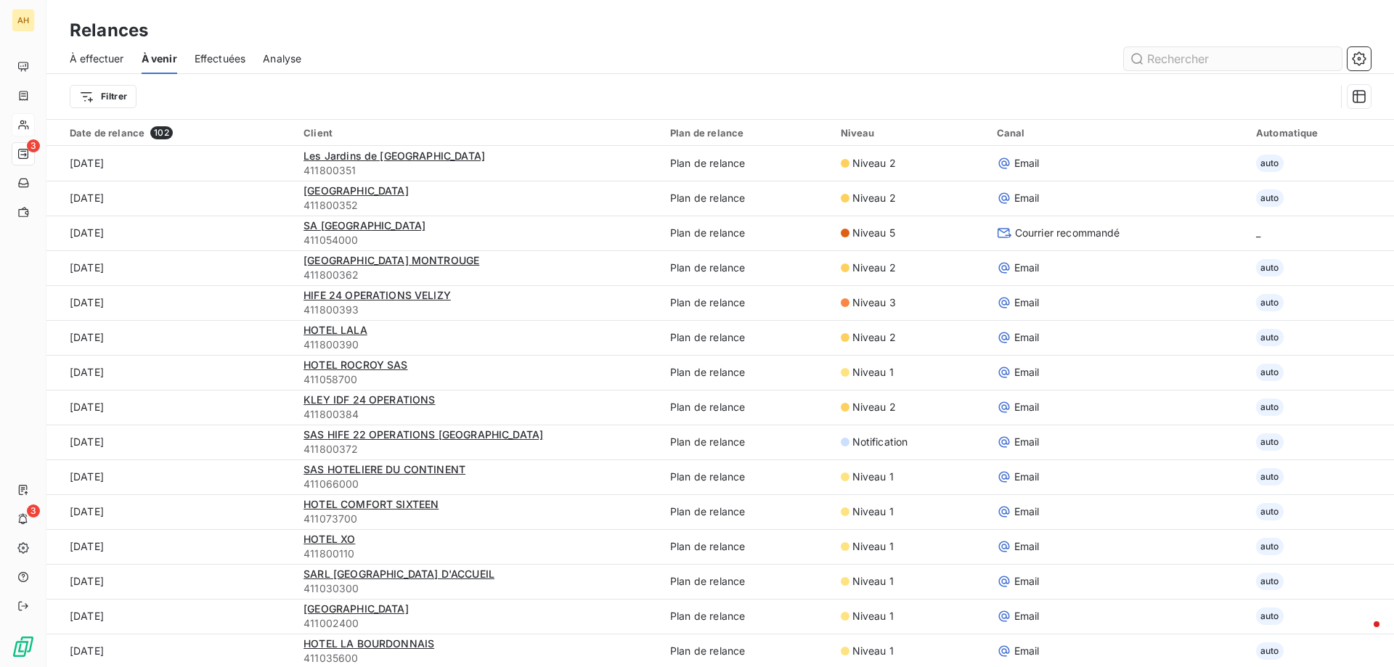
click at [1212, 61] on input "text" at bounding box center [1233, 58] width 218 height 23
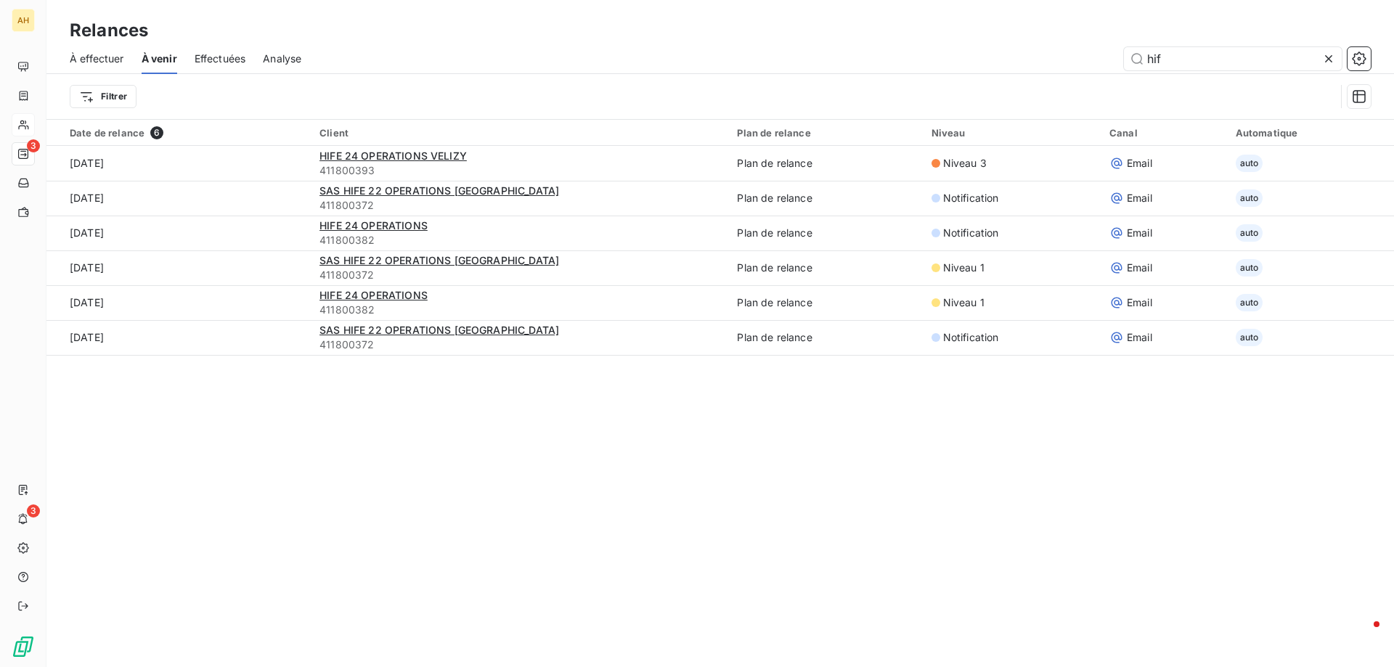
click at [221, 52] on span "Effectuées" at bounding box center [221, 59] width 52 height 15
type input "hif"
